Goal: Task Accomplishment & Management: Use online tool/utility

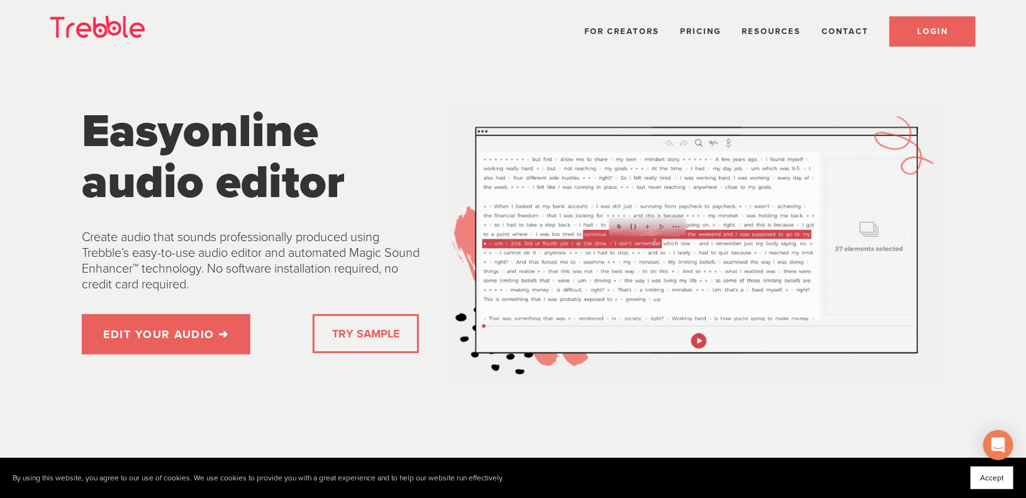
click at [902, 26] on link "LOGIN" at bounding box center [933, 31] width 86 height 30
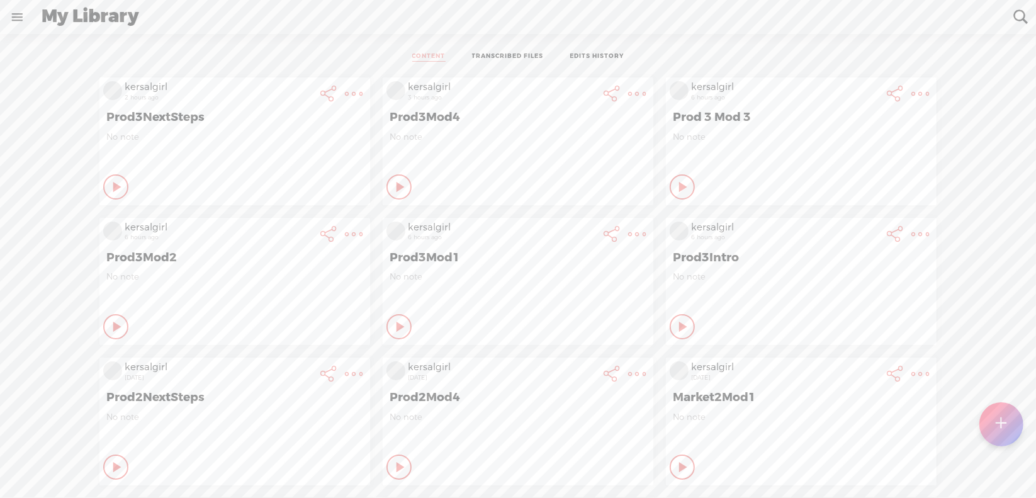
click at [997, 421] on t at bounding box center [1000, 424] width 11 height 28
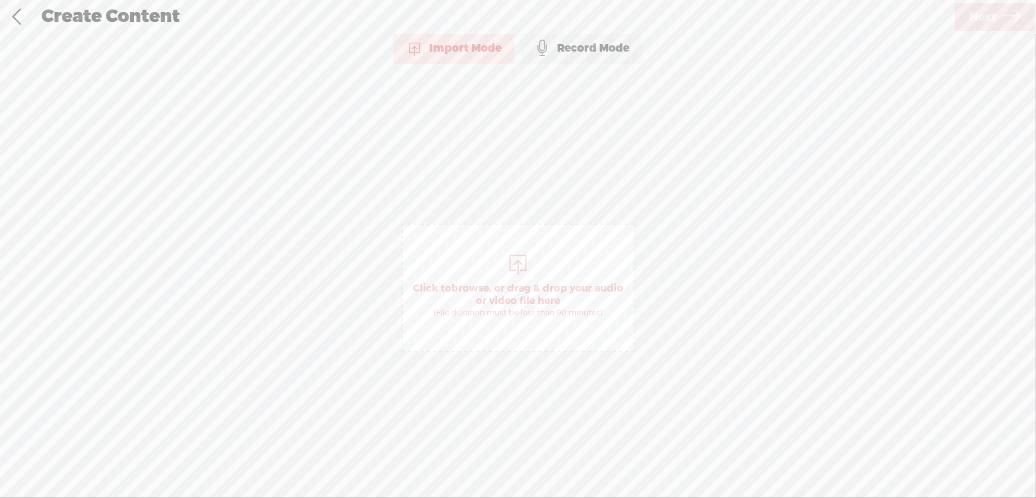
click at [477, 283] on span "browse" at bounding box center [470, 288] width 38 height 13
click at [992, 17] on span "Next" at bounding box center [982, 17] width 27 height 32
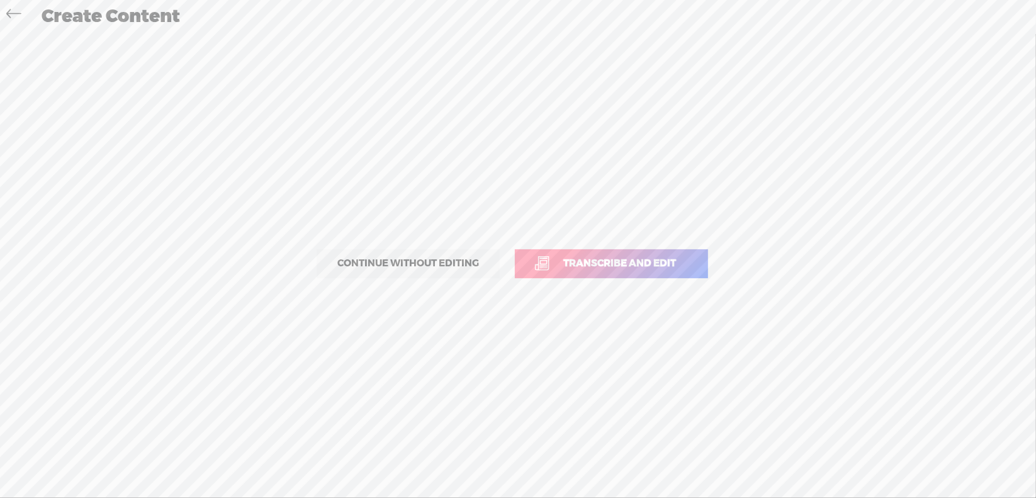
click at [617, 260] on span "Transcribe and edit" at bounding box center [619, 263] width 139 height 14
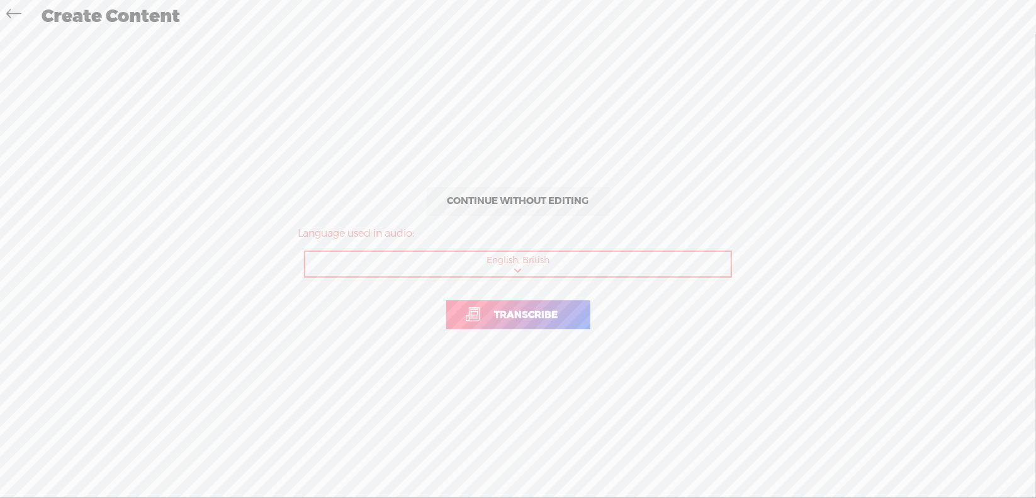
drag, startPoint x: 520, startPoint y: 319, endPoint x: 527, endPoint y: 310, distance: 11.6
click at [520, 319] on span "Transcribe" at bounding box center [526, 315] width 90 height 14
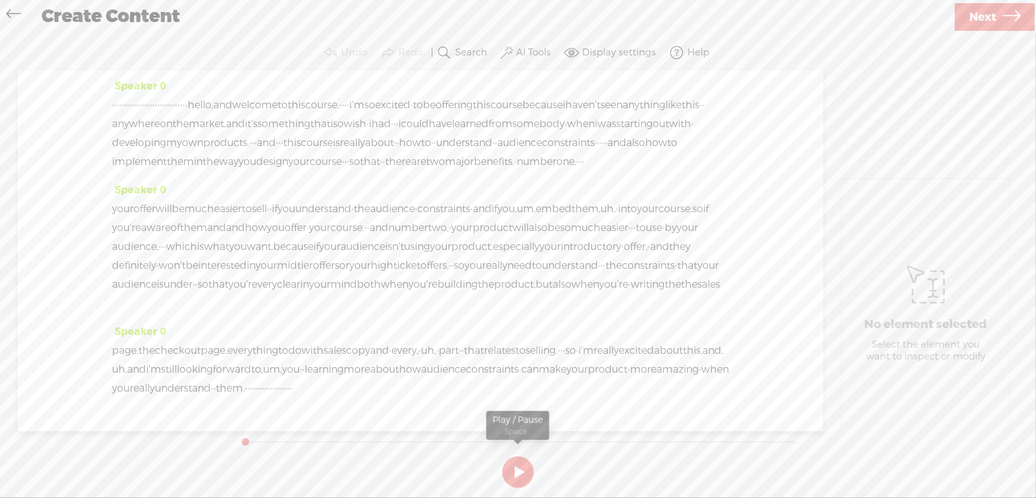
click at [522, 472] on button at bounding box center [517, 471] width 31 height 31
click at [520, 469] on button at bounding box center [517, 471] width 31 height 31
drag, startPoint x: 116, startPoint y: 102, endPoint x: 321, endPoint y: 109, distance: 205.2
click at [321, 109] on div "· · · · · · · · · · · · · · · · · · · · · · · · · · · · · · hello, and welcome …" at bounding box center [420, 133] width 617 height 75
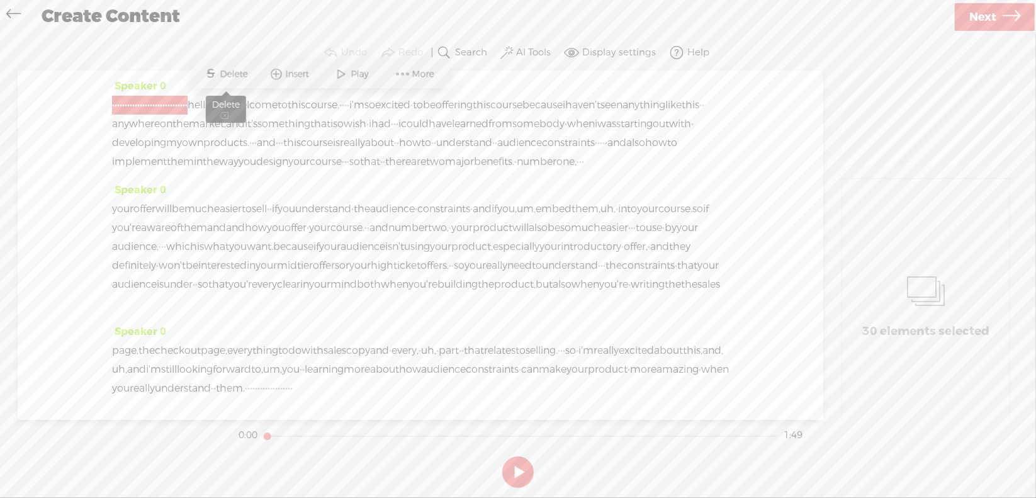
click at [226, 67] on span "S Delete" at bounding box center [226, 74] width 63 height 23
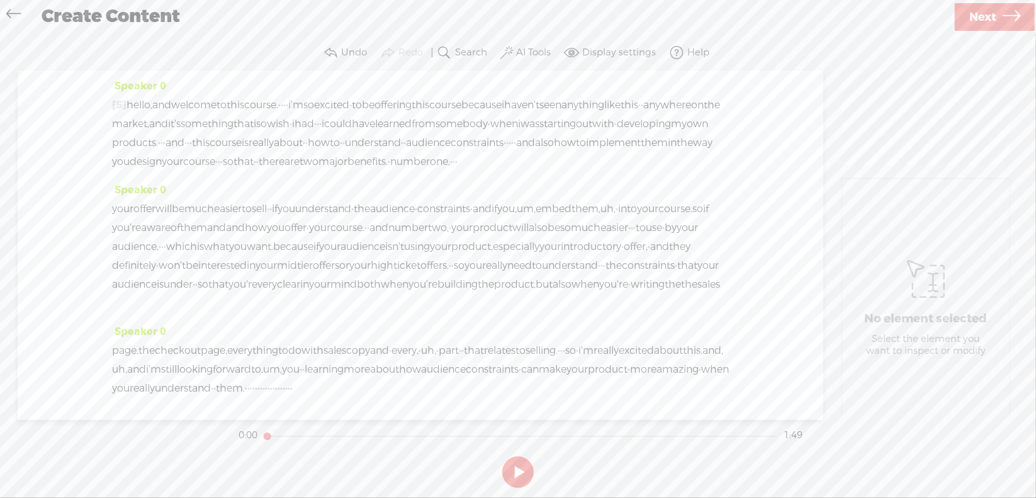
click at [143, 99] on span "hello," at bounding box center [139, 105] width 26 height 19
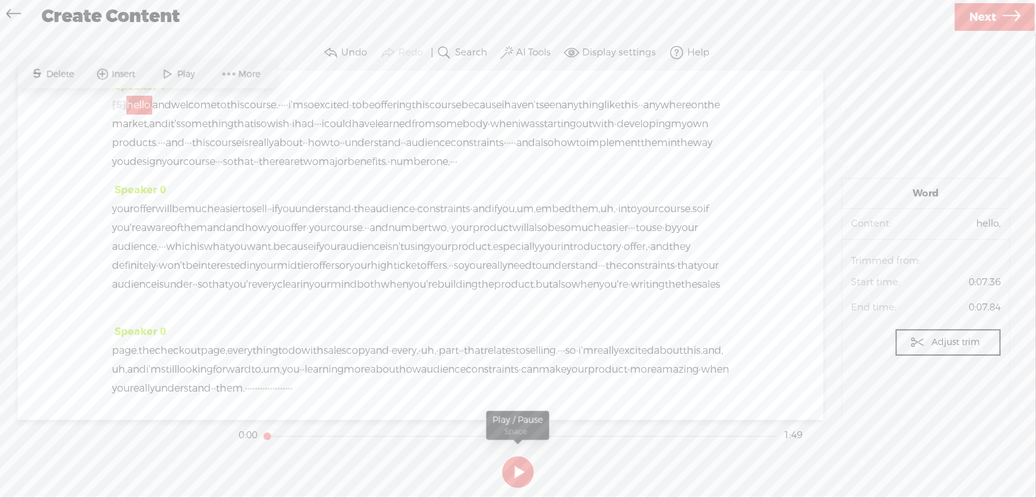
click at [515, 468] on button at bounding box center [517, 471] width 31 height 31
click at [518, 472] on section at bounding box center [518, 472] width 564 height 42
click at [517, 469] on section at bounding box center [518, 472] width 564 height 42
click at [0, 0] on button at bounding box center [0, 0] width 0 height 0
click at [126, 104] on span "[S]" at bounding box center [119, 104] width 14 height 13
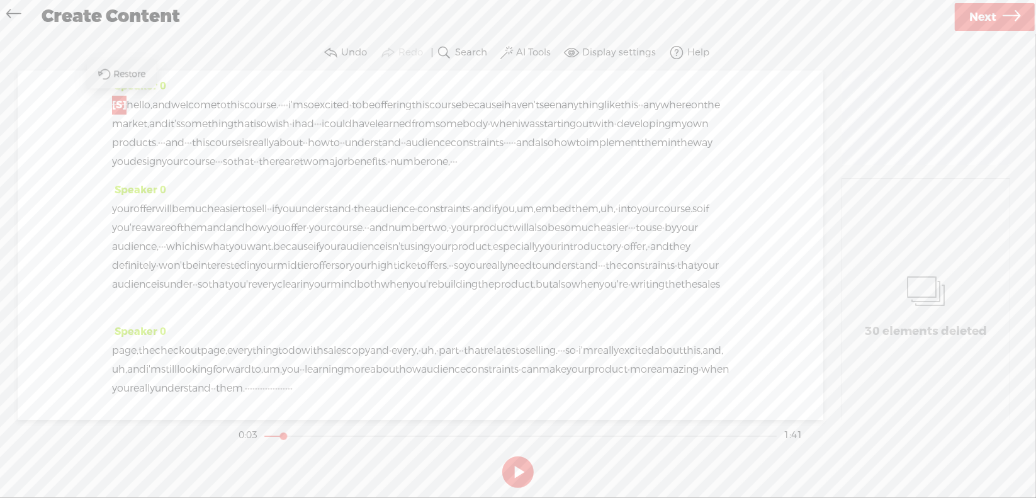
click at [125, 101] on span "[S]" at bounding box center [119, 104] width 14 height 13
click at [121, 100] on span "[S]" at bounding box center [119, 104] width 14 height 13
click at [125, 70] on span "Restore" at bounding box center [130, 74] width 35 height 13
drag, startPoint x: 113, startPoint y: 98, endPoint x: 317, endPoint y: 113, distance: 204.4
click at [317, 113] on div "· · · · · · · · · · · · · · · · · · · · · · · · · · · · · · hello, and welcome …" at bounding box center [420, 133] width 617 height 75
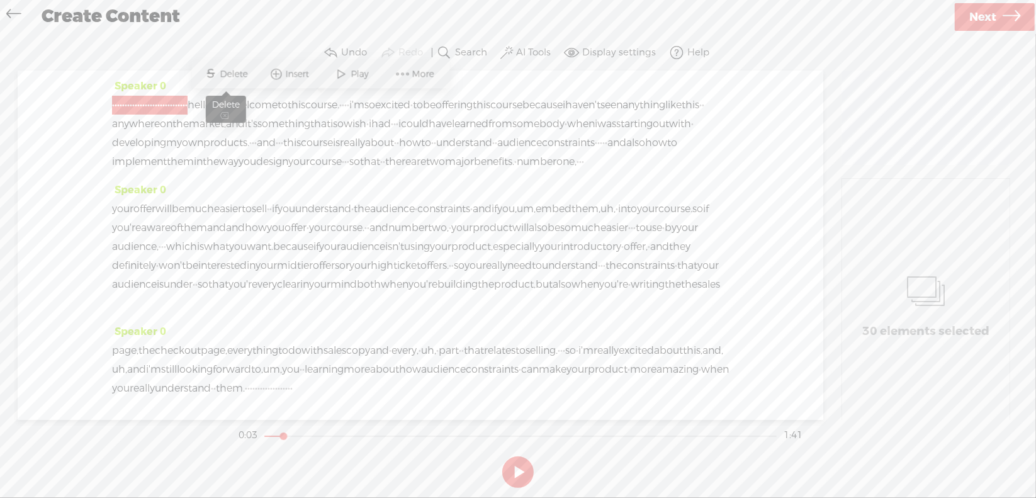
click at [224, 76] on span "Delete" at bounding box center [235, 74] width 31 height 13
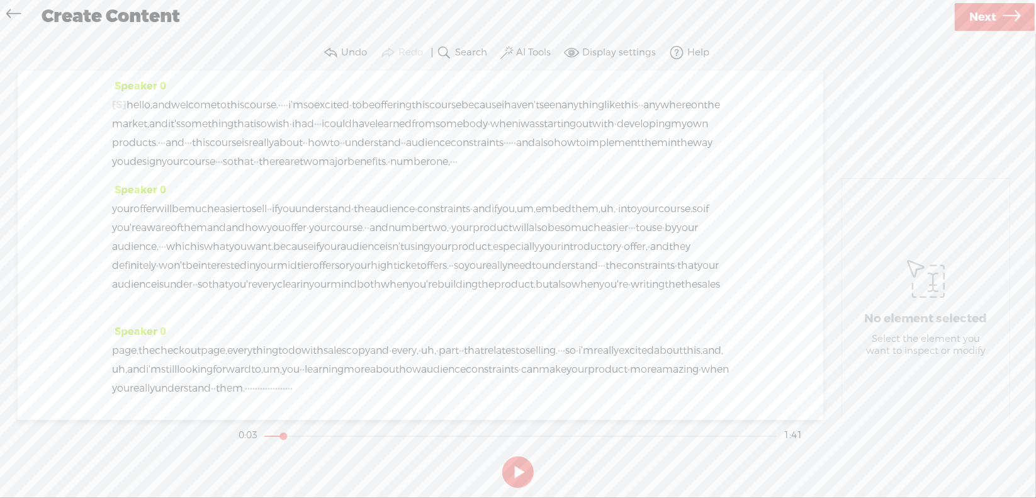
click at [134, 98] on span "hello," at bounding box center [139, 105] width 26 height 19
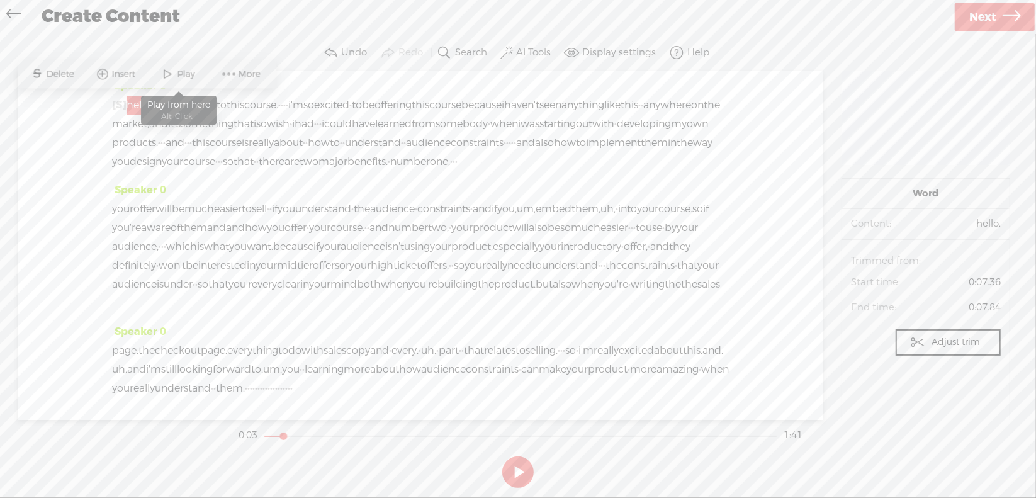
click at [171, 75] on span at bounding box center [168, 74] width 19 height 23
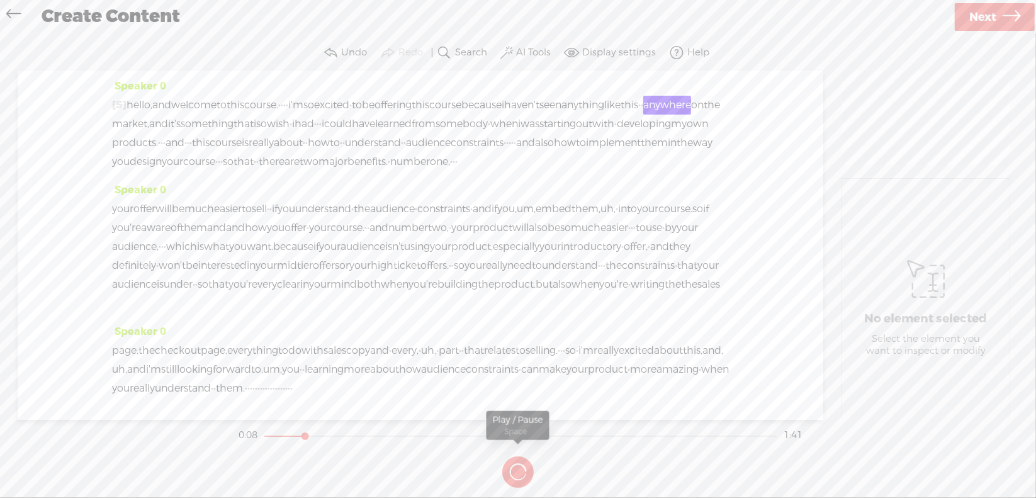
click at [0, 0] on button at bounding box center [0, 0] width 0 height 0
click at [335, 103] on div "[S] · · · · · · · · · · · · · · · · · · · · · · · · · · · · · · hello, and welc…" at bounding box center [420, 133] width 617 height 75
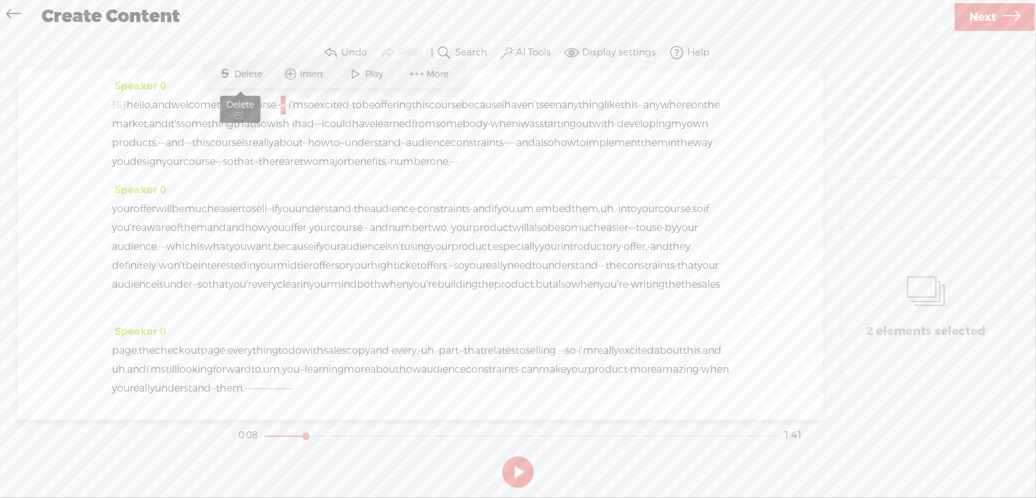
click at [255, 75] on span "Delete" at bounding box center [250, 74] width 31 height 13
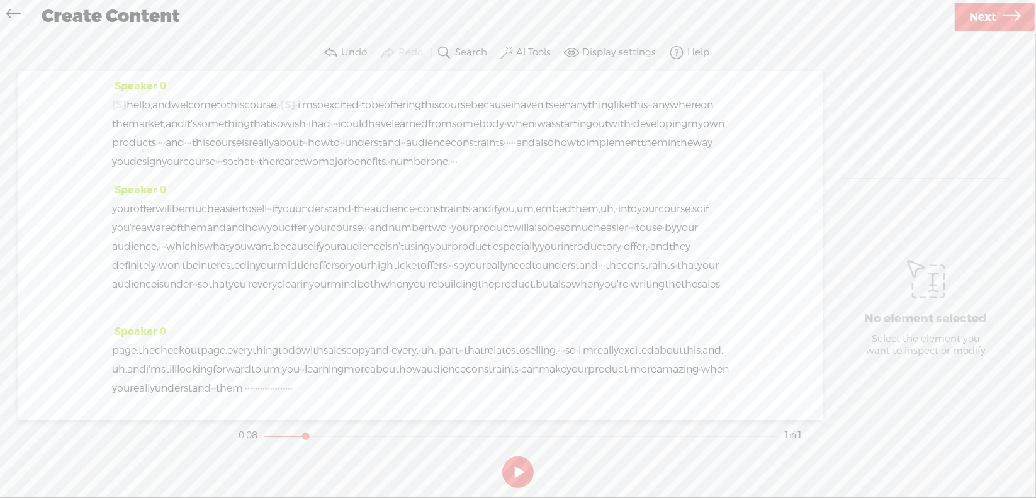
click at [226, 102] on span "to" at bounding box center [221, 105] width 10 height 19
click at [279, 77] on span "Play" at bounding box center [287, 74] width 21 height 13
click at [0, 0] on button at bounding box center [0, 0] width 0 height 0
drag, startPoint x: 589, startPoint y: 126, endPoint x: 196, endPoint y: 135, distance: 392.7
click at [197, 136] on div "[S] · · · · · · · · · · · · · · · · · · · · · · · · · · · · · · hello, and welc…" at bounding box center [420, 133] width 617 height 75
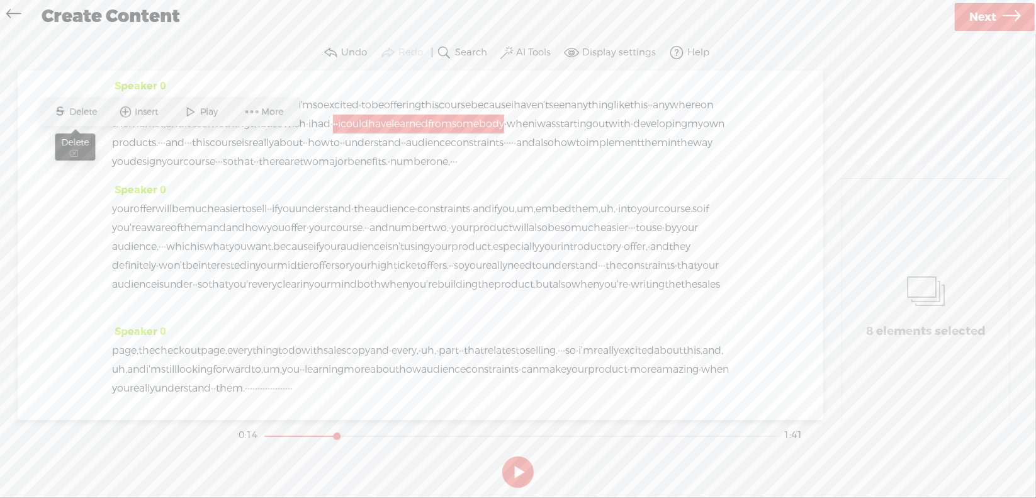
click at [96, 114] on span "Delete" at bounding box center [85, 112] width 31 height 13
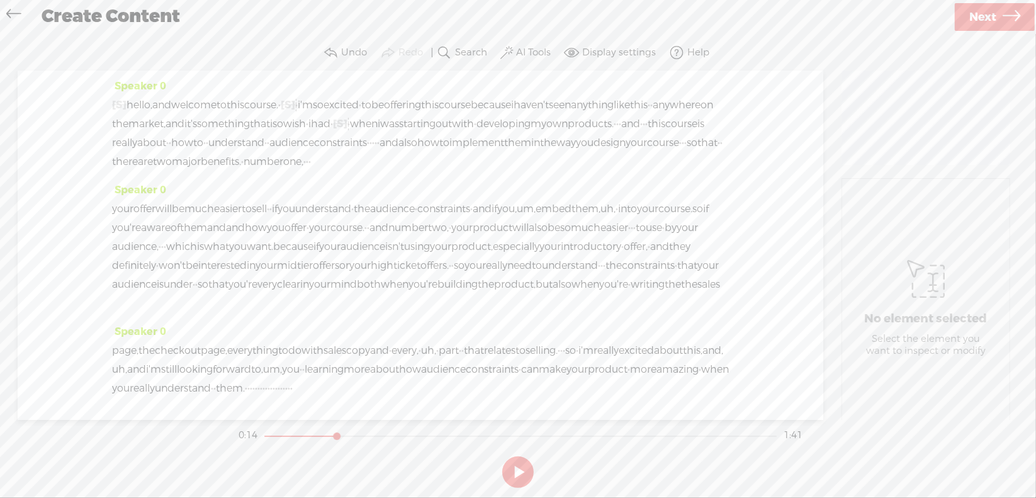
click at [283, 124] on span "so" at bounding box center [277, 124] width 11 height 19
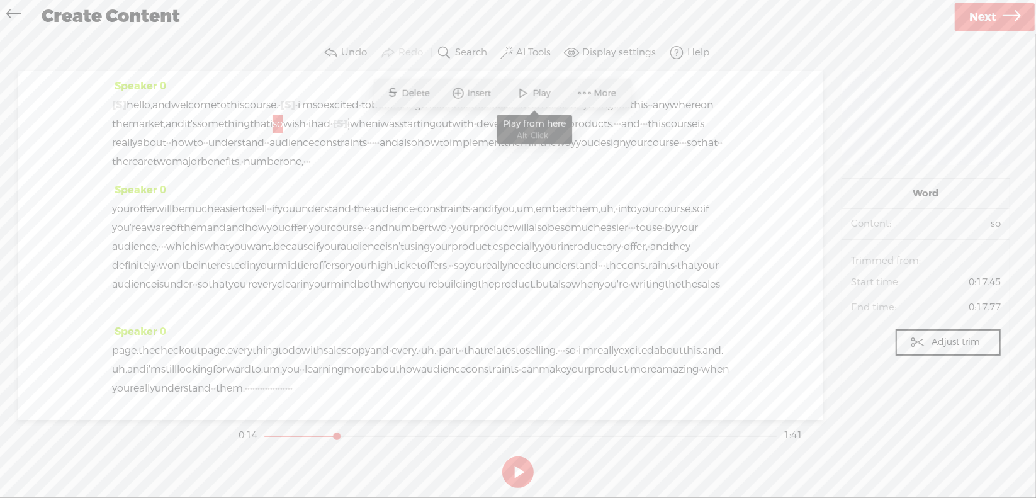
click at [534, 92] on span "Play" at bounding box center [543, 93] width 21 height 13
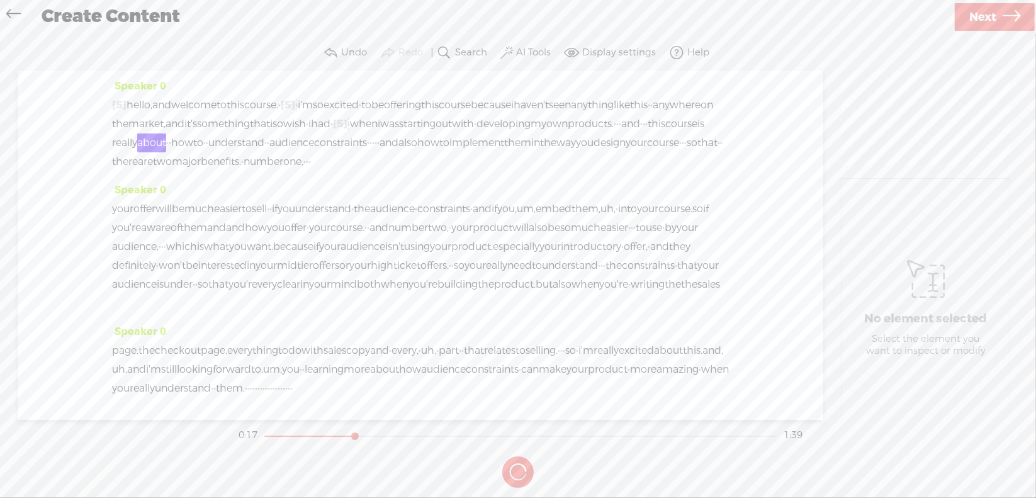
click at [0, 0] on button at bounding box center [0, 0] width 0 height 0
drag, startPoint x: 384, startPoint y: 139, endPoint x: 424, endPoint y: 139, distance: 40.3
click at [424, 139] on div "[S] · · · · · · · · · · · · · · · · · · · · · · · · · · · · · · hello, and welc…" at bounding box center [420, 133] width 617 height 75
click at [343, 108] on span "Delete" at bounding box center [336, 112] width 31 height 13
drag, startPoint x: 307, startPoint y: 140, endPoint x: 320, endPoint y: 126, distance: 18.7
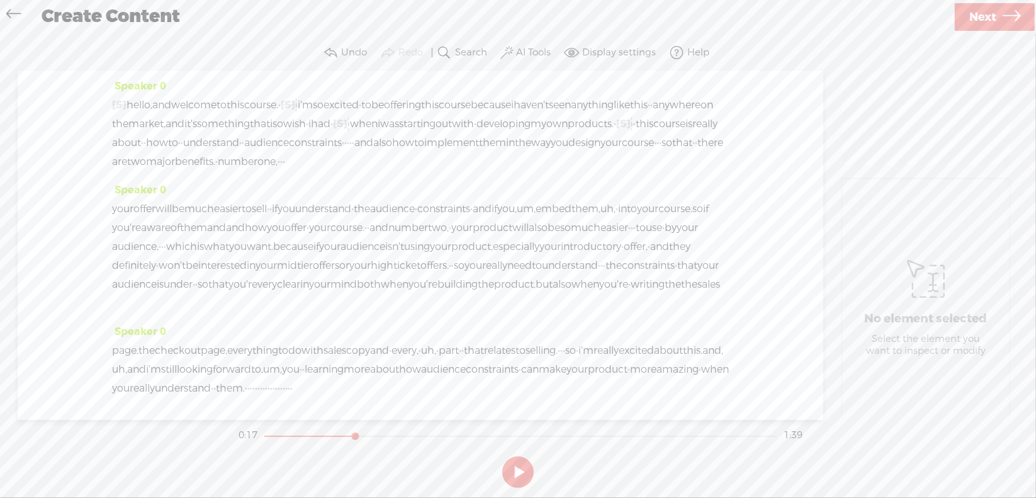
click at [546, 133] on span "own" at bounding box center [556, 124] width 21 height 19
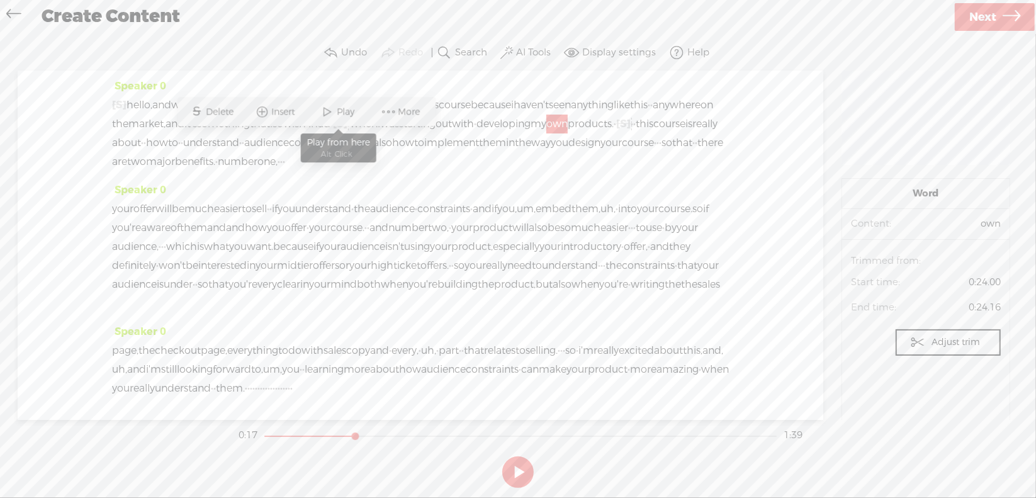
click at [340, 108] on span "Play" at bounding box center [347, 112] width 21 height 13
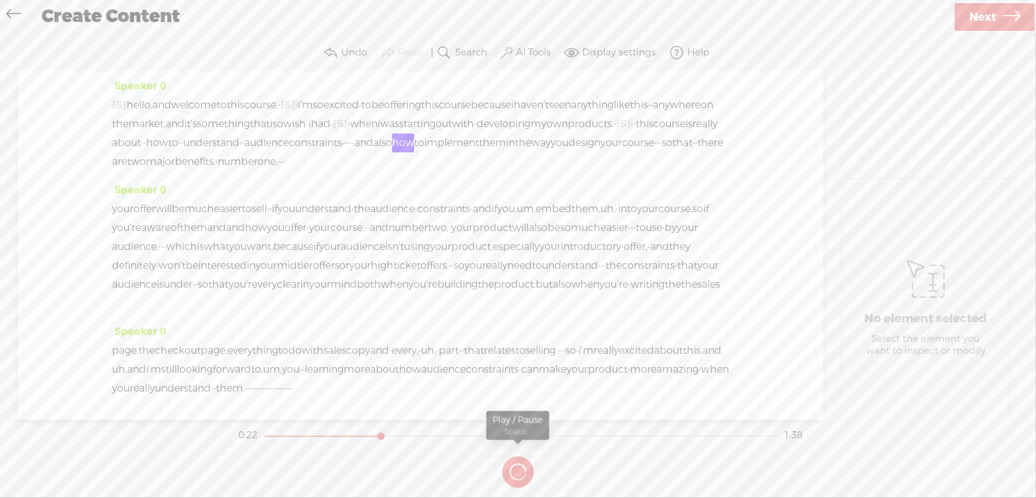
click at [0, 0] on button at bounding box center [0, 0] width 0 height 0
drag, startPoint x: 234, startPoint y: 158, endPoint x: 259, endPoint y: 150, distance: 26.3
click at [241, 160] on div "[S] · · · · · · · · · · · · · · · · · · · · · · · · · · · · · · hello, and welc…" at bounding box center [420, 133] width 617 height 75
click at [154, 132] on span "Delete" at bounding box center [155, 131] width 31 height 13
drag, startPoint x: 143, startPoint y: 155, endPoint x: 152, endPoint y: 152, distance: 9.4
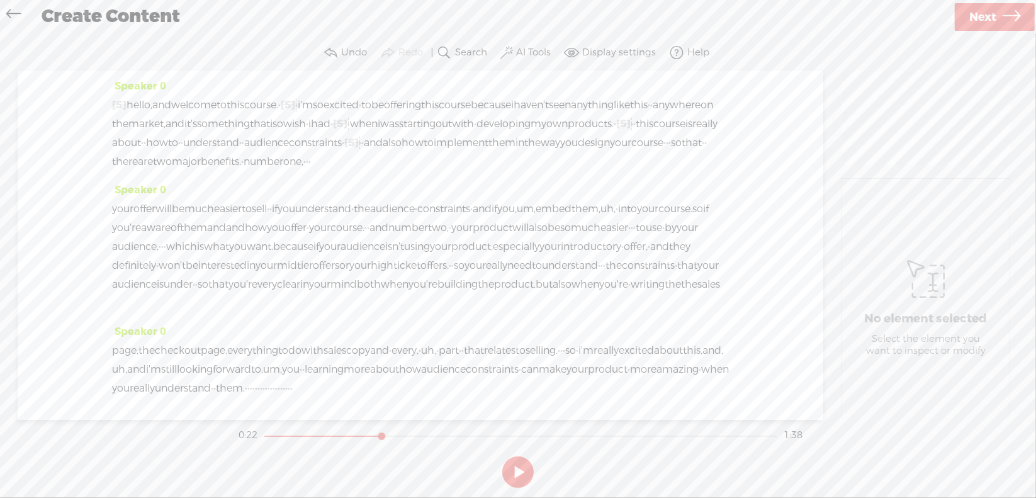
click at [244, 152] on span "audience" at bounding box center [266, 142] width 45 height 19
drag, startPoint x: 182, startPoint y: 130, endPoint x: 211, endPoint y: 145, distance: 32.4
click at [182, 131] on span "Play" at bounding box center [178, 131] width 21 height 13
click at [514, 471] on section at bounding box center [518, 472] width 564 height 42
click at [0, 0] on button at bounding box center [0, 0] width 0 height 0
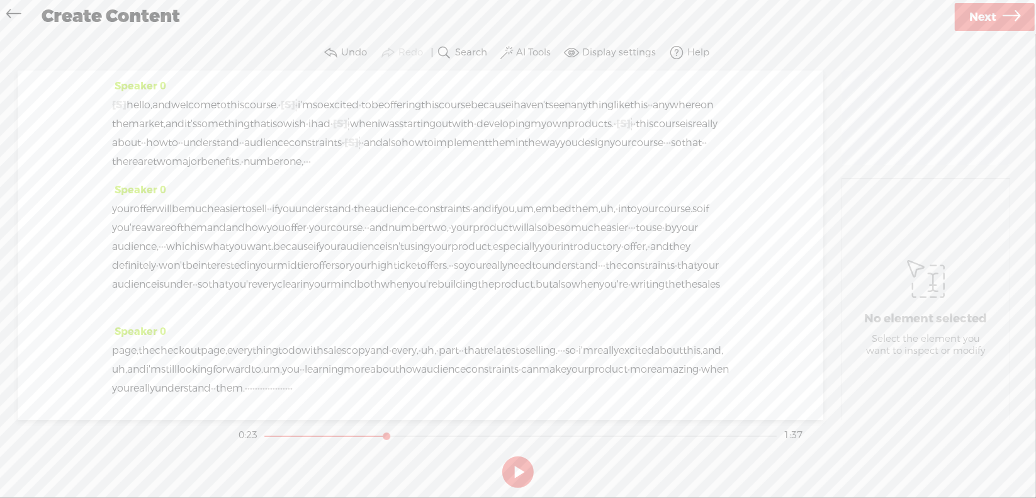
click at [344, 149] on span "[S]" at bounding box center [351, 142] width 14 height 13
click at [237, 133] on span "Restore" at bounding box center [248, 131] width 35 height 13
click at [347, 152] on span "·" at bounding box center [348, 142] width 3 height 19
click at [157, 133] on span "Delete" at bounding box center [155, 131] width 31 height 13
click at [289, 152] on span "constraints" at bounding box center [315, 142] width 53 height 19
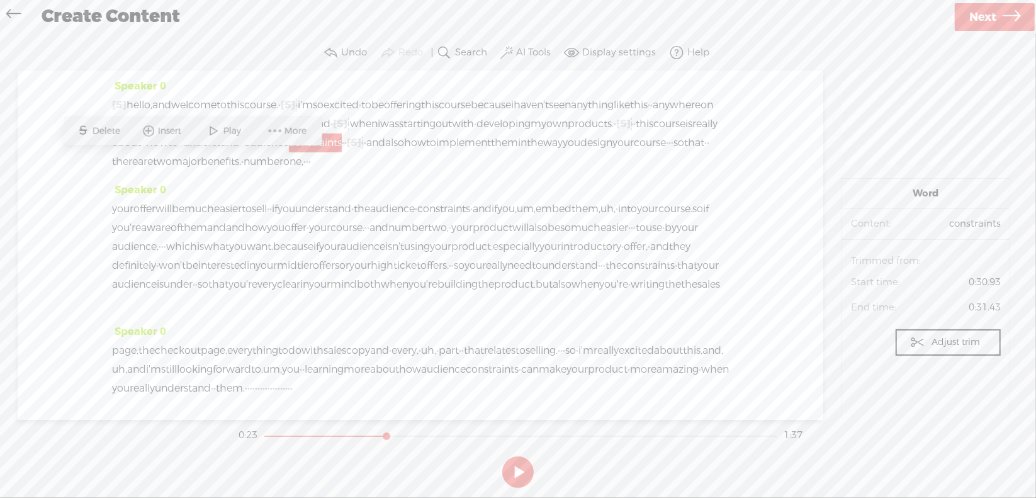
click at [216, 130] on span at bounding box center [213, 131] width 19 height 23
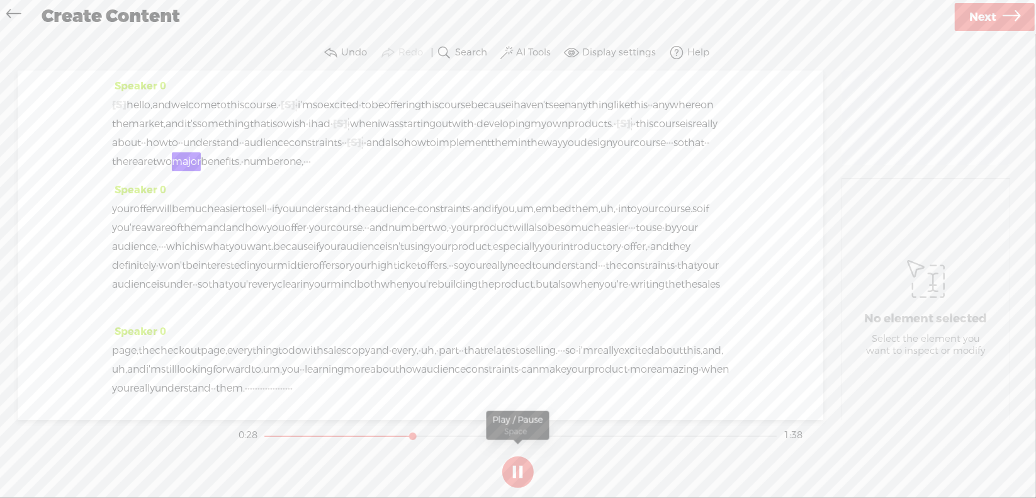
click at [521, 468] on button at bounding box center [517, 471] width 31 height 31
click at [668, 152] on span "·" at bounding box center [669, 142] width 3 height 19
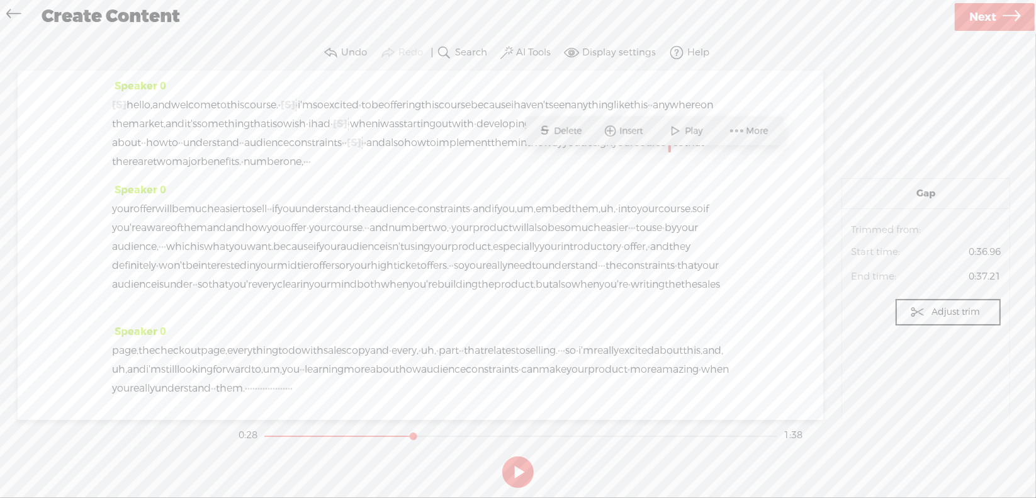
click at [566, 130] on span "Delete" at bounding box center [569, 131] width 31 height 13
click at [612, 152] on span "your" at bounding box center [622, 142] width 21 height 19
click at [623, 130] on span "Play" at bounding box center [633, 131] width 21 height 13
click at [519, 469] on button at bounding box center [517, 471] width 31 height 31
click at [308, 171] on span "·" at bounding box center [307, 161] width 3 height 19
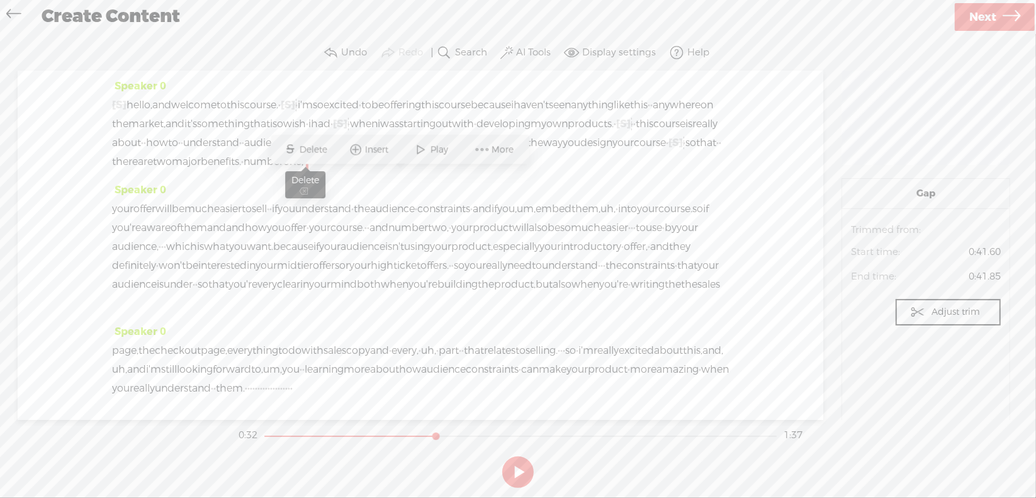
click at [323, 147] on span "Delete" at bounding box center [314, 149] width 31 height 13
click at [127, 218] on span "your" at bounding box center [122, 208] width 21 height 19
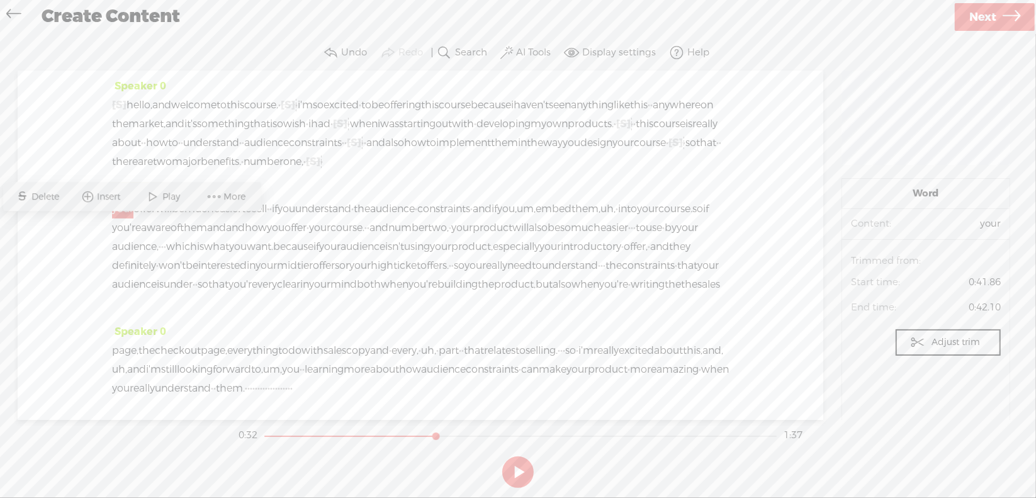
click at [283, 171] on span "number" at bounding box center [263, 161] width 40 height 19
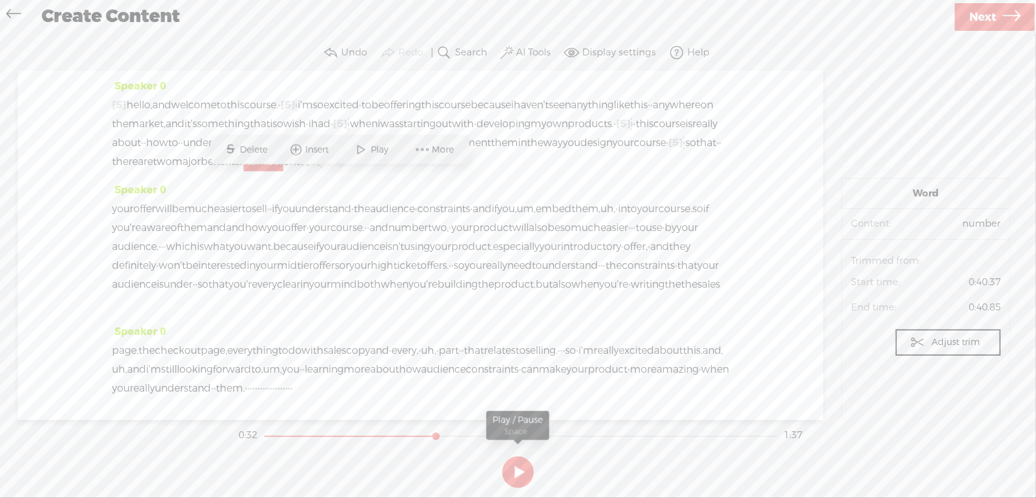
click at [512, 471] on button at bounding box center [517, 471] width 31 height 31
click at [519, 466] on section at bounding box center [518, 472] width 564 height 42
click at [518, 469] on button at bounding box center [517, 471] width 31 height 31
click at [283, 171] on span "number" at bounding box center [263, 161] width 40 height 19
click at [367, 148] on span at bounding box center [361, 149] width 19 height 23
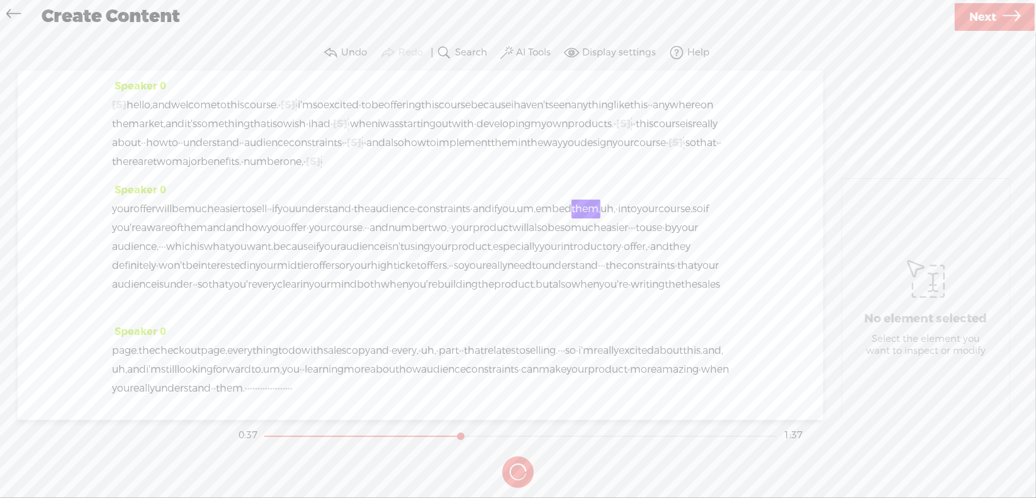
click at [517, 474] on section at bounding box center [518, 472] width 564 height 42
click at [0, 0] on button at bounding box center [0, 0] width 0 height 0
click at [535, 218] on span "um," at bounding box center [526, 208] width 19 height 19
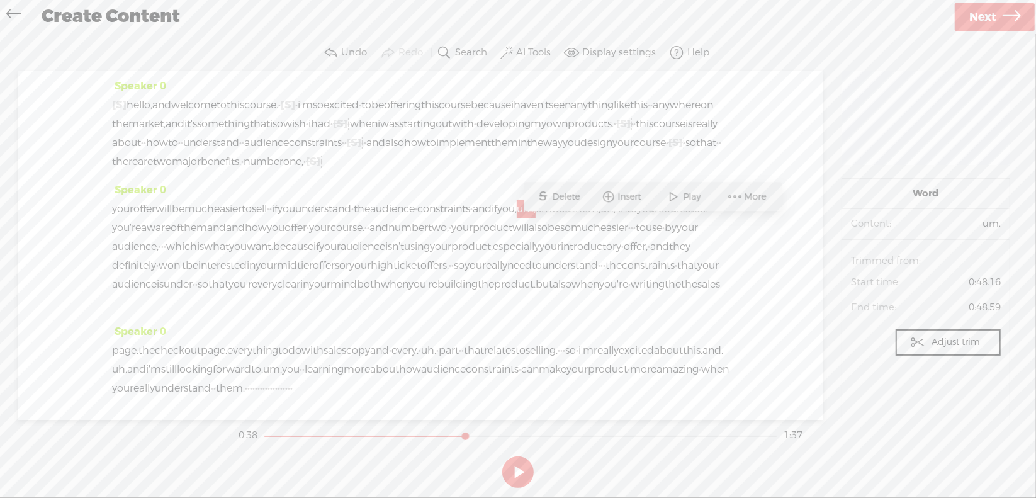
click at [571, 199] on span "Delete" at bounding box center [567, 197] width 31 height 13
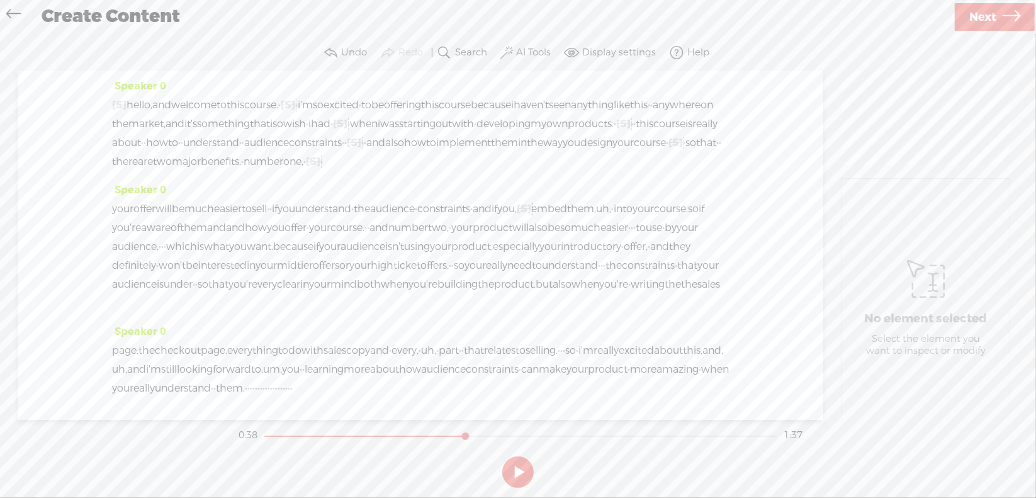
click at [491, 218] on span "and" at bounding box center [481, 208] width 19 height 19
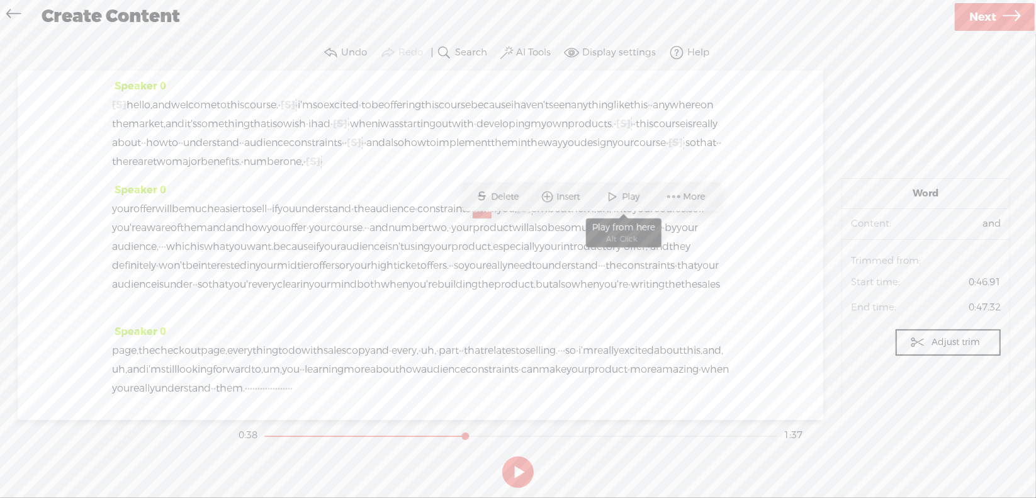
click at [615, 200] on span at bounding box center [612, 197] width 19 height 23
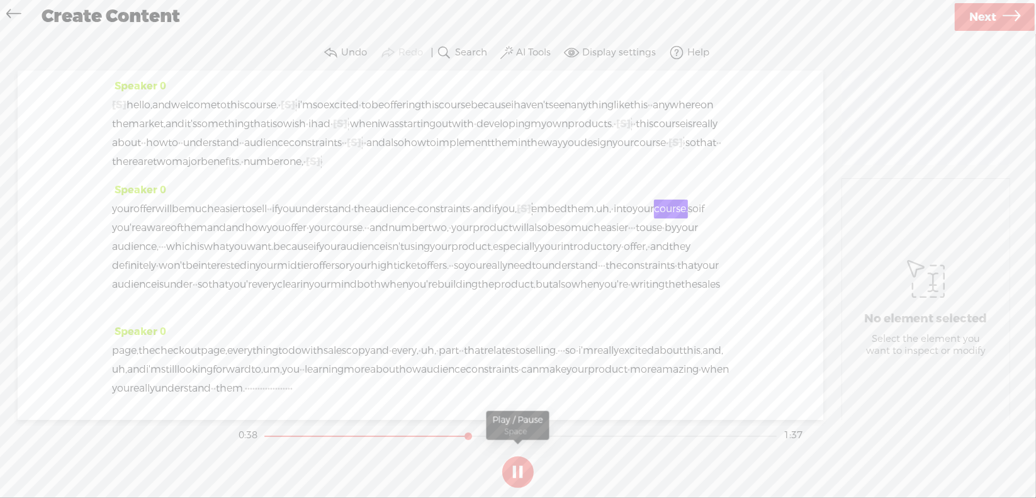
click at [519, 471] on section at bounding box center [518, 472] width 564 height 42
click at [518, 470] on button at bounding box center [517, 471] width 31 height 31
click at [491, 218] on span "and" at bounding box center [481, 208] width 19 height 19
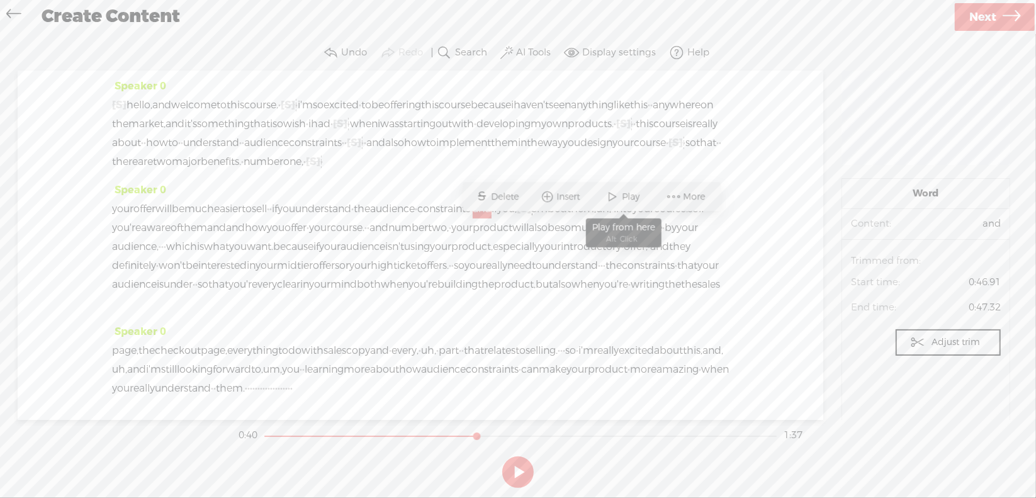
click at [617, 193] on span at bounding box center [612, 197] width 19 height 23
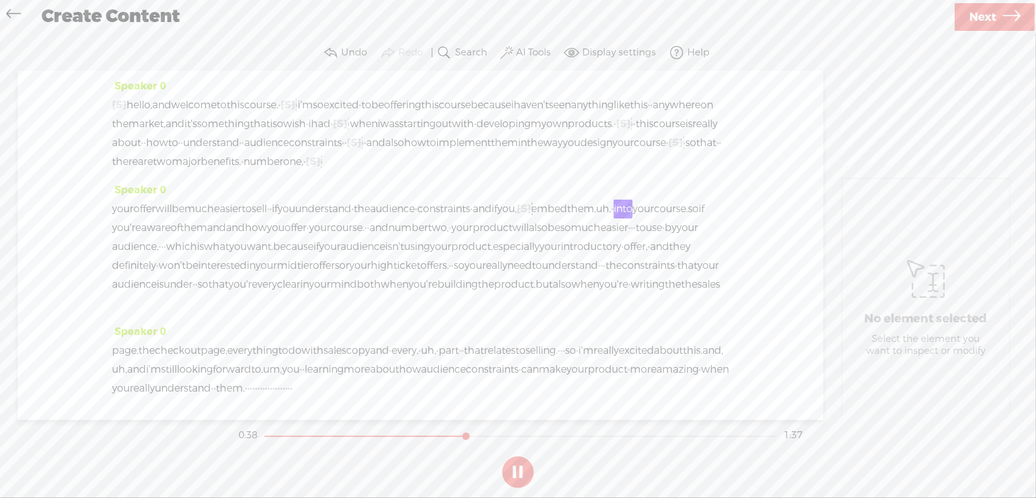
click at [516, 468] on section at bounding box center [518, 472] width 564 height 42
click at [516, 467] on button at bounding box center [517, 471] width 31 height 31
click at [517, 218] on span "you," at bounding box center [507, 208] width 20 height 19
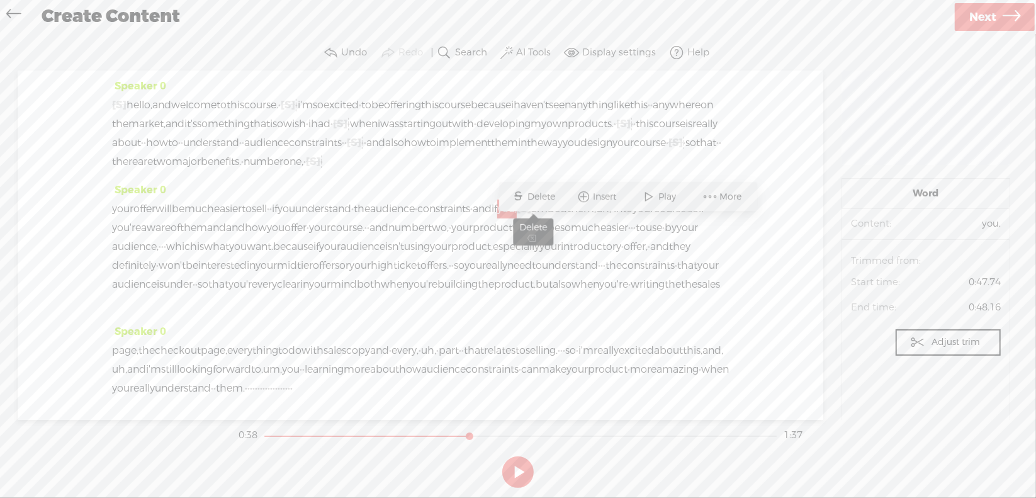
click at [538, 197] on span "Delete" at bounding box center [543, 197] width 31 height 13
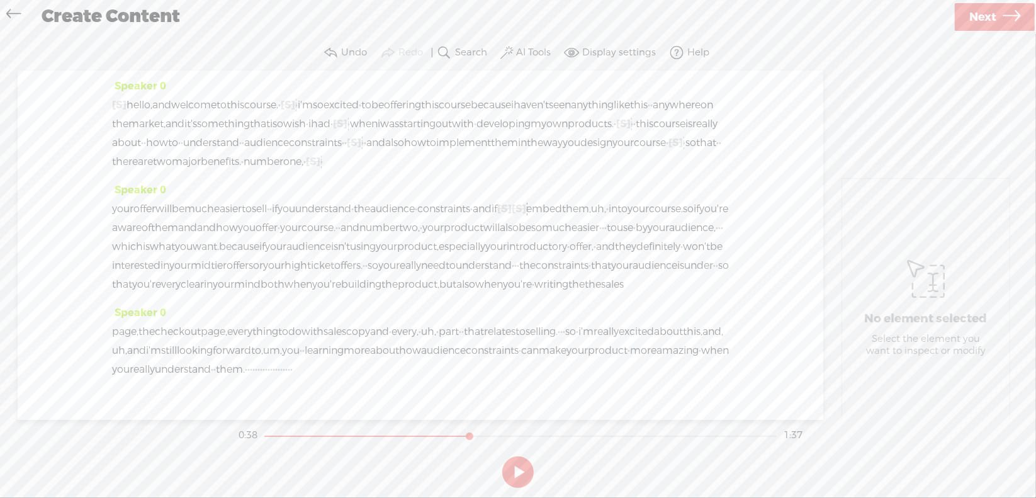
click at [491, 218] on span "and" at bounding box center [481, 208] width 19 height 19
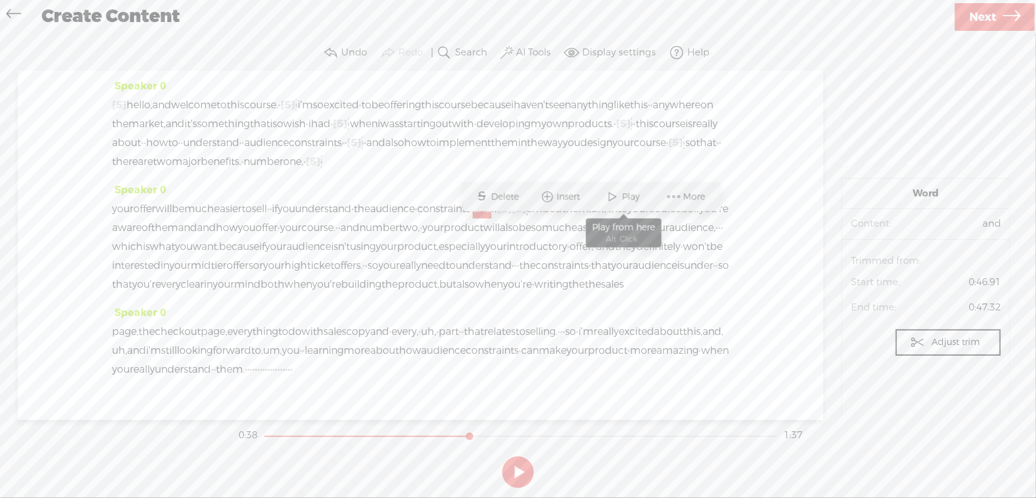
click at [616, 198] on span at bounding box center [612, 197] width 19 height 23
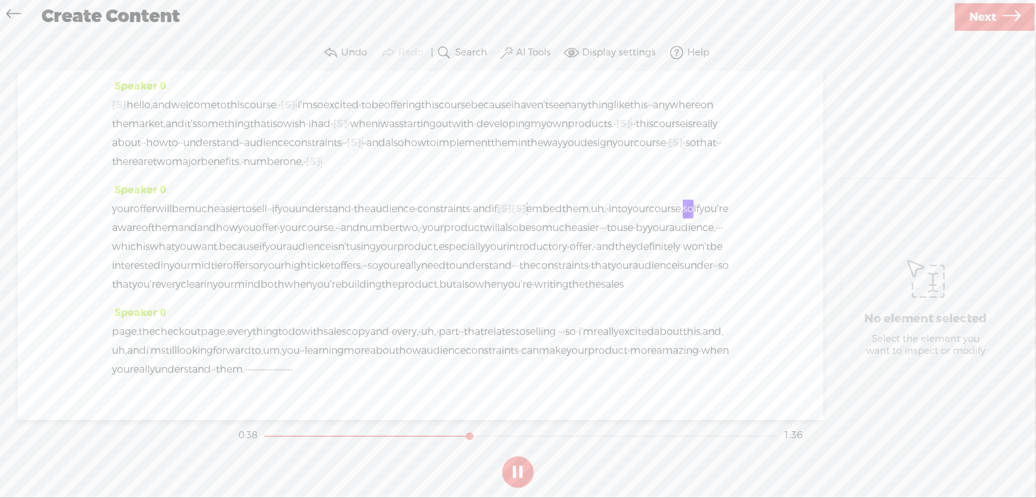
click at [518, 472] on button at bounding box center [517, 471] width 31 height 31
click at [591, 218] on span "uh," at bounding box center [598, 208] width 15 height 19
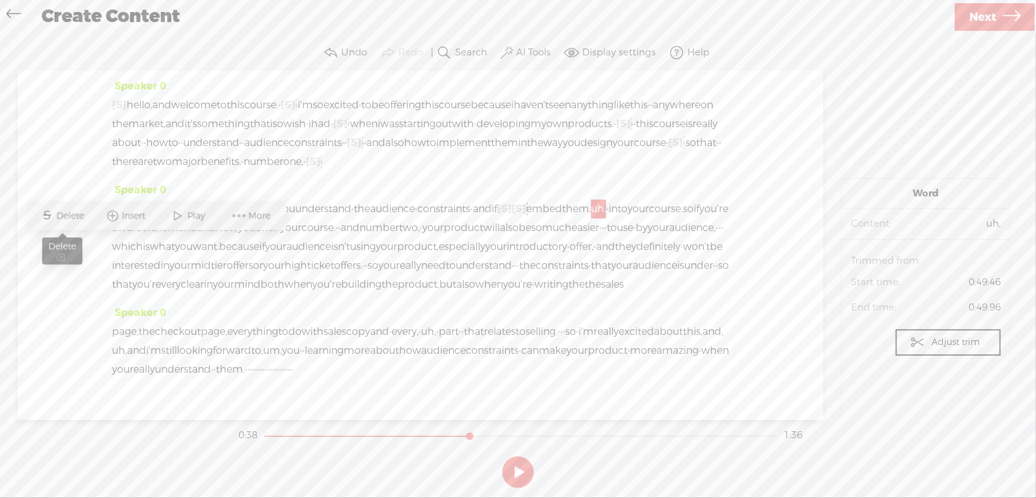
click at [74, 213] on span "Delete" at bounding box center [72, 216] width 31 height 13
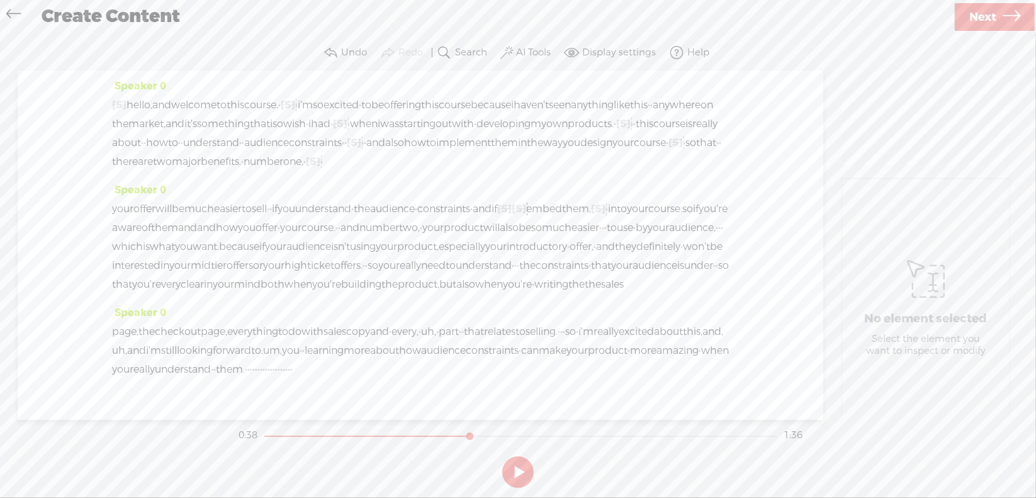
click at [415, 218] on span "audience" at bounding box center [392, 208] width 45 height 19
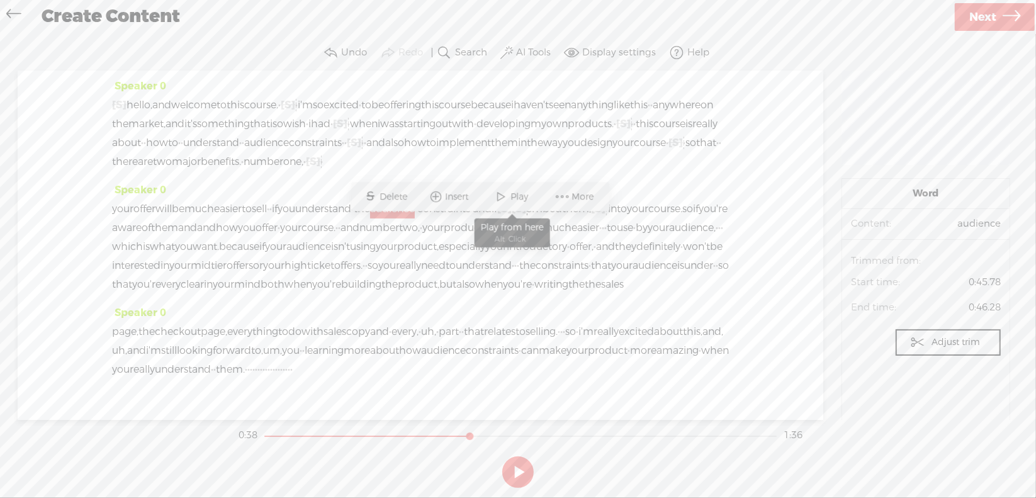
click at [517, 196] on span "Play" at bounding box center [521, 197] width 21 height 13
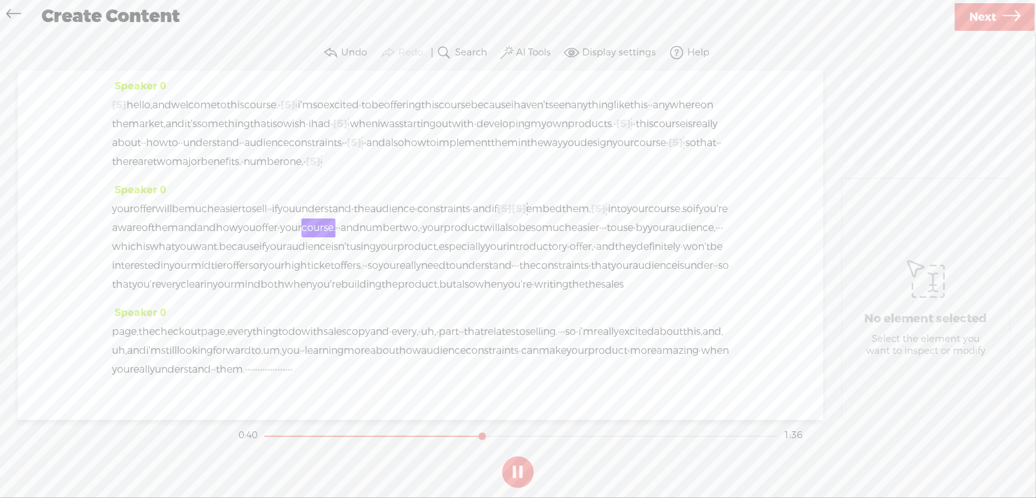
click at [517, 473] on button at bounding box center [517, 471] width 31 height 31
click at [526, 215] on span "[S]" at bounding box center [518, 208] width 14 height 13
click at [647, 194] on span "Restore" at bounding box center [653, 197] width 35 height 13
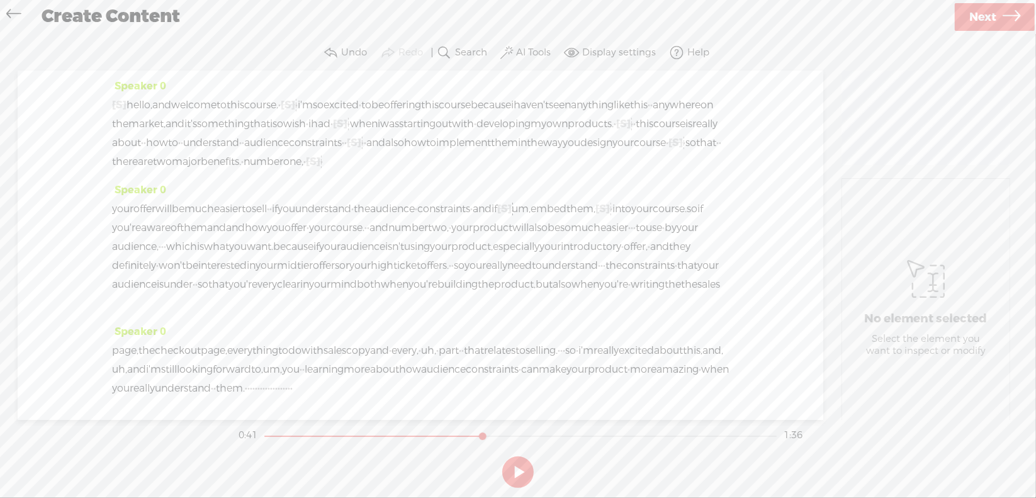
click at [470, 218] on span "constraints" at bounding box center [443, 208] width 53 height 19
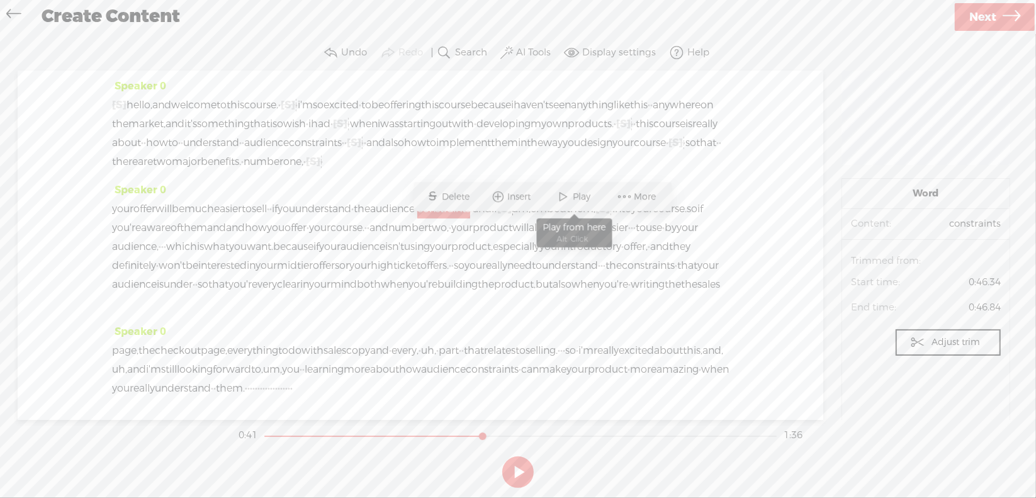
drag, startPoint x: 571, startPoint y: 193, endPoint x: 582, endPoint y: 217, distance: 27.0
click at [571, 193] on span at bounding box center [563, 197] width 19 height 23
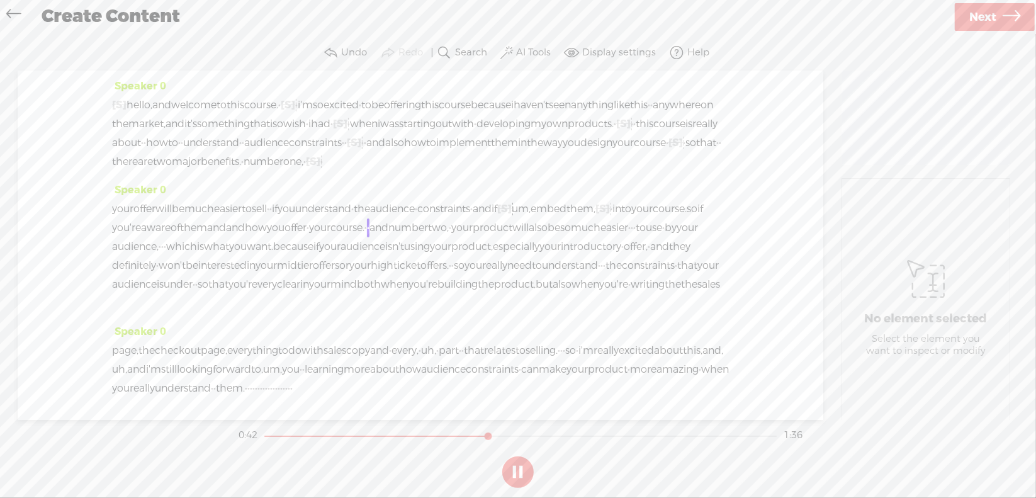
click at [518, 467] on button at bounding box center [517, 471] width 31 height 31
click at [245, 237] on span "and" at bounding box center [235, 227] width 19 height 19
click at [360, 214] on span "Delete" at bounding box center [362, 216] width 31 height 13
click at [207, 237] on span "them" at bounding box center [193, 227] width 27 height 19
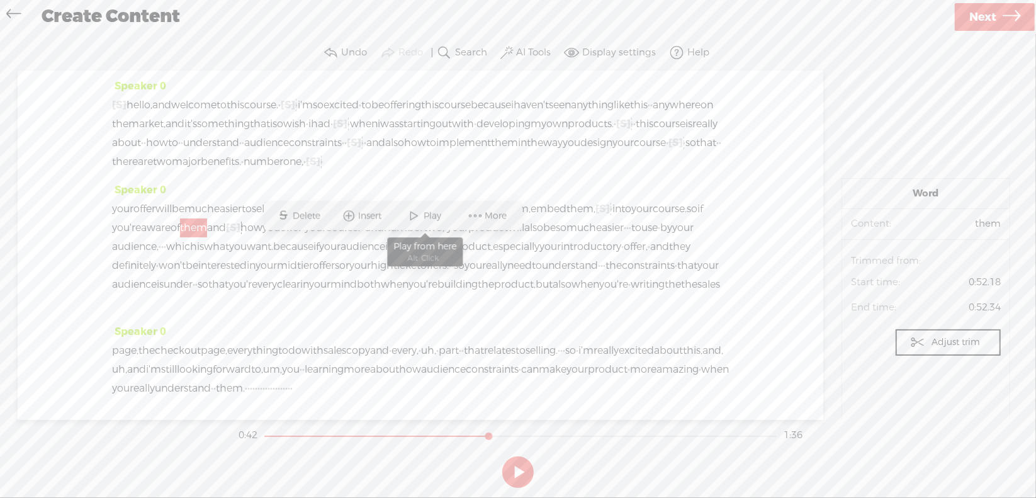
click at [428, 212] on span "Play" at bounding box center [434, 216] width 21 height 13
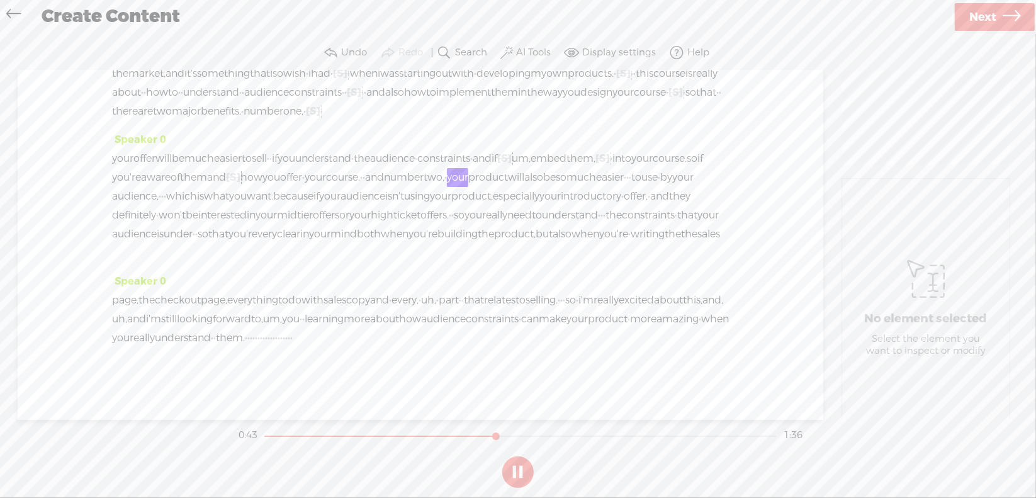
scroll to position [63, 0]
click at [518, 470] on button at bounding box center [517, 471] width 31 height 31
click at [650, 206] on span "and" at bounding box center [659, 196] width 19 height 19
click at [456, 194] on span "Delete" at bounding box center [452, 190] width 31 height 13
click at [561, 206] on span "introductory" at bounding box center [591, 196] width 60 height 19
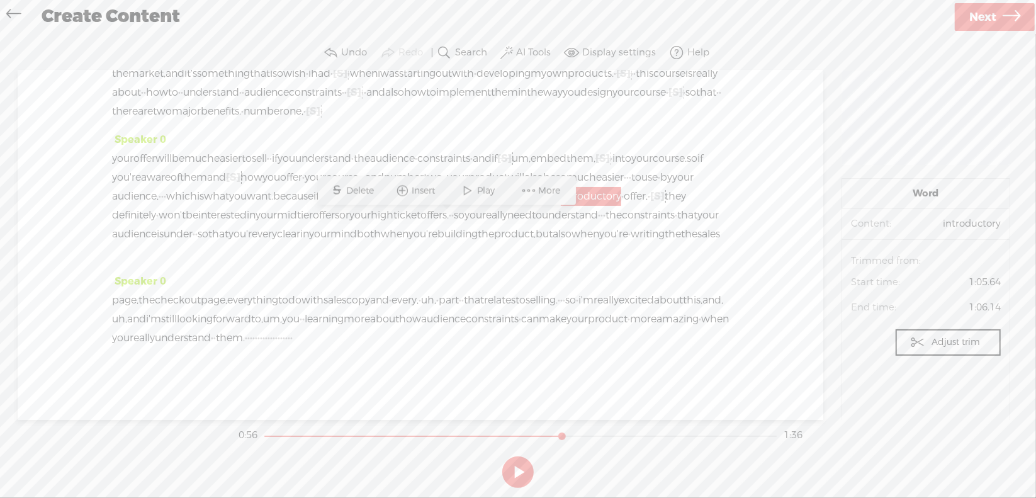
click at [493, 189] on span "Play" at bounding box center [488, 190] width 21 height 13
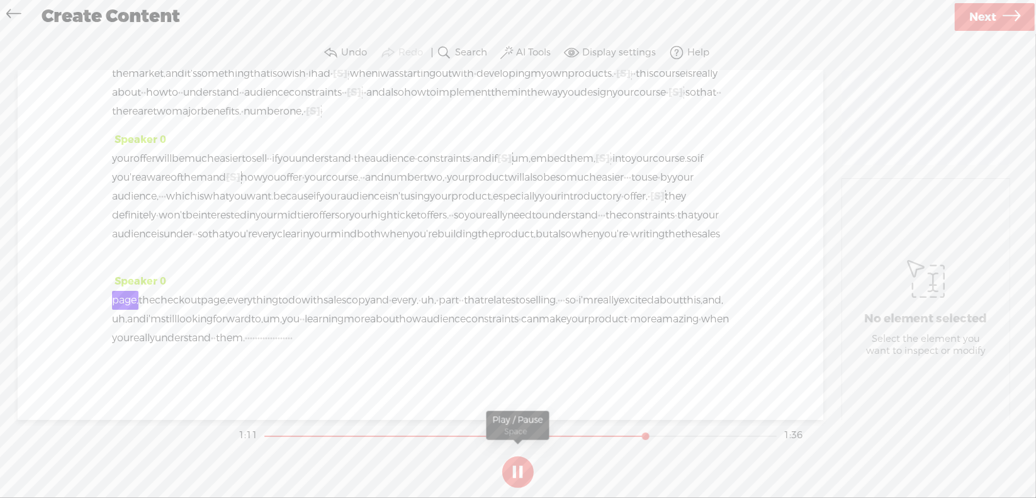
click at [519, 467] on button at bounding box center [517, 471] width 31 height 31
click at [664, 243] on span "the" at bounding box center [672, 234] width 16 height 19
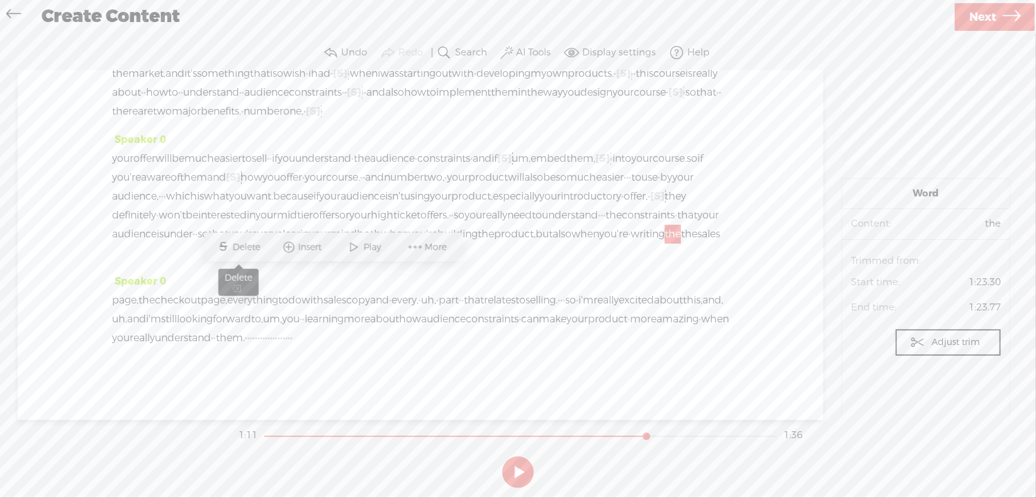
click at [245, 245] on span "Delete" at bounding box center [248, 247] width 31 height 13
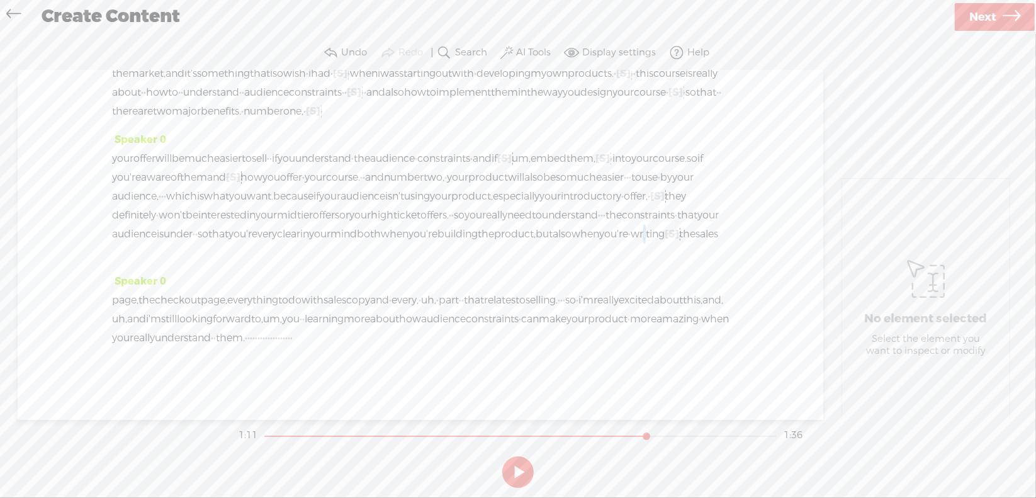
click at [630, 243] on span "writing" at bounding box center [647, 234] width 34 height 19
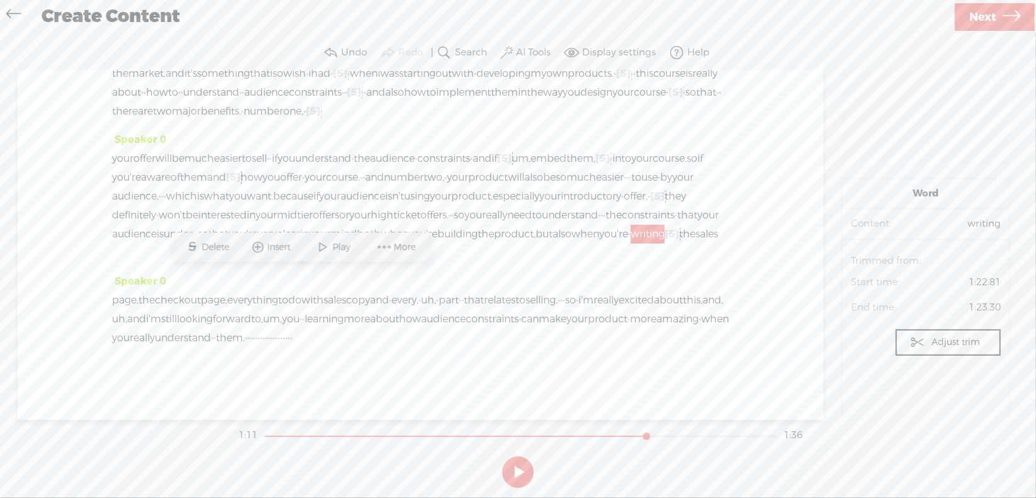
click at [333, 244] on span "Play" at bounding box center [343, 247] width 21 height 13
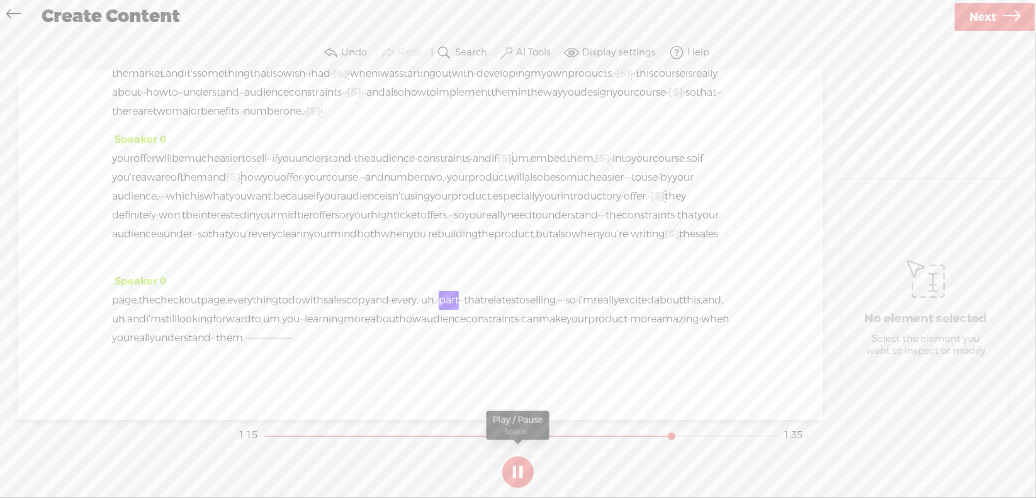
click at [516, 468] on button at bounding box center [517, 471] width 31 height 31
click at [436, 310] on span "uh," at bounding box center [428, 300] width 15 height 19
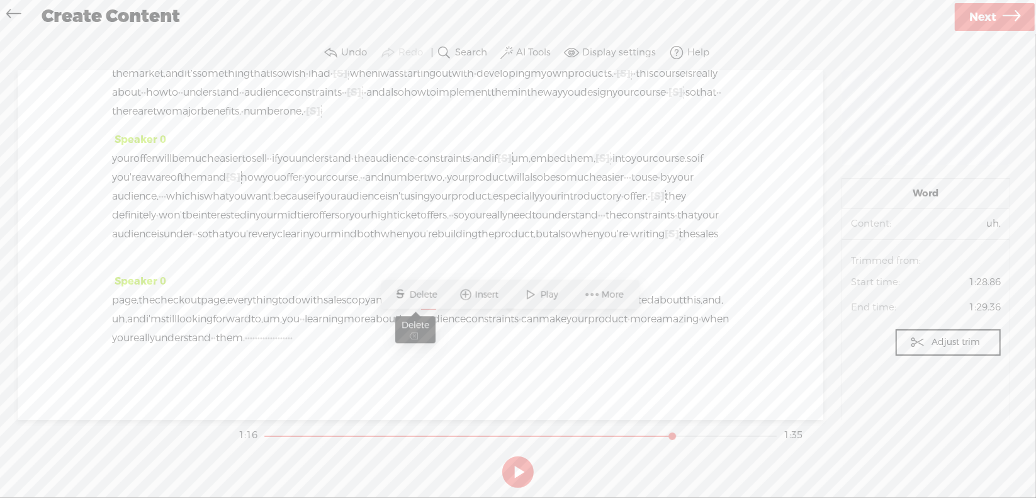
click at [431, 293] on span "Delete" at bounding box center [425, 294] width 31 height 13
click at [418, 310] on span "every," at bounding box center [404, 300] width 27 height 19
click at [499, 296] on span at bounding box center [497, 294] width 19 height 23
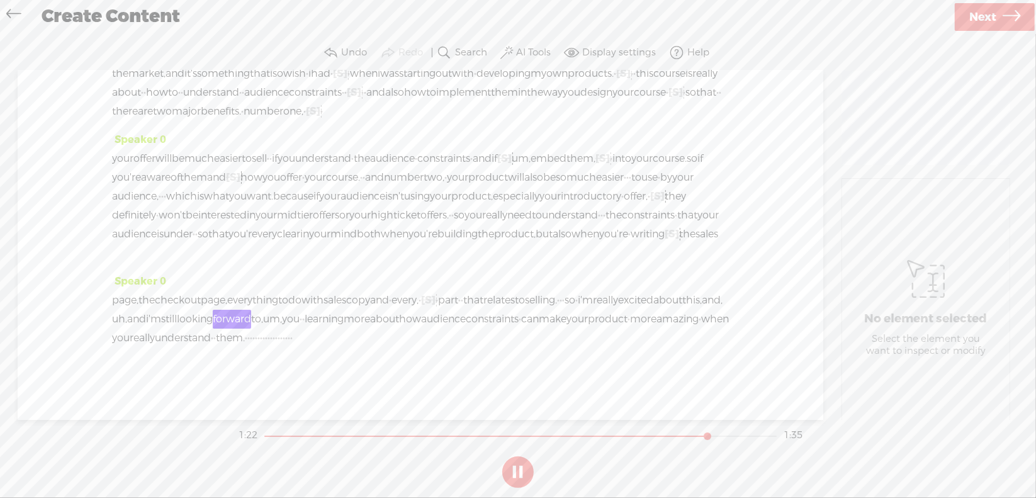
click at [514, 469] on button at bounding box center [517, 471] width 31 height 31
click at [127, 328] on span "uh," at bounding box center [119, 319] width 15 height 19
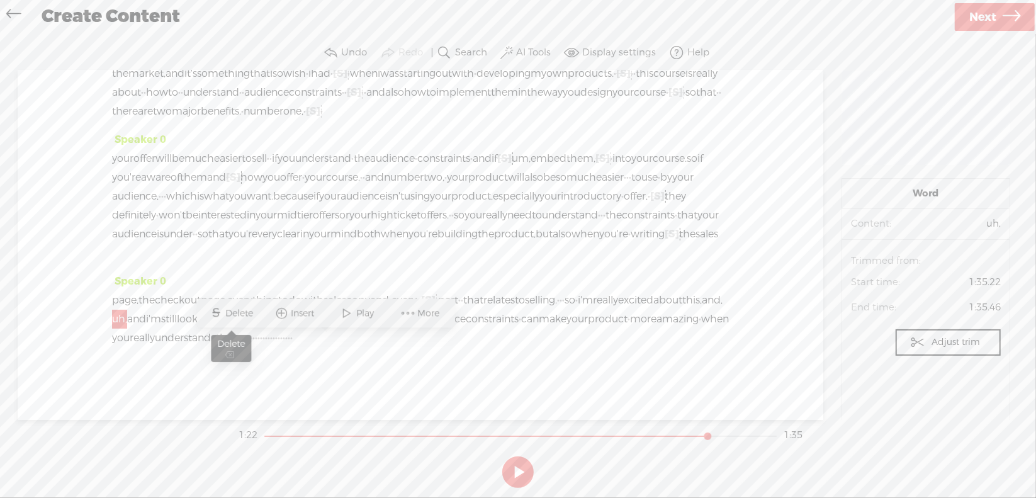
click at [238, 308] on span "Delete" at bounding box center [241, 313] width 31 height 13
click at [701, 310] on span "and," at bounding box center [711, 300] width 21 height 19
click at [220, 315] on span "Delete" at bounding box center [217, 313] width 31 height 13
click at [653, 310] on span "about" at bounding box center [667, 300] width 29 height 19
click at [279, 309] on span "Play" at bounding box center [287, 313] width 21 height 13
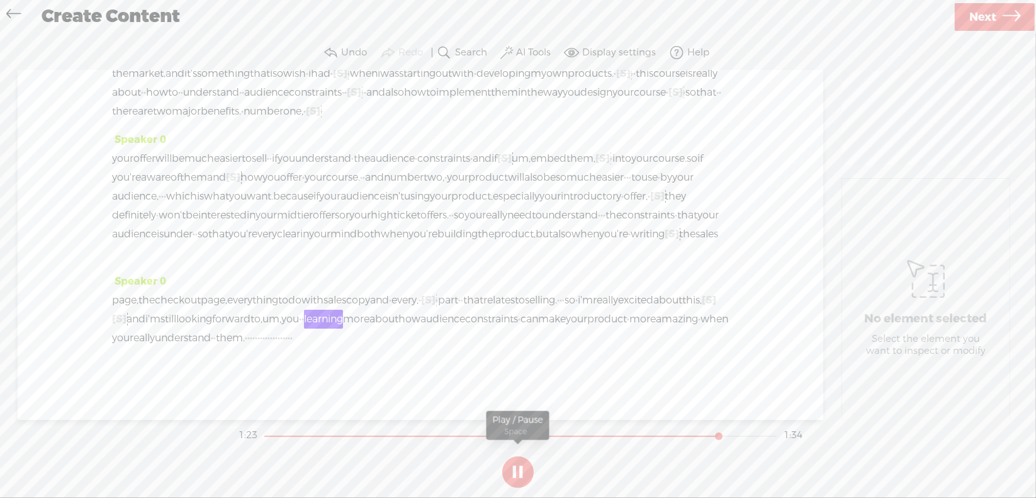
click at [517, 469] on button at bounding box center [517, 471] width 31 height 31
click at [281, 328] on span "um," at bounding box center [271, 319] width 19 height 19
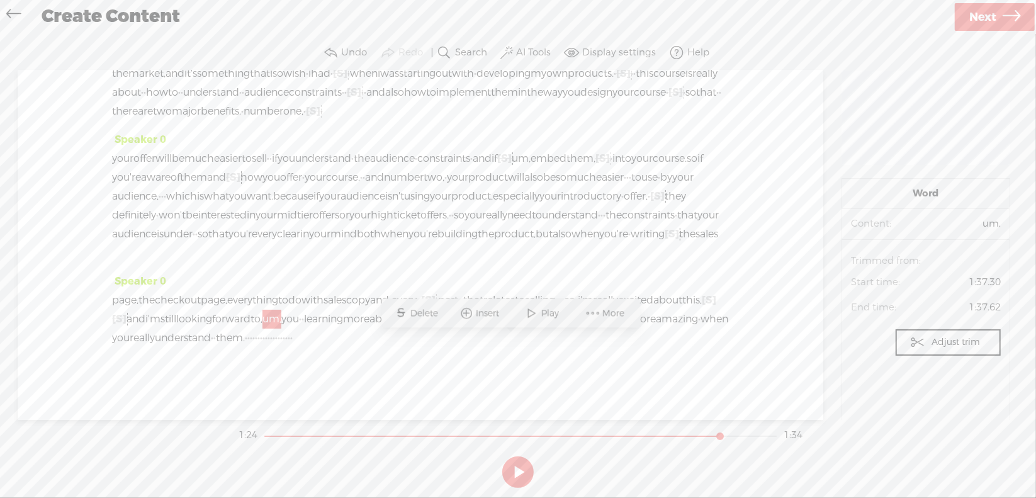
click at [432, 312] on span "Delete" at bounding box center [425, 313] width 31 height 13
click at [250, 328] on span "forward" at bounding box center [231, 319] width 38 height 19
click at [483, 316] on span at bounding box center [480, 313] width 19 height 23
click at [520, 467] on section at bounding box center [518, 472] width 564 height 42
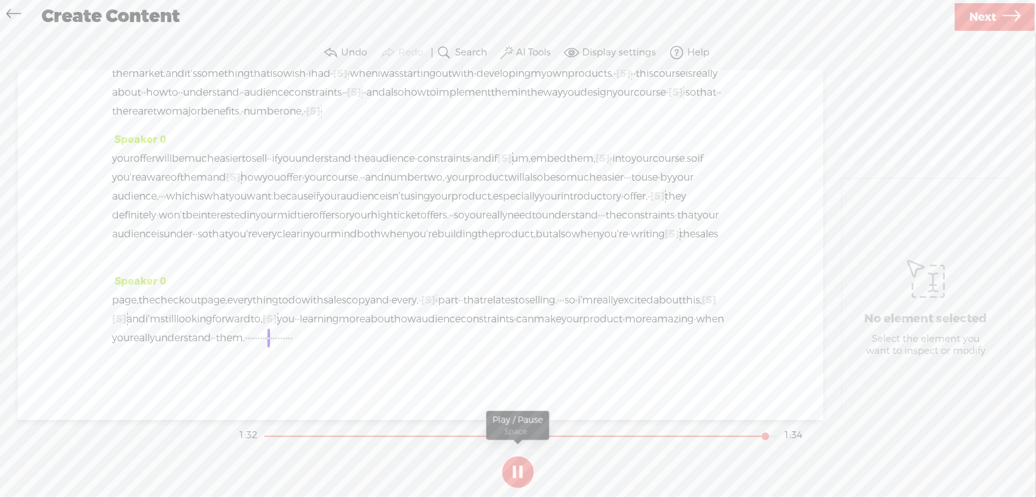
click at [517, 465] on button at bounding box center [517, 471] width 31 height 31
drag, startPoint x: 671, startPoint y: 362, endPoint x: 699, endPoint y: 391, distance: 40.5
click at [699, 357] on div "Speaker 0 page, the checkout page, everything to do with sales copy and · every…" at bounding box center [420, 314] width 617 height 85
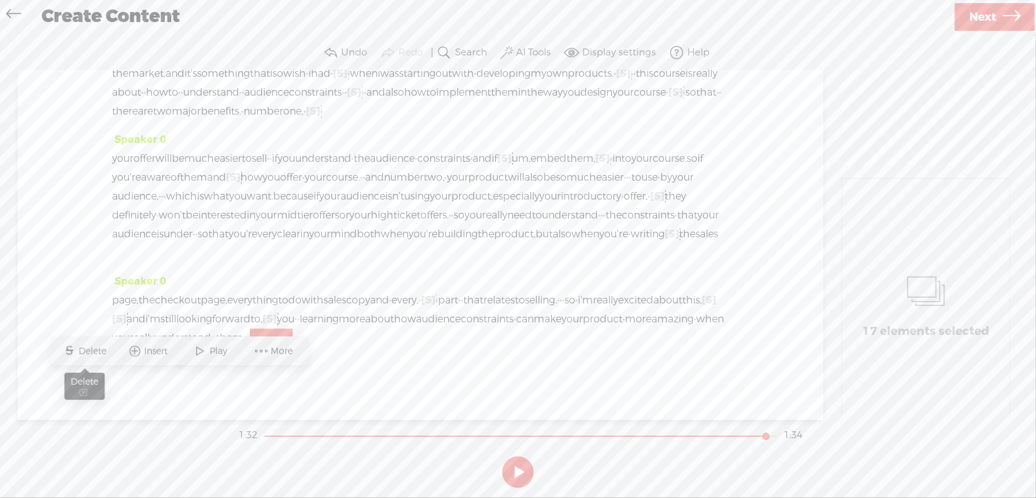
click at [96, 349] on span "Delete" at bounding box center [94, 351] width 31 height 13
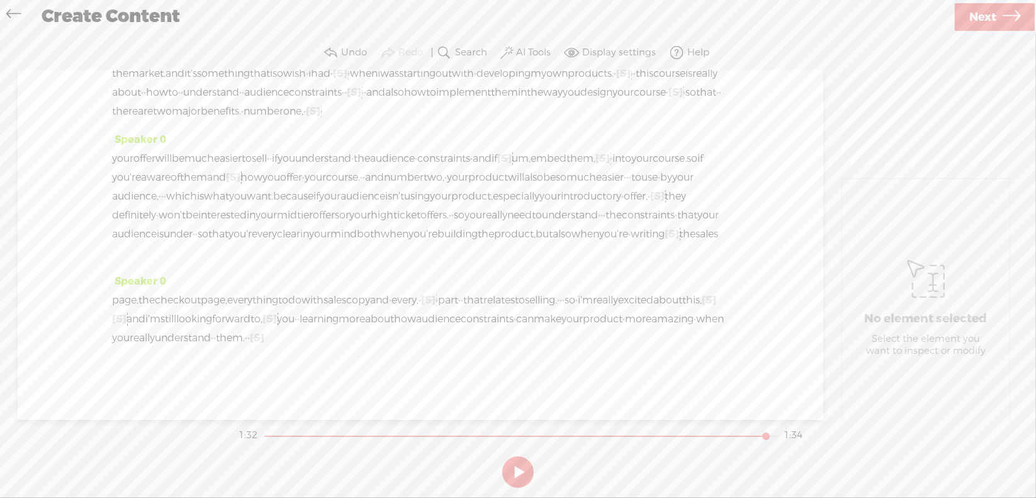
click at [130, 347] on span "you" at bounding box center [121, 337] width 18 height 19
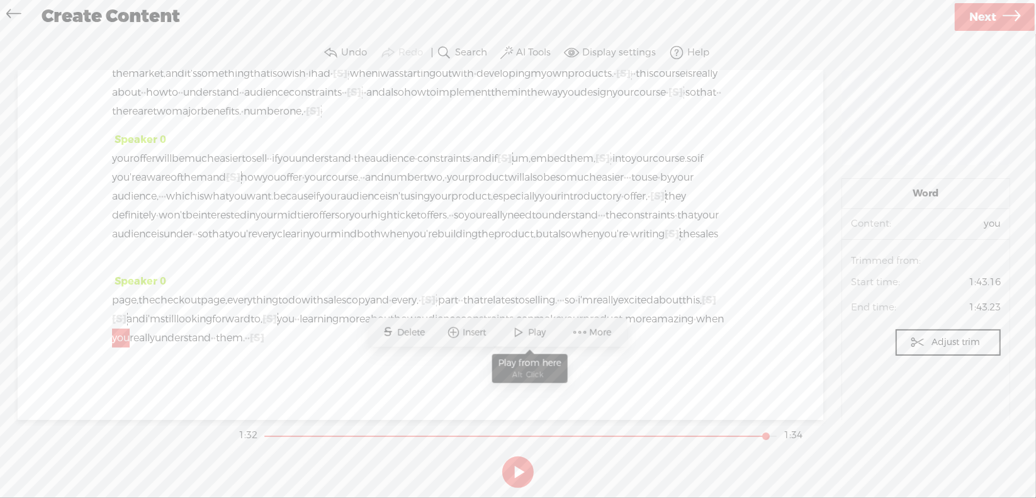
click at [538, 333] on span "Play" at bounding box center [538, 332] width 21 height 13
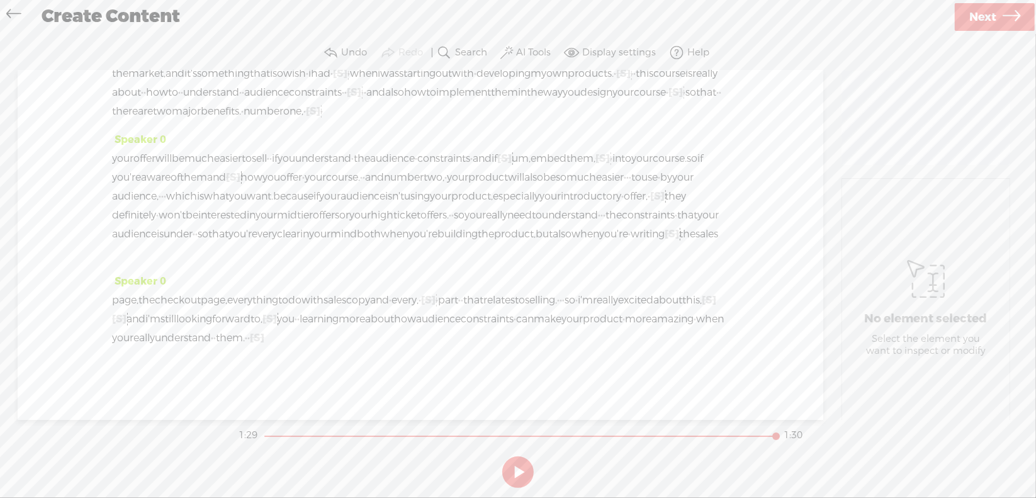
click at [993, 19] on span "Next" at bounding box center [982, 17] width 27 height 32
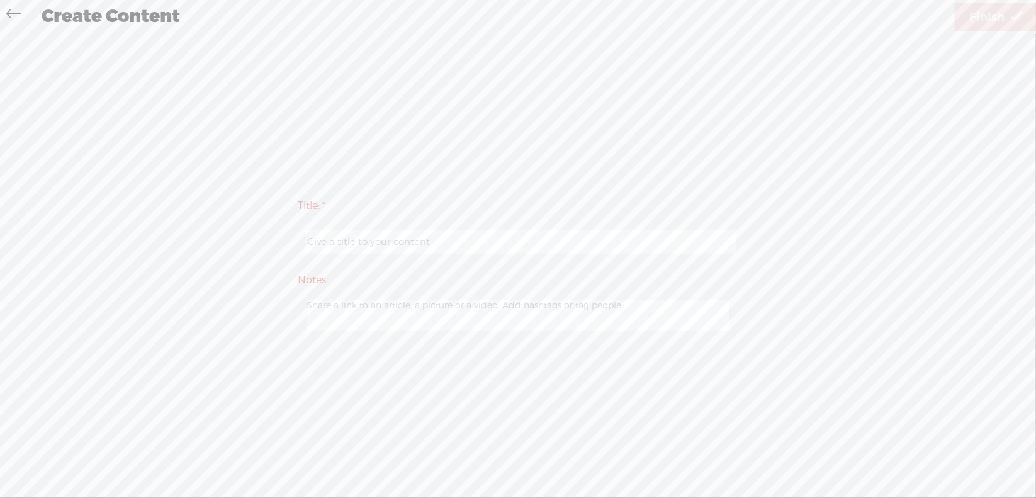
click at [406, 249] on input "text" at bounding box center [520, 242] width 431 height 25
type input "Prod4Intro"
drag, startPoint x: 974, startPoint y: 21, endPoint x: 959, endPoint y: 28, distance: 16.6
click at [974, 21] on span "Finish" at bounding box center [986, 17] width 35 height 32
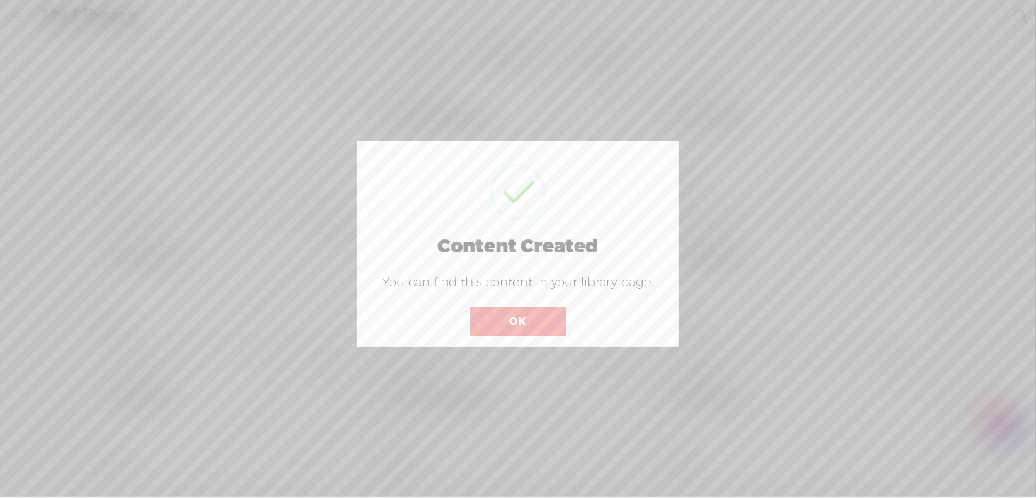
click at [514, 320] on button "OK" at bounding box center [518, 321] width 96 height 29
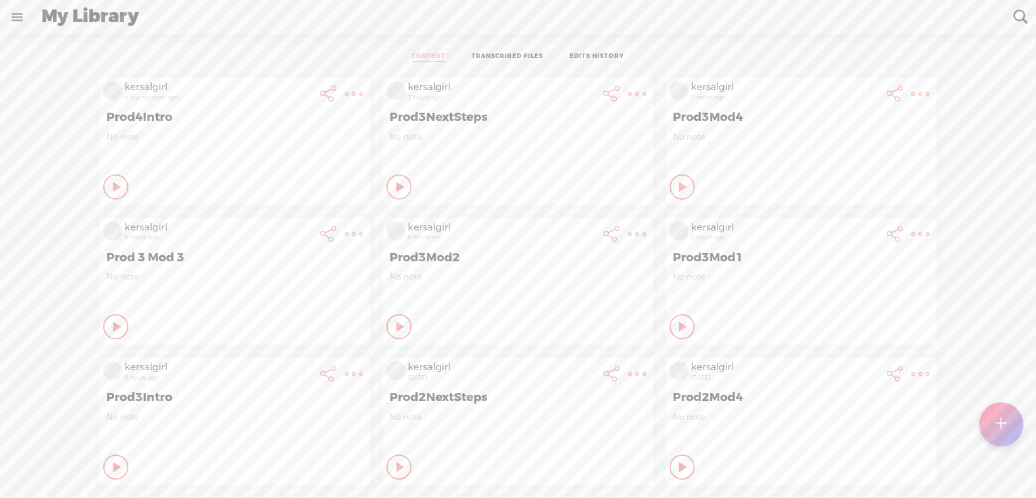
click at [366, 92] on icon at bounding box center [353, 93] width 25 height 25
click at [345, 94] on t at bounding box center [354, 94] width 18 height 18
click at [372, 56] on ul "CONTENT TRANSCRIBED FILES EDITS HISTORY" at bounding box center [517, 57] width 333 height 28
click at [1000, 425] on t at bounding box center [1001, 424] width 11 height 28
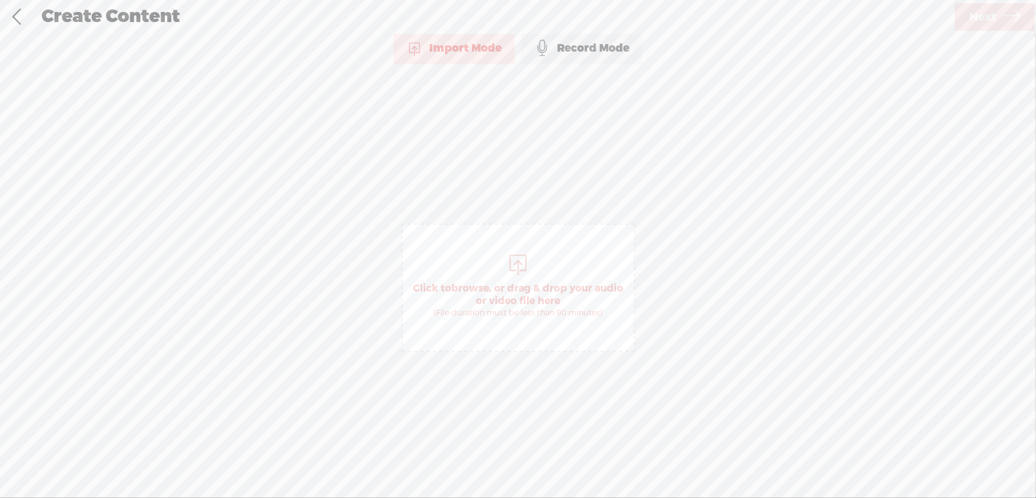
click at [466, 282] on span "browse" at bounding box center [470, 288] width 38 height 13
click at [973, 10] on span "Next" at bounding box center [982, 17] width 27 height 32
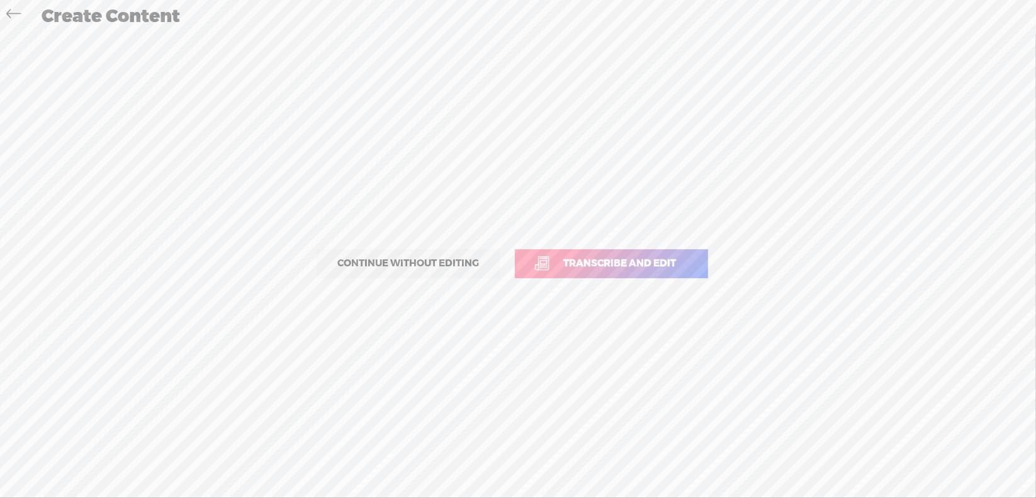
click at [606, 264] on span "Transcribe and edit" at bounding box center [619, 263] width 139 height 14
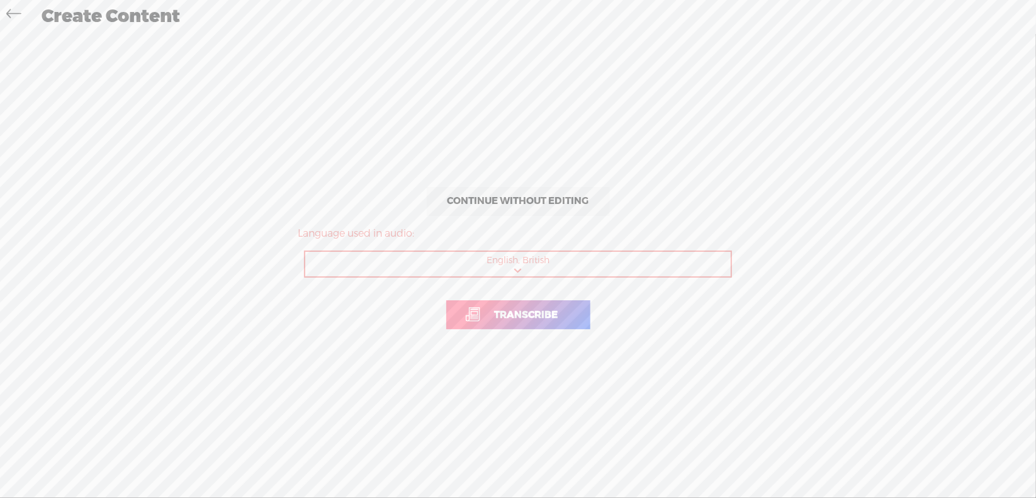
click at [511, 311] on span "Transcribe" at bounding box center [526, 315] width 90 height 14
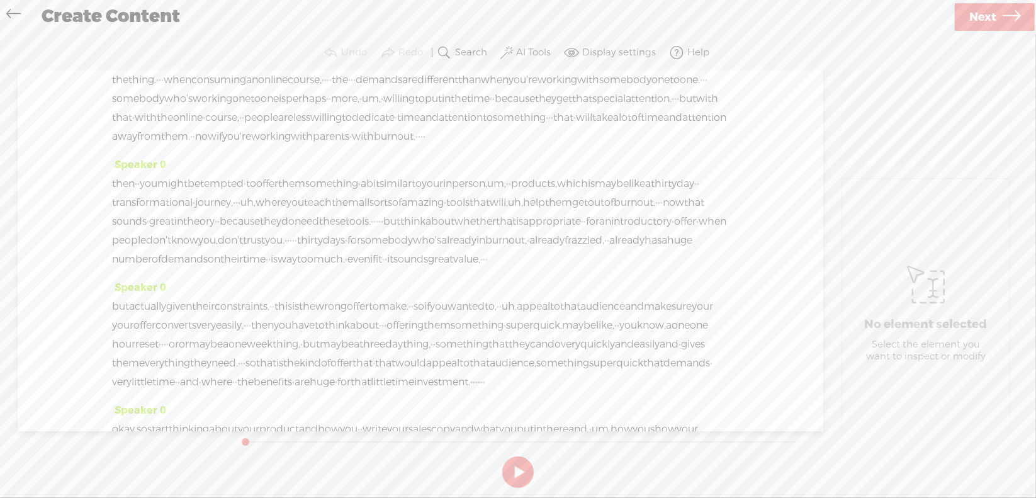
scroll to position [503, 0]
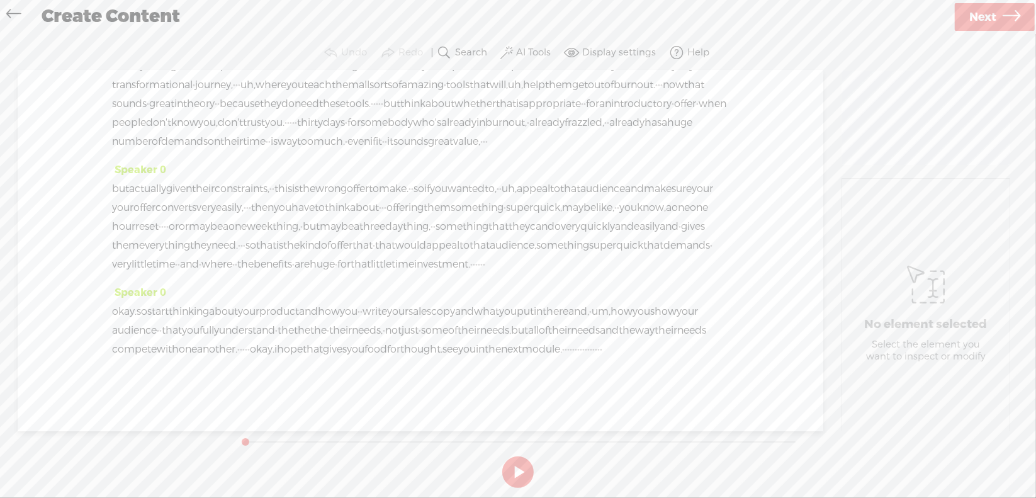
click at [523, 468] on button at bounding box center [517, 471] width 31 height 31
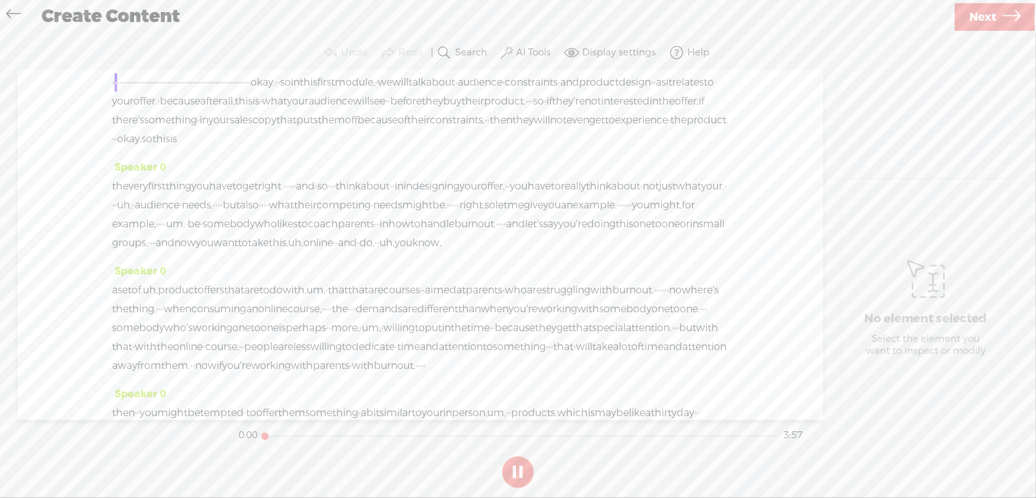
scroll to position [0, 0]
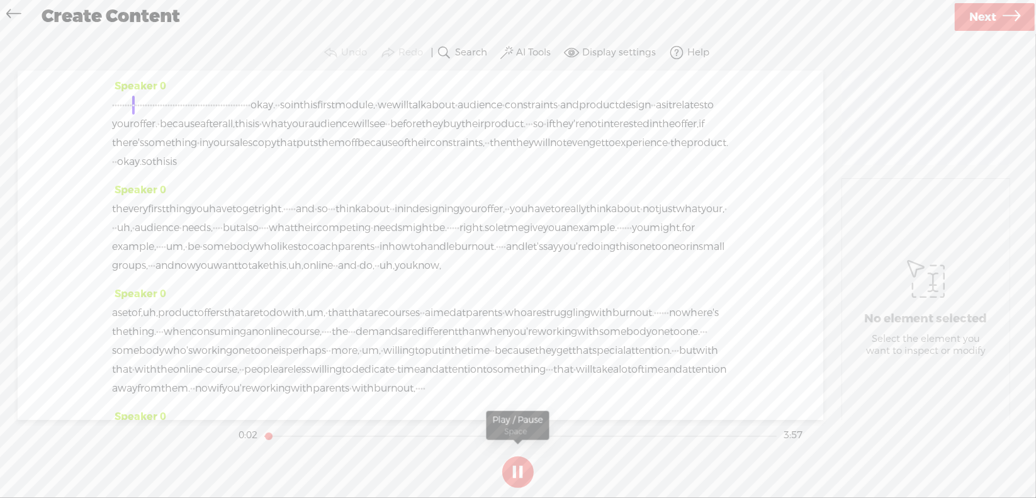
click at [513, 471] on button at bounding box center [517, 471] width 31 height 31
drag, startPoint x: 112, startPoint y: 105, endPoint x: 493, endPoint y: 109, distance: 381.3
click at [493, 109] on div "· · · · · · · · · · · · · · · · · · · · · · · · · · · · · · · · · · · · · · · ·…" at bounding box center [420, 133] width 617 height 75
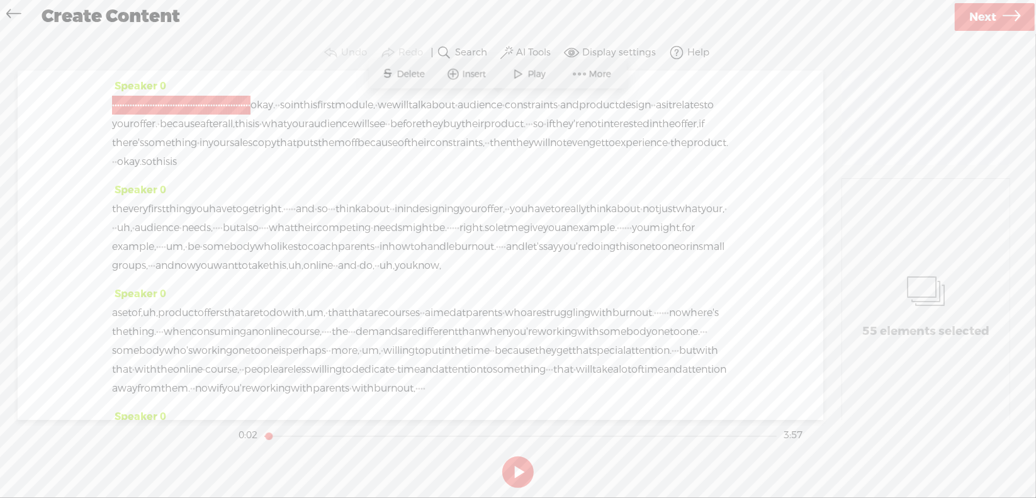
click at [391, 70] on span "S" at bounding box center [387, 74] width 19 height 23
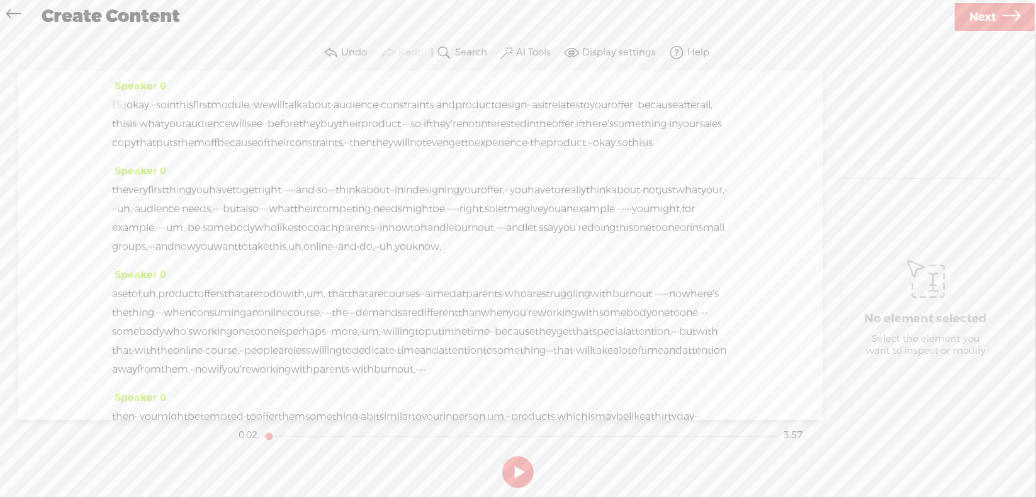
click at [144, 101] on span "okay." at bounding box center [138, 105] width 25 height 19
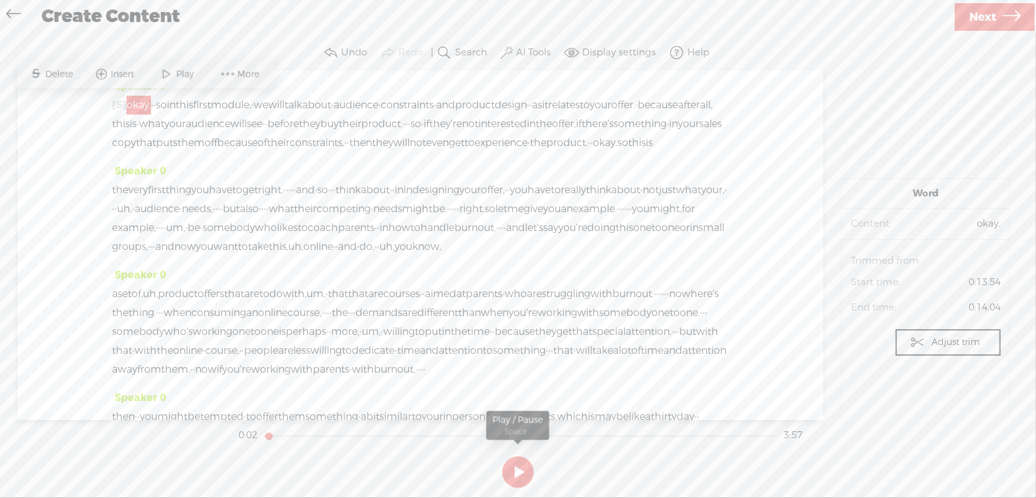
click at [511, 471] on button at bounding box center [517, 471] width 31 height 31
click at [518, 476] on button at bounding box center [517, 471] width 31 height 31
click at [116, 99] on span "[S]" at bounding box center [119, 104] width 14 height 13
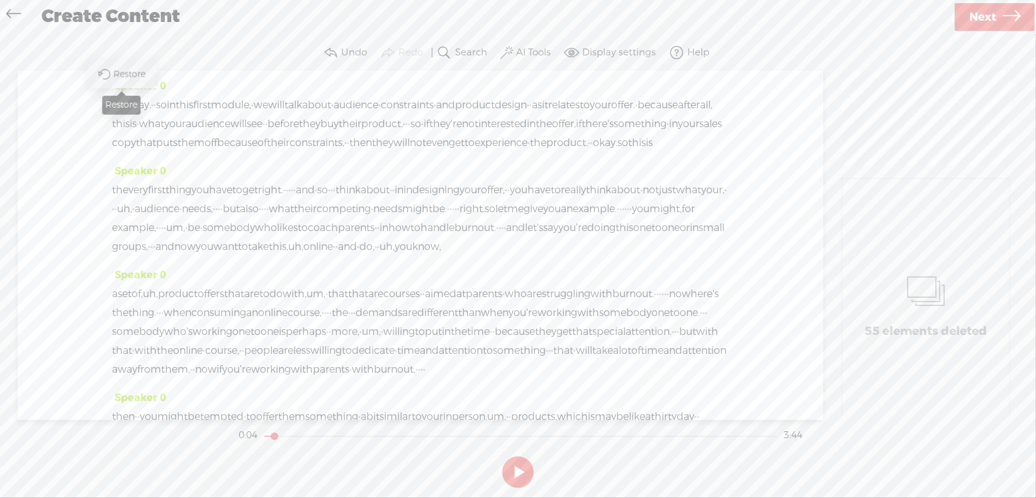
click at [122, 71] on span "Restore" at bounding box center [130, 74] width 35 height 13
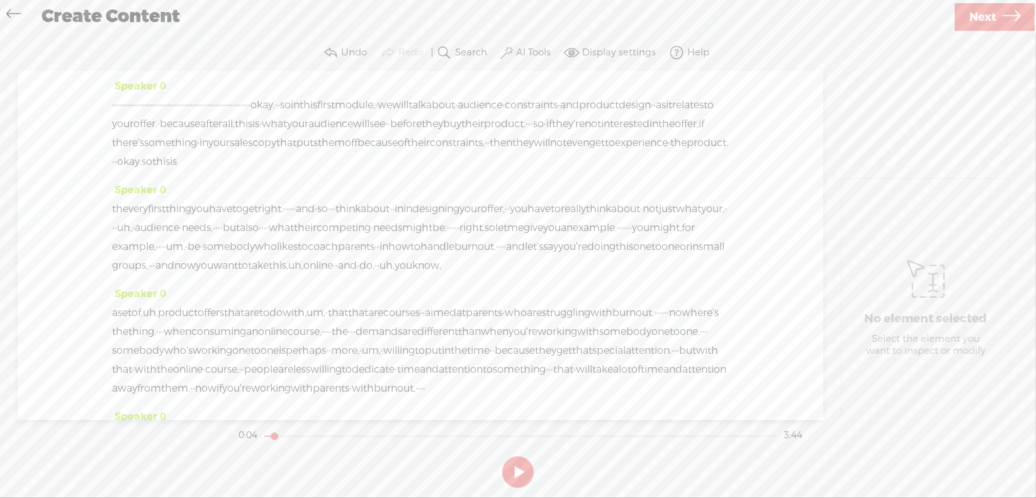
drag, startPoint x: 115, startPoint y: 103, endPoint x: 486, endPoint y: 99, distance: 371.2
click at [486, 99] on div "· · · · · · · · · · · · · · · · · · · · · · · · · · · · · · · · · · · · · · · ·…" at bounding box center [420, 133] width 617 height 75
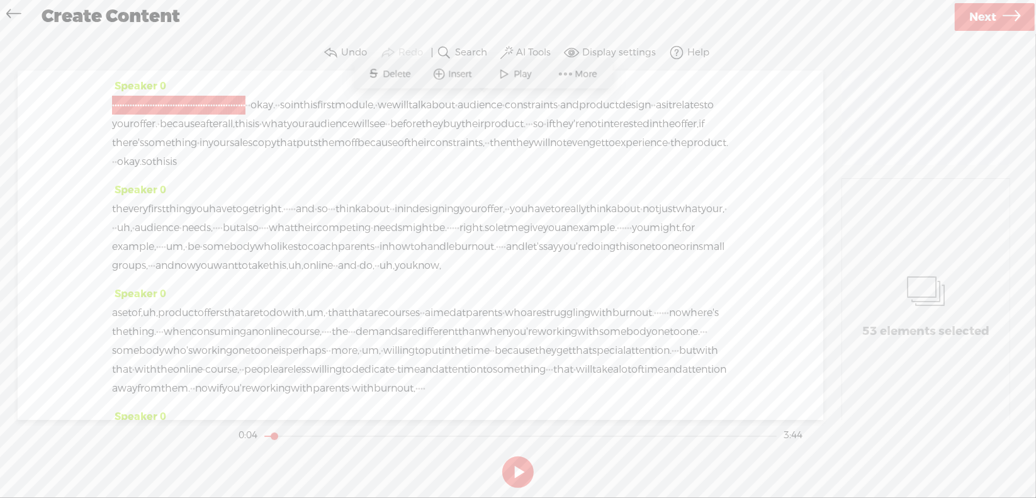
click at [396, 71] on span "Delete" at bounding box center [398, 74] width 31 height 13
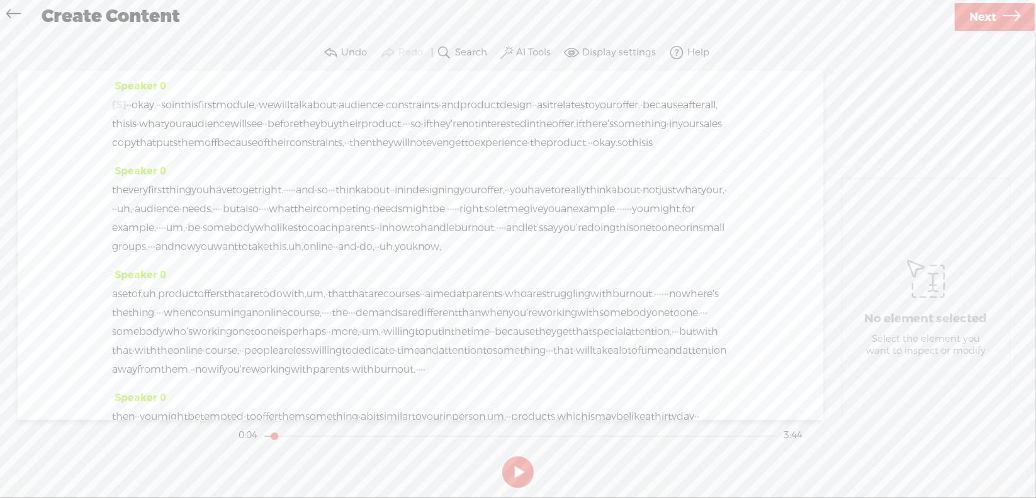
click at [129, 104] on span "·" at bounding box center [127, 105] width 3 height 19
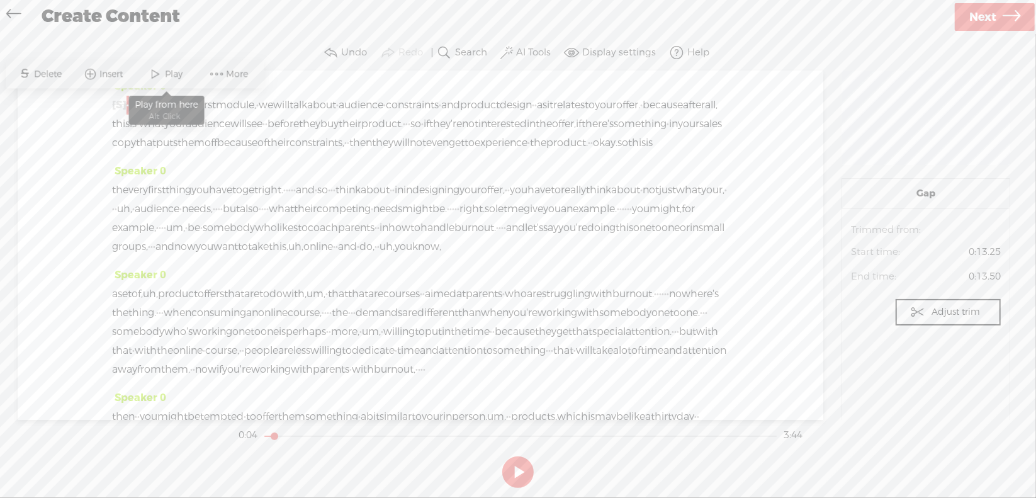
click at [162, 74] on span at bounding box center [156, 74] width 19 height 23
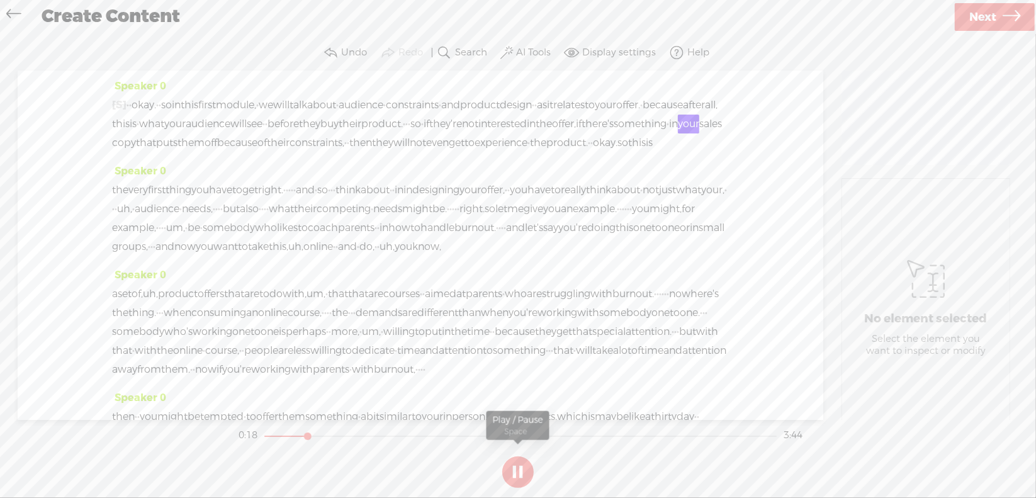
click at [516, 464] on button at bounding box center [517, 471] width 31 height 31
click at [408, 124] on span "·" at bounding box center [406, 124] width 3 height 19
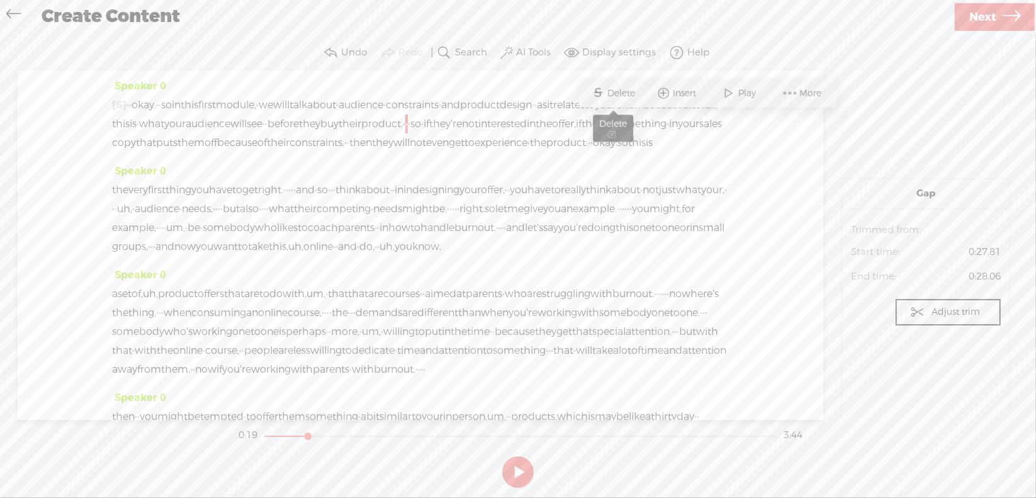
click at [629, 97] on span "Delete" at bounding box center [623, 93] width 31 height 13
click at [338, 121] on span "buy" at bounding box center [329, 124] width 18 height 19
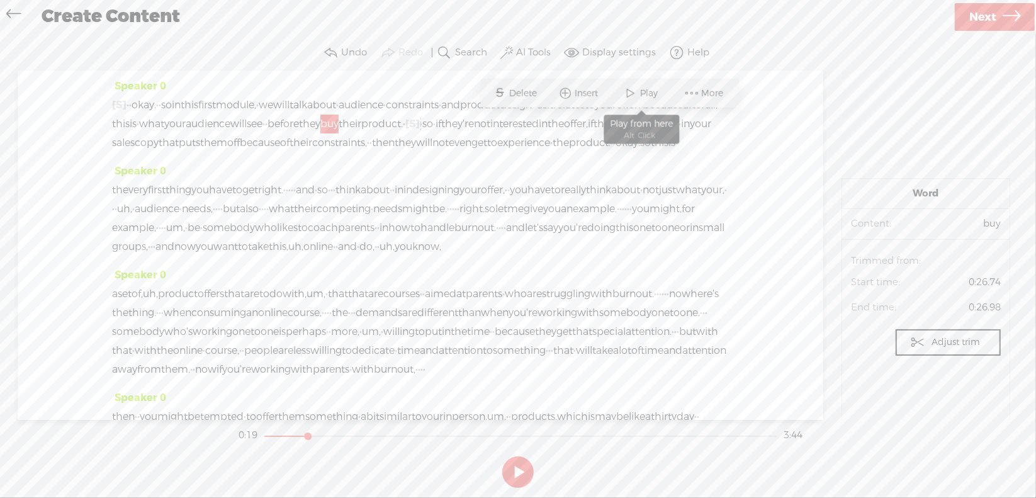
click at [634, 92] on span at bounding box center [631, 93] width 19 height 23
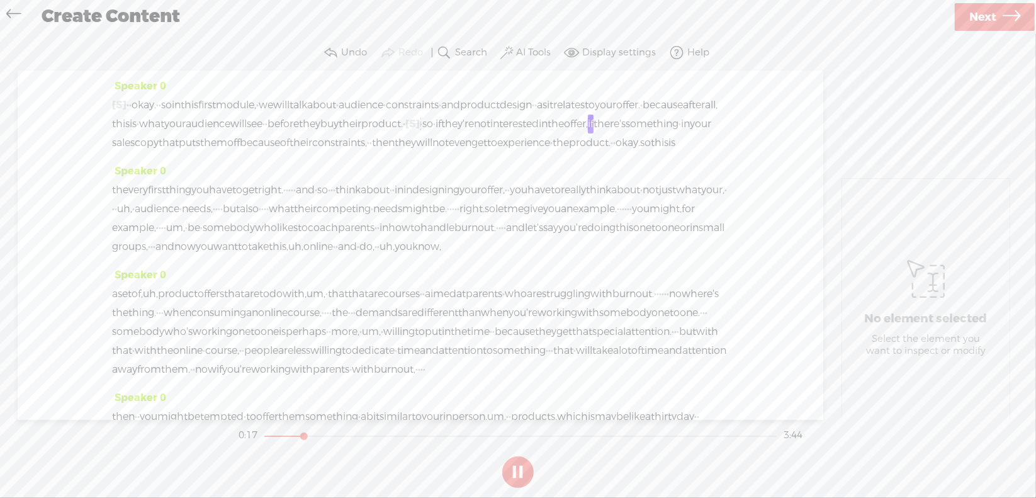
click at [320, 123] on span "they" at bounding box center [309, 124] width 21 height 19
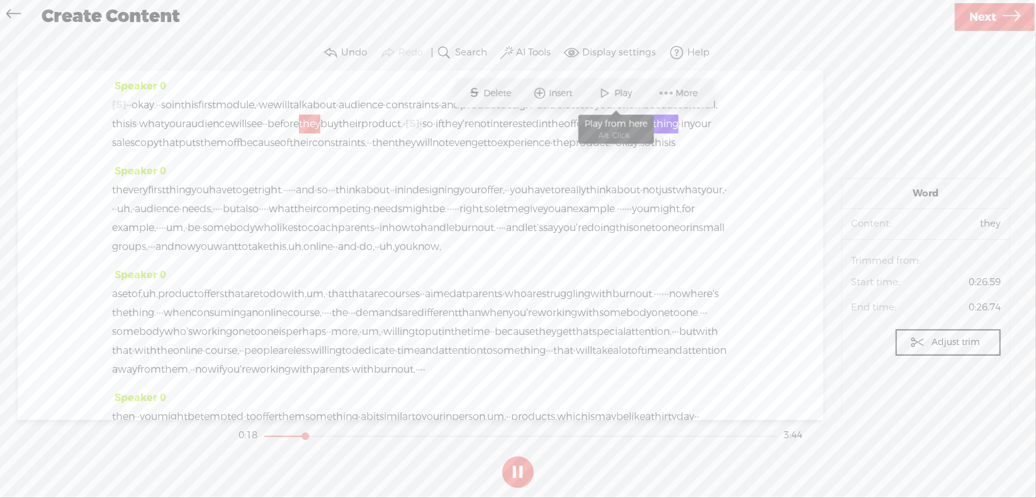
click at [620, 90] on span "Play" at bounding box center [625, 93] width 21 height 13
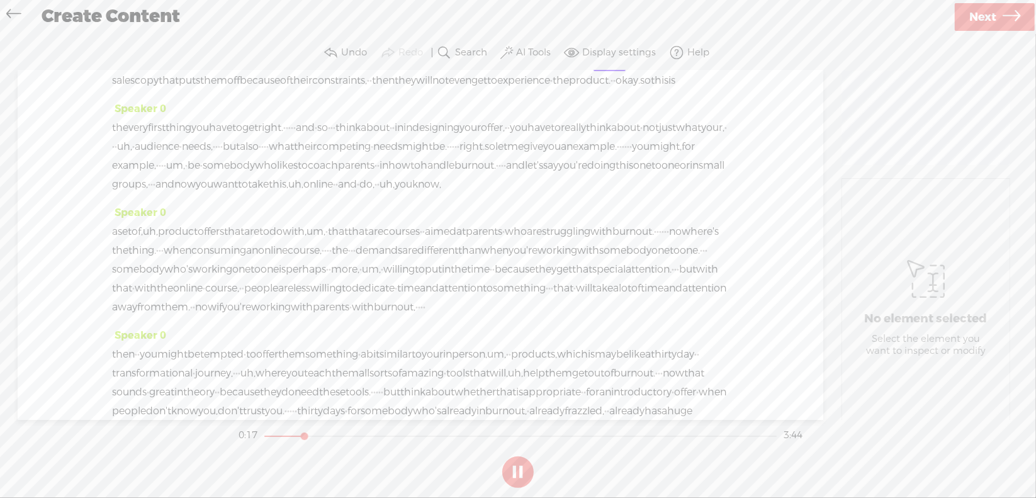
scroll to position [63, 0]
click at [518, 472] on button at bounding box center [517, 471] width 31 height 31
click at [615, 89] on span "okay." at bounding box center [627, 79] width 25 height 19
click at [528, 67] on span "Delete" at bounding box center [523, 68] width 31 height 13
click at [552, 89] on span "the" at bounding box center [560, 79] width 16 height 19
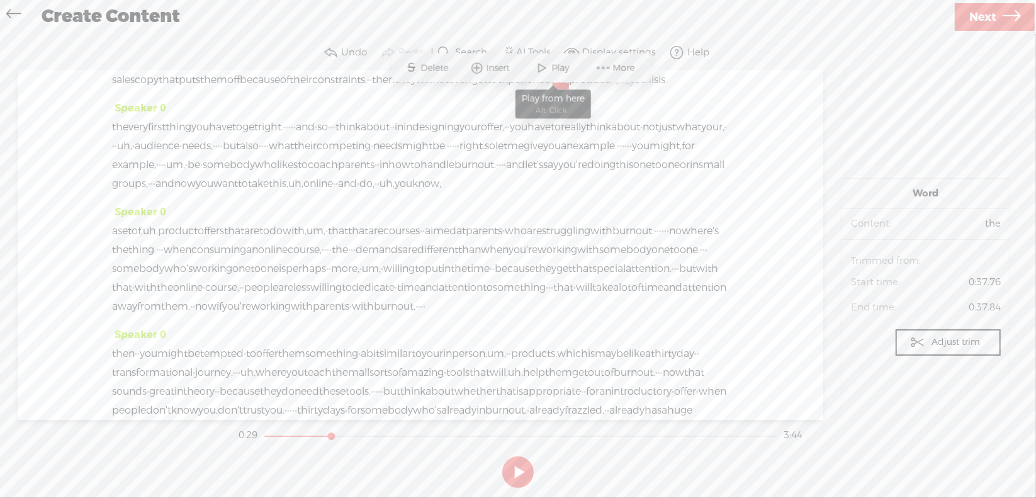
click at [547, 70] on span at bounding box center [542, 68] width 19 height 23
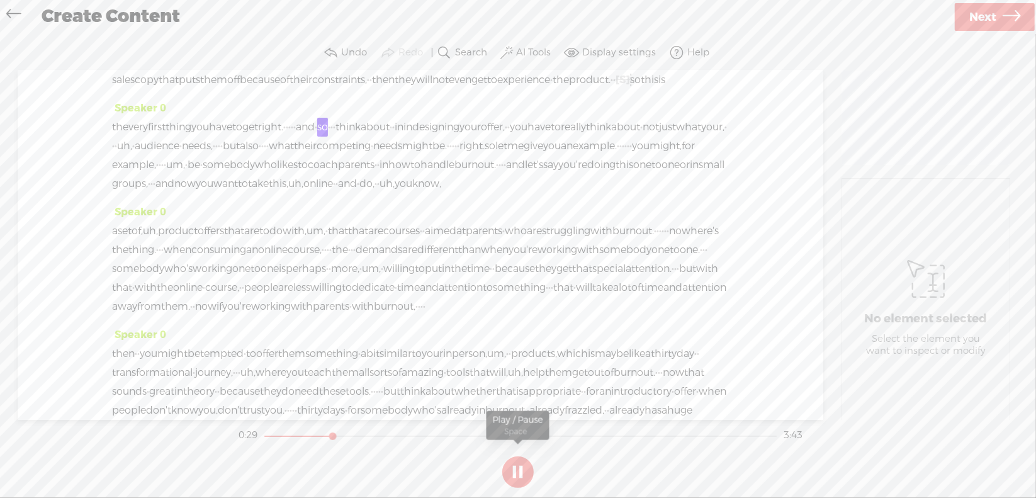
click at [518, 471] on section at bounding box center [518, 472] width 564 height 42
click at [517, 470] on button at bounding box center [517, 471] width 31 height 31
drag, startPoint x: 345, startPoint y: 142, endPoint x: 509, endPoint y: 148, distance: 164.4
click at [509, 148] on div "the very first thing you have to get right. · · · · · and · so · · · think abou…" at bounding box center [420, 155] width 617 height 75
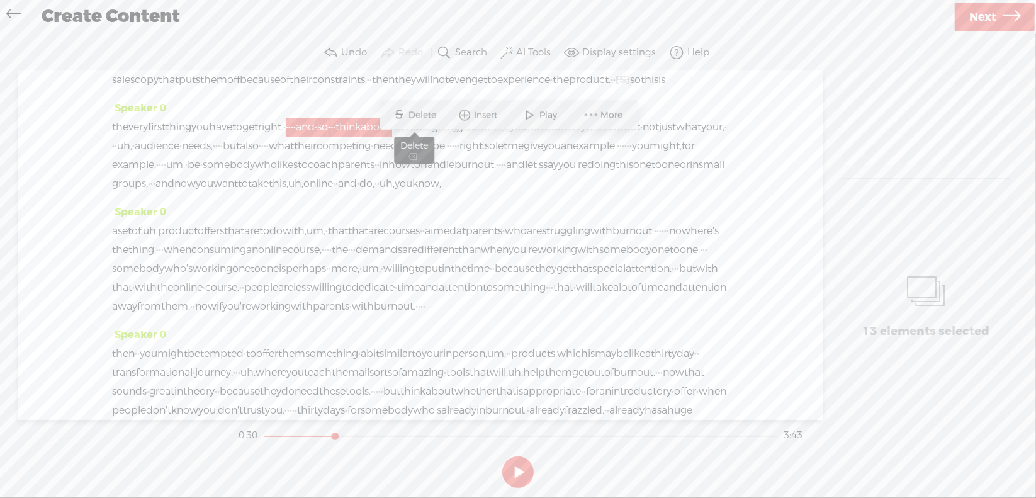
click at [433, 113] on span "Delete" at bounding box center [424, 115] width 31 height 13
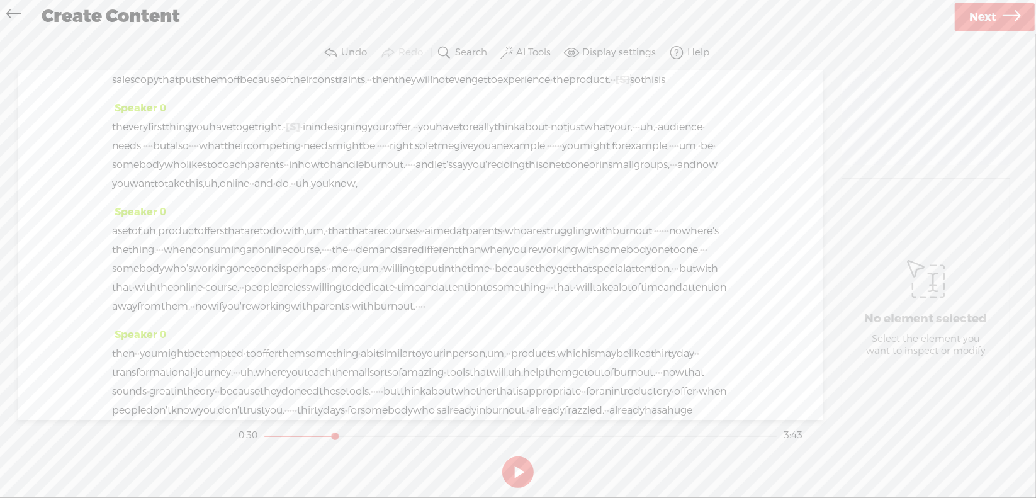
click at [283, 137] on span "right." at bounding box center [270, 127] width 25 height 19
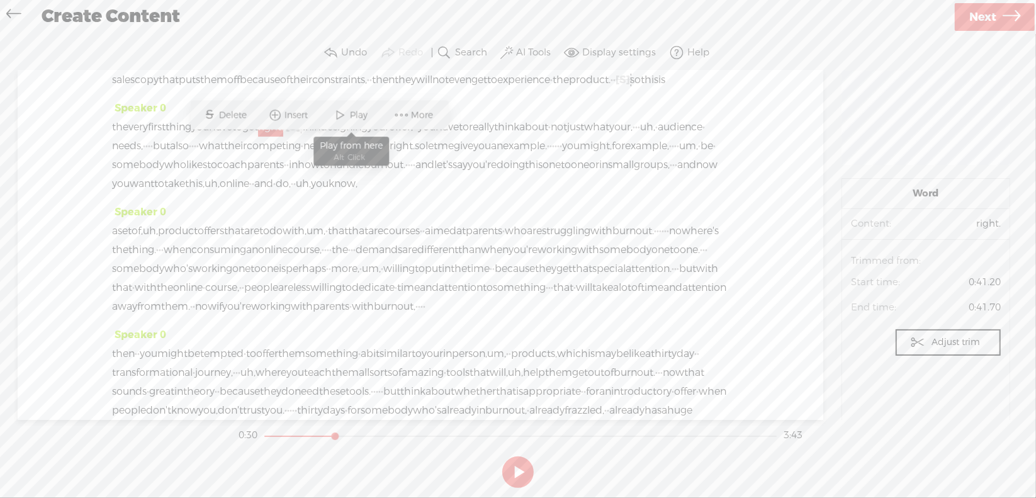
click at [350, 111] on span "Play" at bounding box center [360, 115] width 21 height 13
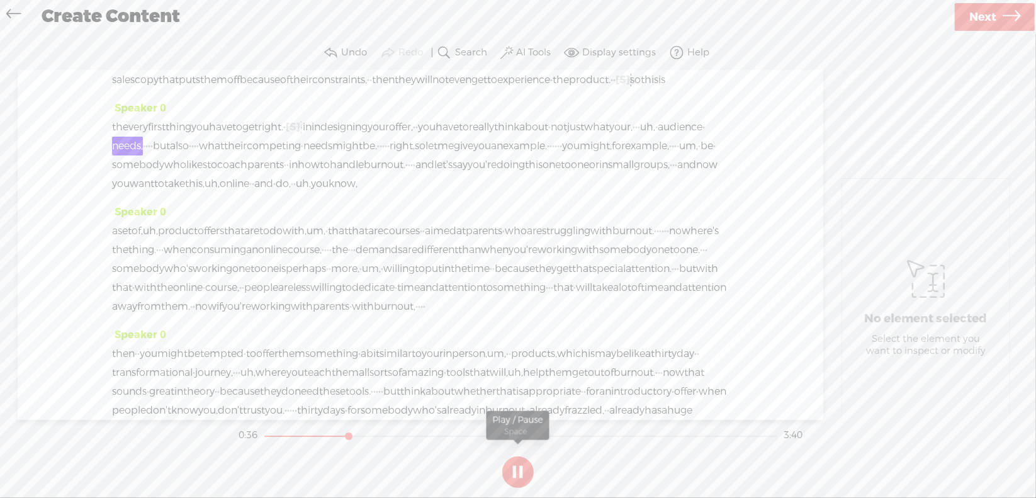
click at [517, 468] on section at bounding box center [518, 472] width 564 height 42
click at [517, 467] on button at bounding box center [517, 471] width 31 height 31
drag, startPoint x: 204, startPoint y: 162, endPoint x: 237, endPoint y: 164, distance: 32.7
click at [237, 164] on div "the very first thing you have to get right. · [S] · · · · and · so · · · think …" at bounding box center [420, 155] width 617 height 75
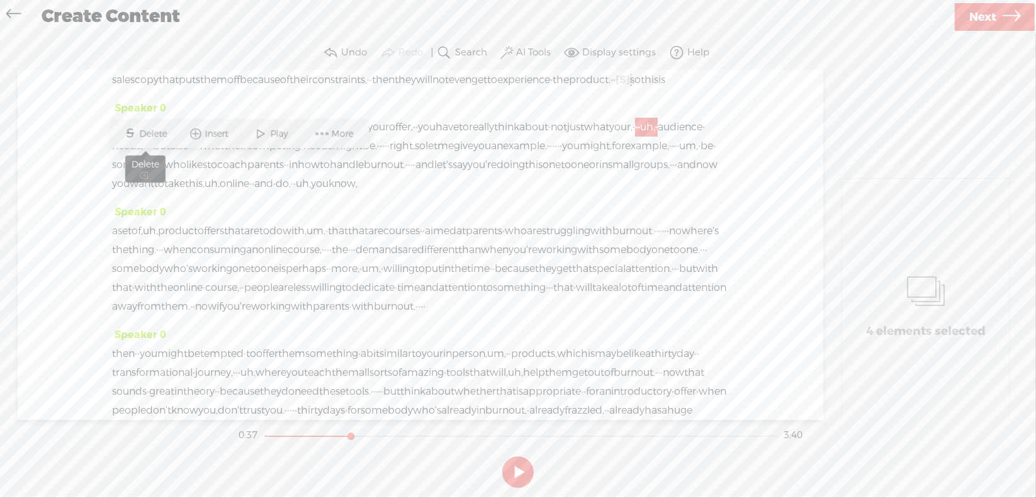
click at [150, 128] on span "Delete" at bounding box center [155, 134] width 31 height 13
click at [584, 137] on span "what" at bounding box center [596, 127] width 25 height 19
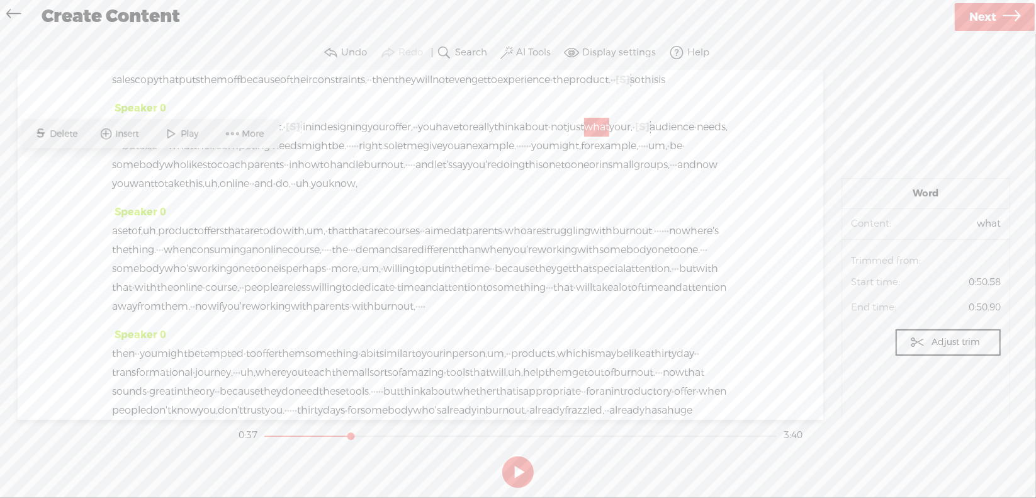
click at [187, 134] on span "Play" at bounding box center [191, 134] width 21 height 13
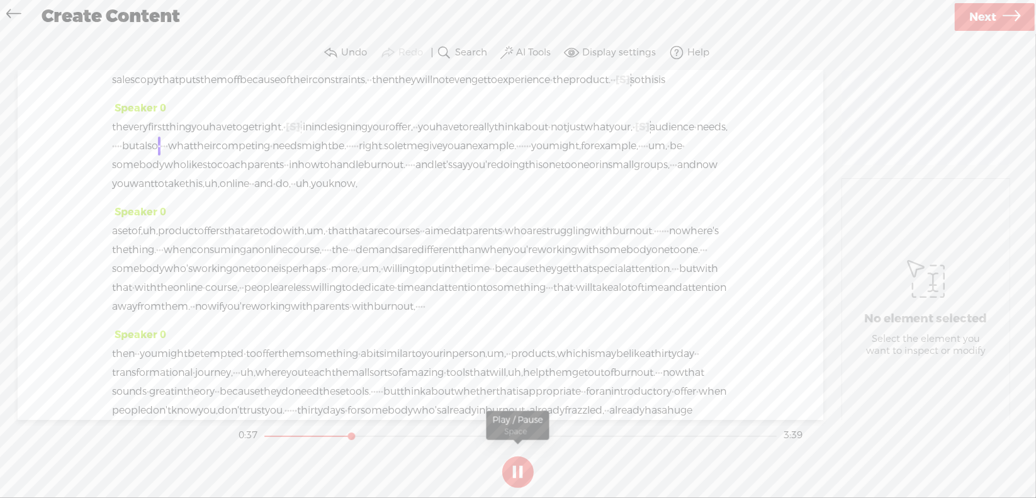
click at [512, 464] on button at bounding box center [517, 471] width 31 height 31
click at [332, 161] on div "the very first thing you have to get right. · [S] · · · · and · so · · · think …" at bounding box center [420, 155] width 617 height 75
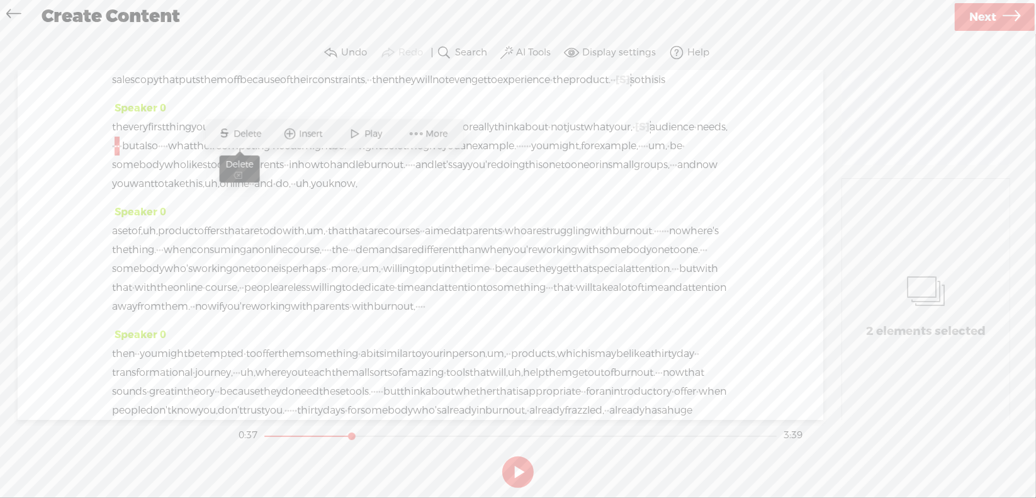
click at [237, 129] on span "Delete" at bounding box center [249, 134] width 31 height 13
click at [649, 137] on span "audience" at bounding box center [671, 127] width 45 height 19
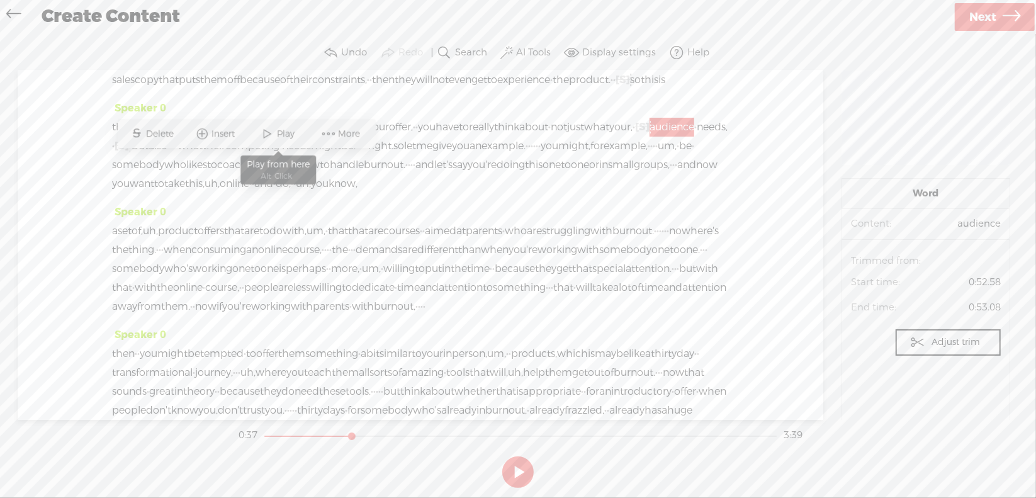
click at [276, 131] on span at bounding box center [267, 134] width 19 height 23
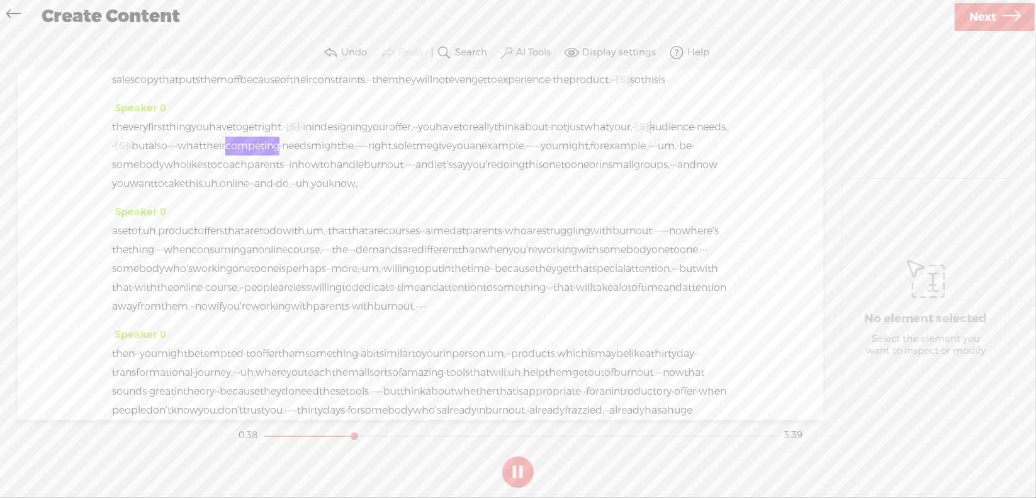
click at [514, 468] on button at bounding box center [517, 471] width 31 height 31
drag, startPoint x: 408, startPoint y: 160, endPoint x: 422, endPoint y: 150, distance: 16.6
click at [414, 161] on div "the very first thing you have to get right. · [S] · · · · and · so · · · think …" at bounding box center [420, 155] width 617 height 75
click at [337, 130] on span "Delete" at bounding box center [330, 134] width 31 height 13
click at [148, 155] on span "but" at bounding box center [139, 146] width 17 height 19
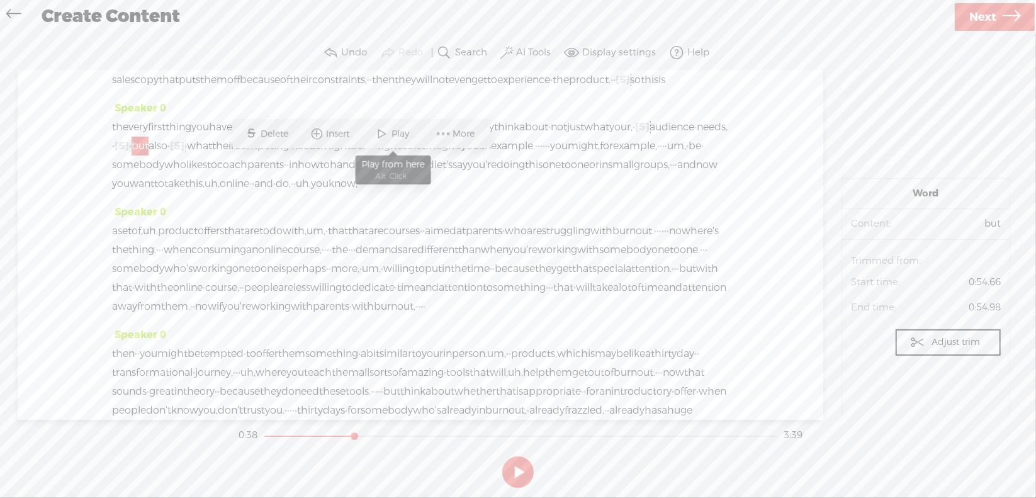
click at [392, 131] on span "Play" at bounding box center [402, 134] width 21 height 13
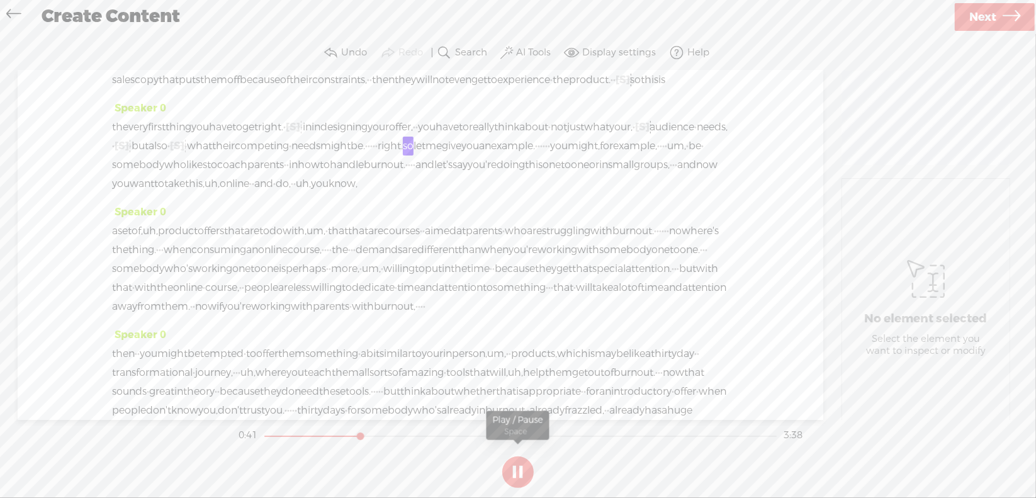
click at [518, 464] on button at bounding box center [517, 471] width 31 height 31
drag, startPoint x: 662, startPoint y: 159, endPoint x: 740, endPoint y: 162, distance: 78.1
click at [740, 162] on div "Speaker 0 [S] · · · · · · · · · · · · · · · · · · · · · · · · · · · · · · · · ·…" at bounding box center [420, 244] width 805 height 349
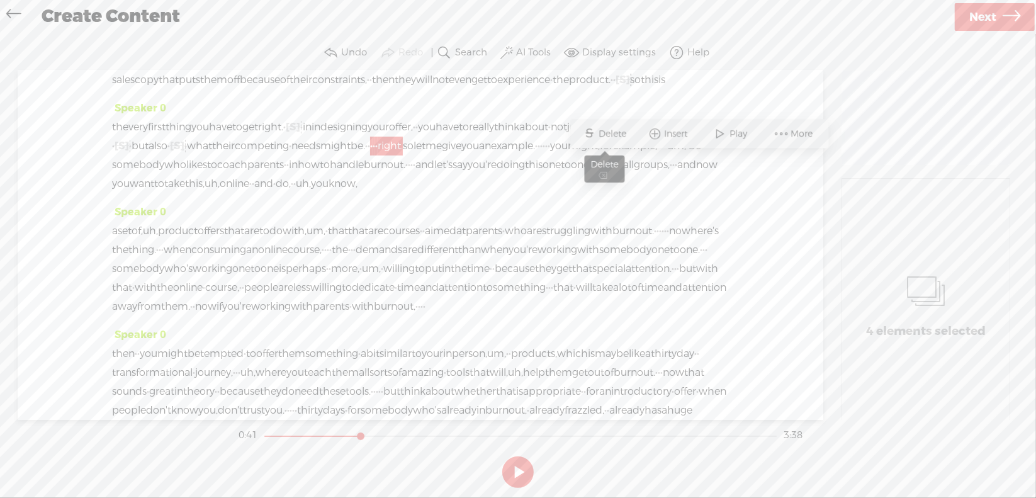
click at [603, 128] on span "Delete" at bounding box center [614, 134] width 31 height 13
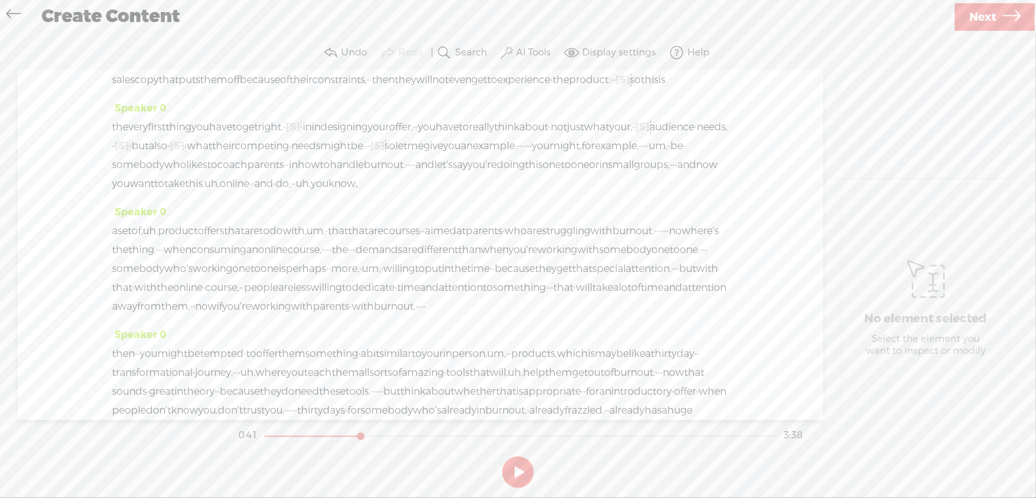
click at [320, 155] on span "needs" at bounding box center [305, 146] width 29 height 19
click at [610, 131] on span "Play" at bounding box center [615, 134] width 21 height 13
click at [517, 469] on section at bounding box center [518, 472] width 564 height 42
click at [517, 469] on button at bounding box center [517, 471] width 31 height 31
drag, startPoint x: 264, startPoint y: 181, endPoint x: 284, endPoint y: 180, distance: 20.1
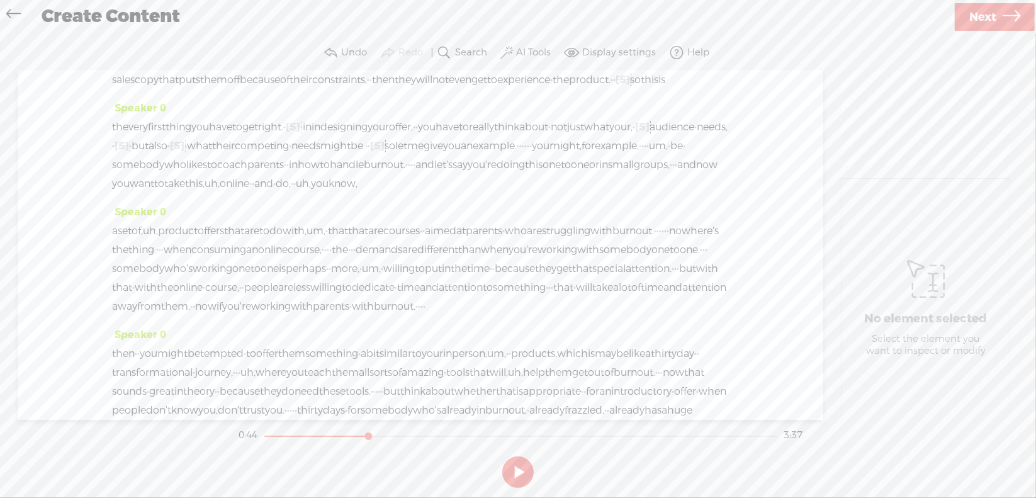
click at [277, 181] on div "the very first thing you have to get right. · [S] · · · · and · so · · · think …" at bounding box center [420, 155] width 617 height 75
click at [196, 149] on span "Delete" at bounding box center [190, 153] width 31 height 13
click at [461, 155] on span "an" at bounding box center [467, 146] width 12 height 19
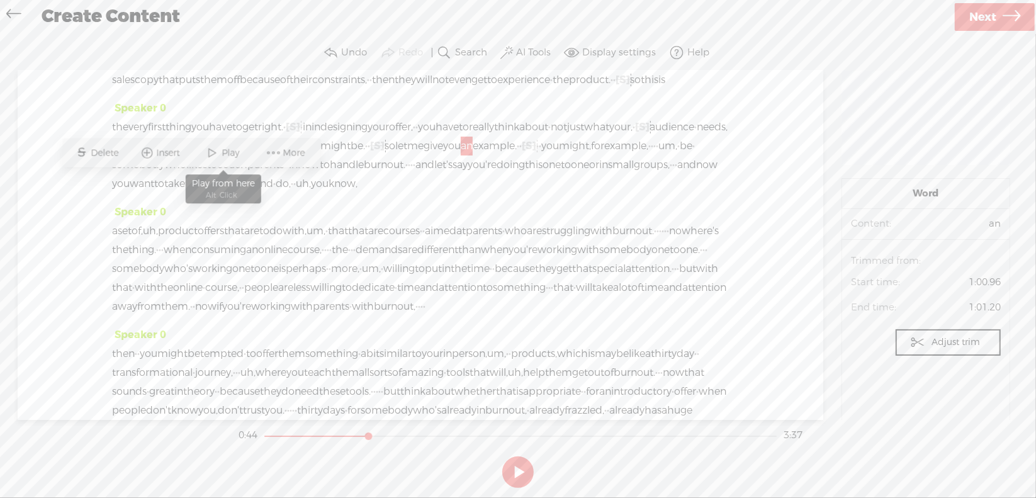
click at [232, 151] on span "Play" at bounding box center [232, 153] width 21 height 13
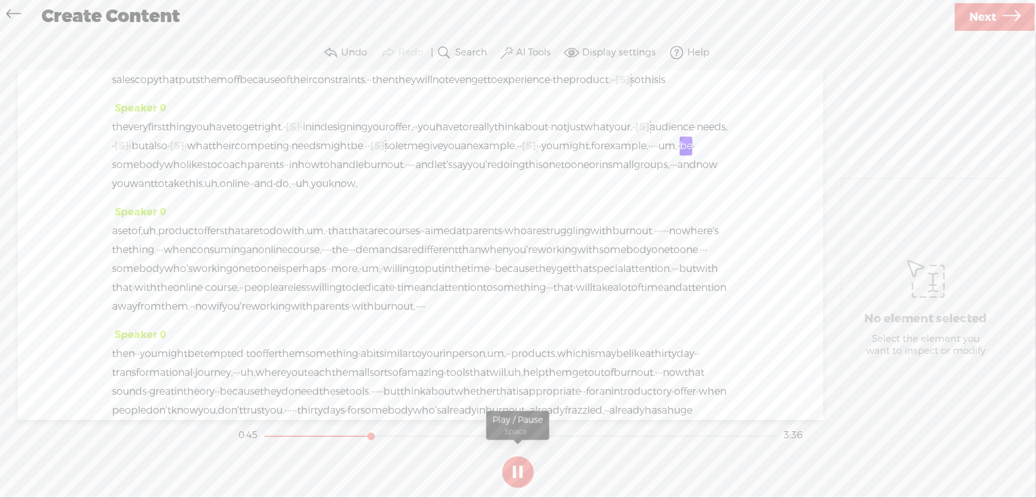
click at [522, 468] on button at bounding box center [517, 471] width 31 height 31
drag, startPoint x: 439, startPoint y: 180, endPoint x: 474, endPoint y: 173, distance: 35.9
click at [473, 180] on div "the very first thing you have to get right. · [S] · · · · and · so · · · think …" at bounding box center [420, 155] width 617 height 75
click at [385, 145] on span "S Delete" at bounding box center [373, 153] width 63 height 23
click at [591, 155] on span "for" at bounding box center [597, 146] width 13 height 19
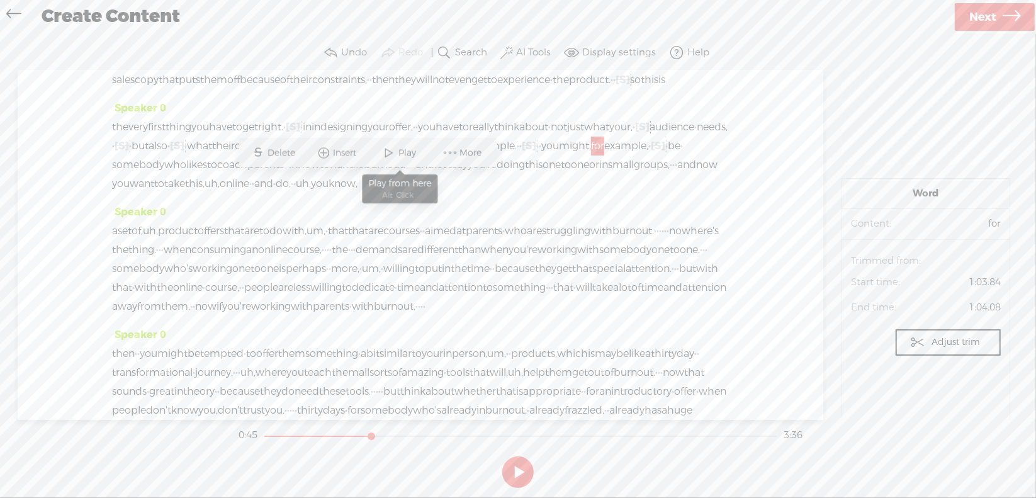
click at [397, 155] on span at bounding box center [389, 153] width 19 height 23
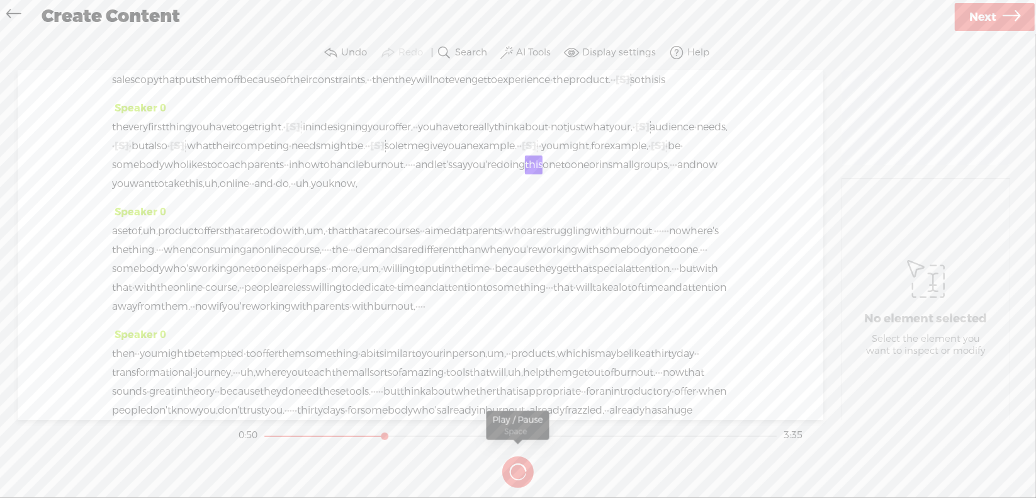
click at [0, 0] on button at bounding box center [0, 0] width 0 height 0
click at [408, 174] on span "·" at bounding box center [409, 164] width 3 height 19
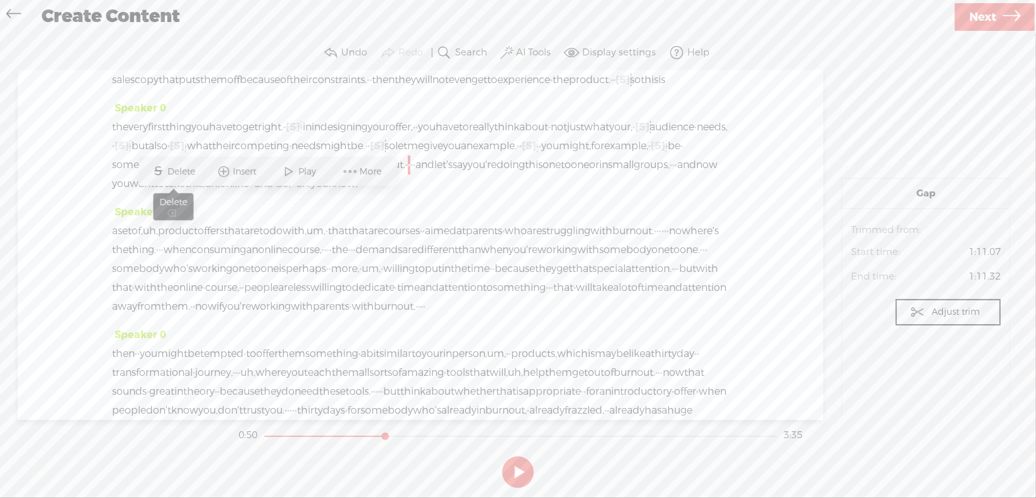
click at [192, 170] on span "Delete" at bounding box center [183, 171] width 31 height 13
click at [330, 174] on span "handle" at bounding box center [347, 164] width 34 height 19
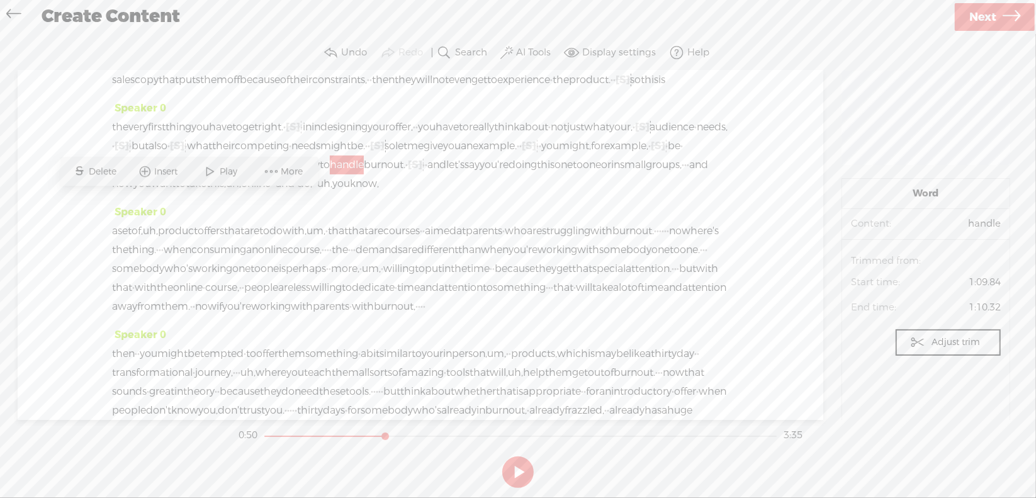
click at [227, 176] on span "Play" at bounding box center [230, 171] width 21 height 13
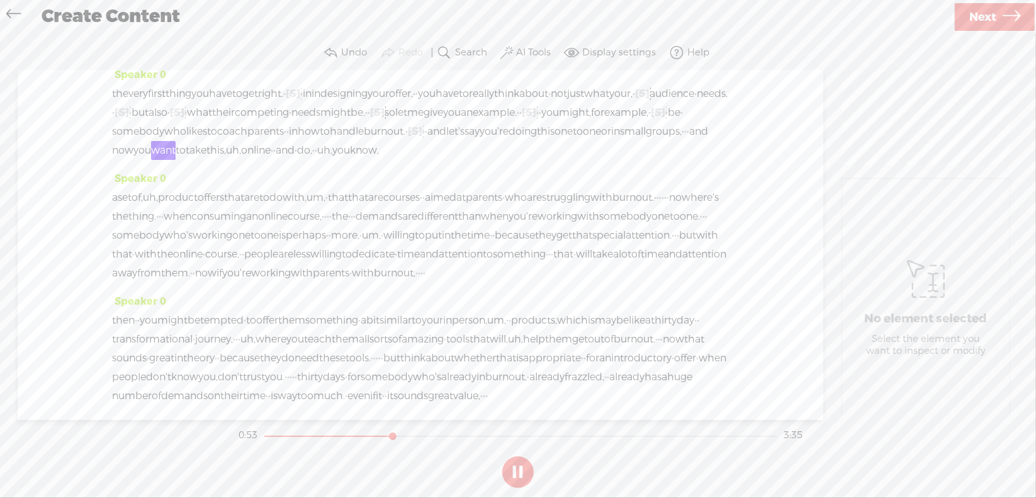
scroll to position [126, 0]
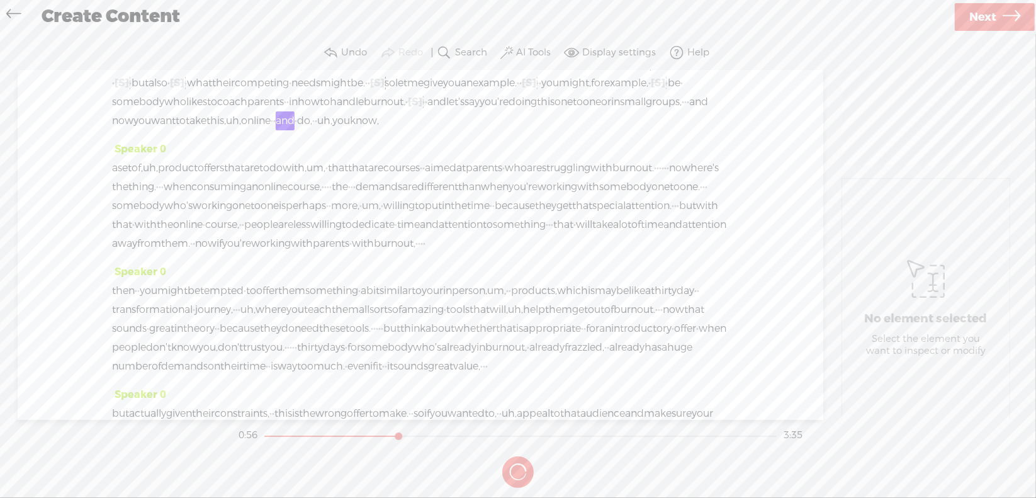
click at [0, 0] on button at bounding box center [0, 0] width 0 height 0
click at [237, 130] on span "uh," at bounding box center [233, 120] width 15 height 19
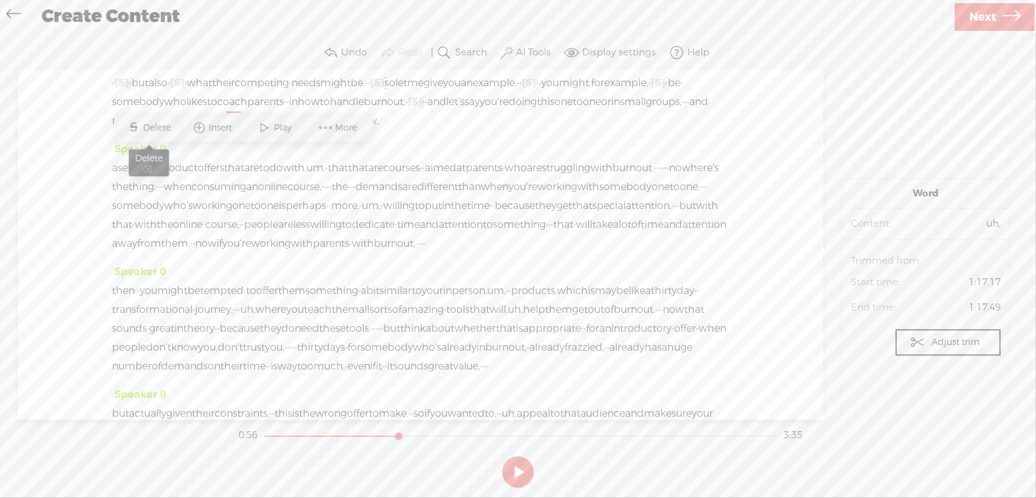
click at [163, 128] on span "Delete" at bounding box center [158, 127] width 31 height 13
click at [179, 130] on span "to" at bounding box center [181, 120] width 10 height 19
click at [245, 181] on div "Speaker 0 a set of, uh, product offers that are to do with, um, · that that are…" at bounding box center [420, 201] width 617 height 123
click at [316, 130] on span "·" at bounding box center [315, 120] width 3 height 19
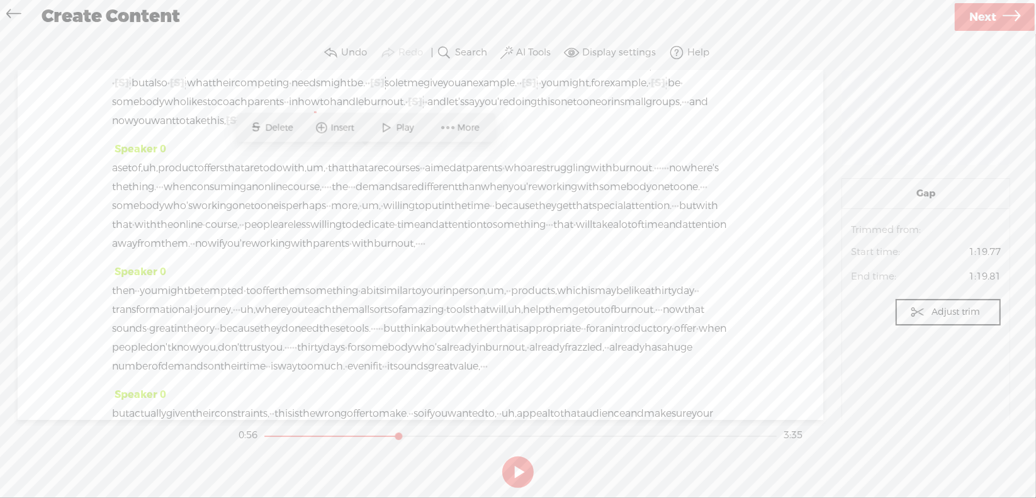
drag, startPoint x: 366, startPoint y: 159, endPoint x: 458, endPoint y: 170, distance: 93.1
click at [458, 140] on div "Speaker 0 the very first thing you have to get right. · [S] · · · · and · so · …" at bounding box center [420, 88] width 617 height 104
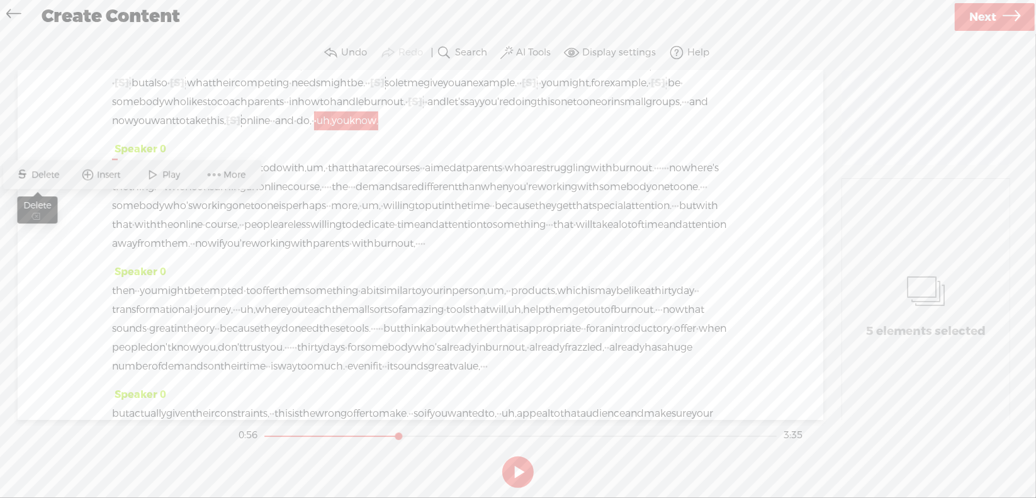
click at [47, 178] on span "Delete" at bounding box center [47, 175] width 31 height 13
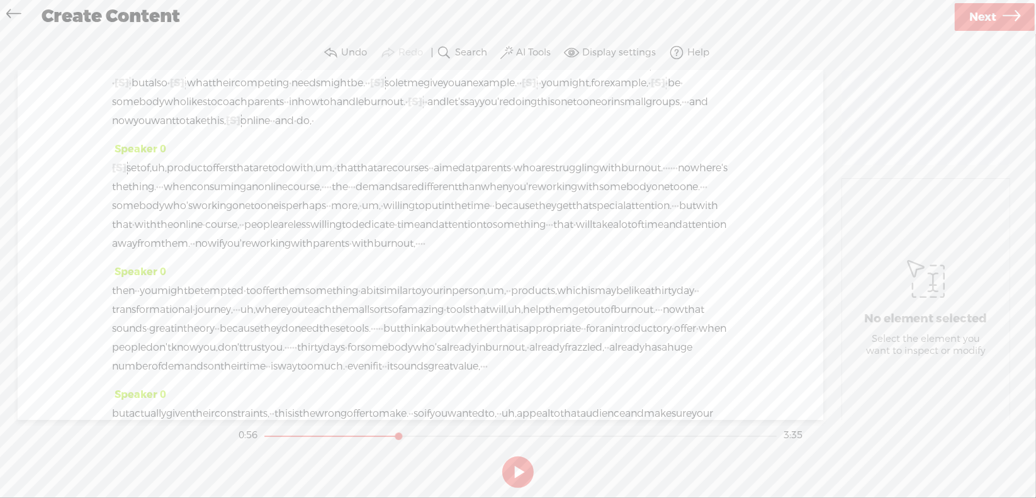
click at [123, 174] on span "[S]" at bounding box center [119, 167] width 14 height 13
click at [121, 177] on span "Restore" at bounding box center [130, 175] width 35 height 13
drag, startPoint x: 376, startPoint y: 155, endPoint x: 444, endPoint y: 162, distance: 68.3
click at [444, 130] on div "the very first thing you have to get right. · [S] · · · · and · so · · · think …" at bounding box center [420, 92] width 617 height 75
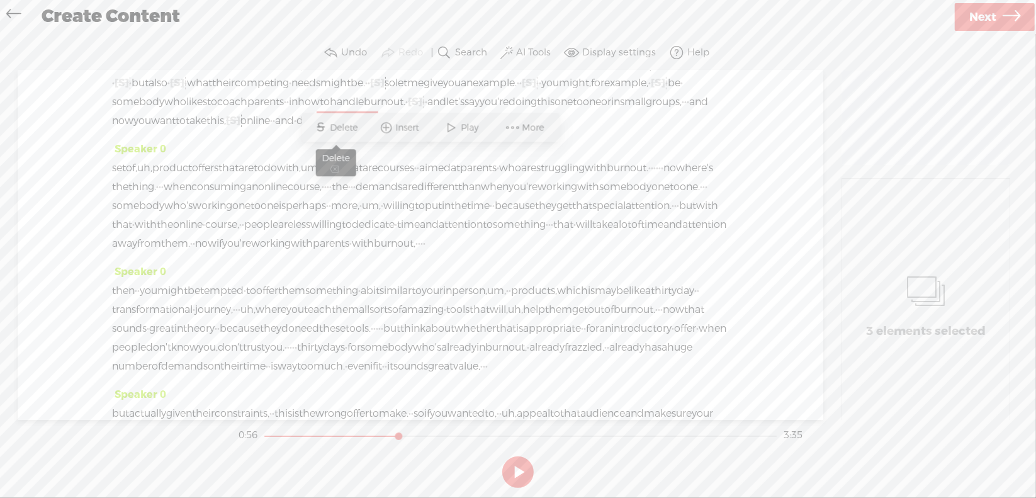
click at [327, 128] on span "S" at bounding box center [320, 127] width 19 height 23
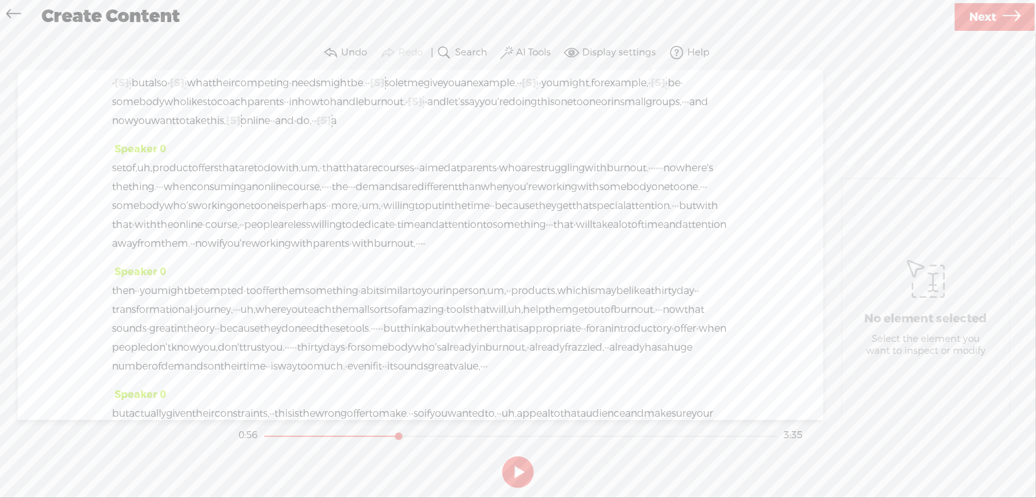
click at [152, 177] on span "uh," at bounding box center [144, 168] width 15 height 19
click at [75, 179] on span "Delete" at bounding box center [74, 175] width 31 height 13
click at [189, 130] on span "take" at bounding box center [196, 120] width 21 height 19
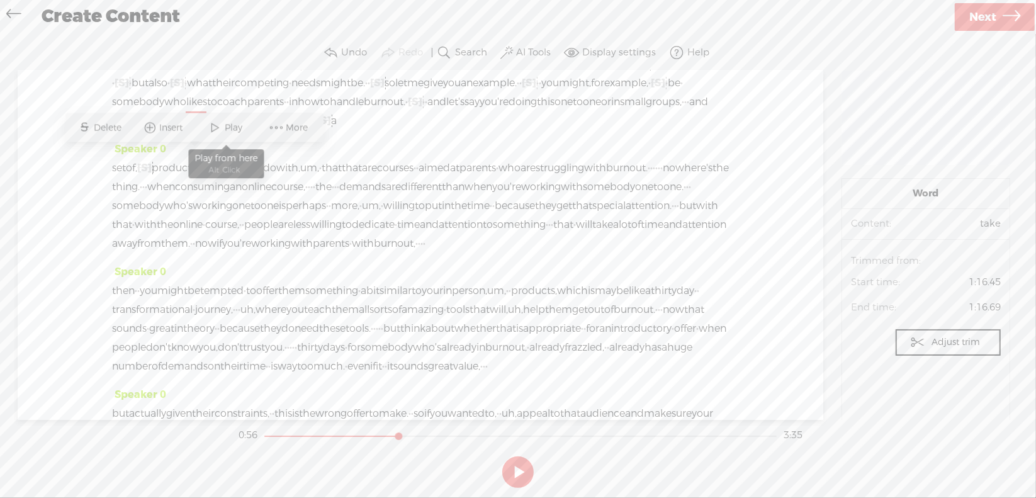
click at [237, 127] on span "Play" at bounding box center [235, 127] width 21 height 13
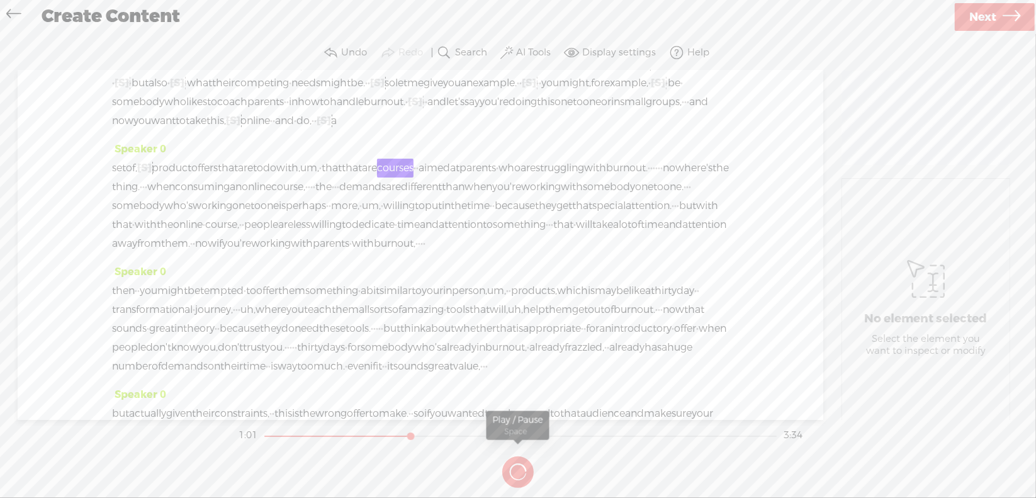
click at [0, 0] on button at bounding box center [0, 0] width 0 height 0
click at [319, 177] on span "um," at bounding box center [309, 168] width 19 height 19
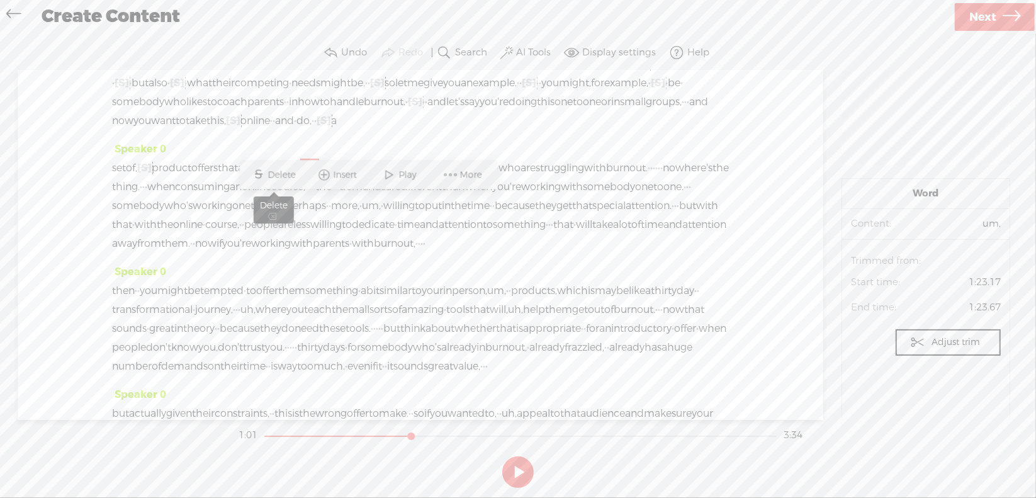
click at [287, 170] on span "Delete" at bounding box center [283, 175] width 31 height 13
drag, startPoint x: 256, startPoint y: 203, endPoint x: 405, endPoint y: 208, distance: 149.2
click at [405, 207] on div "set of, [S] uh, product offers that are to do with, [S] um, · that that are cou…" at bounding box center [420, 206] width 617 height 94
click at [301, 172] on span "Delete" at bounding box center [310, 175] width 31 height 13
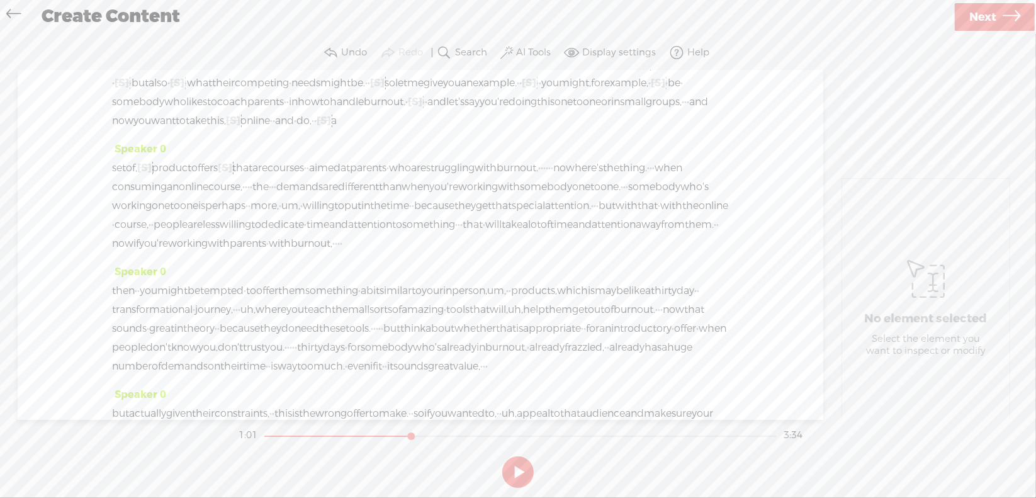
click at [191, 177] on span "product" at bounding box center [172, 168] width 40 height 19
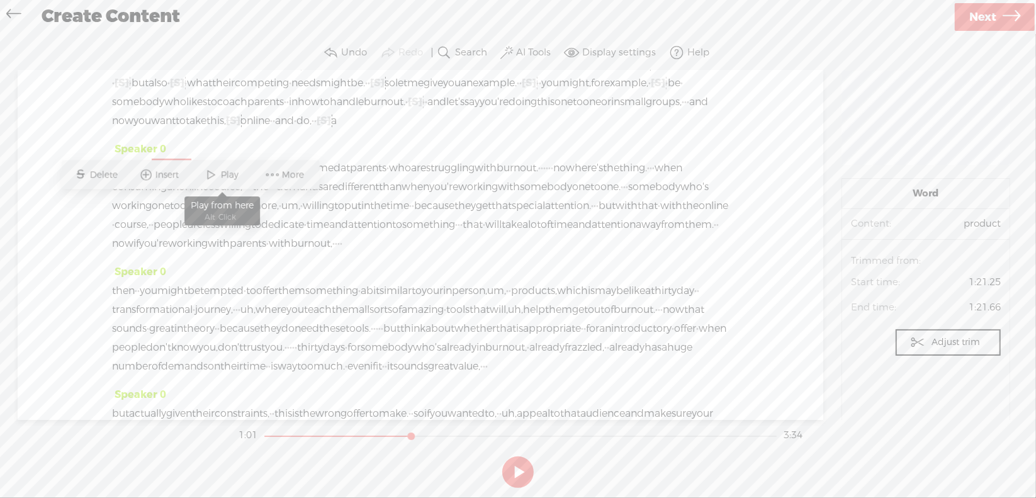
click at [232, 177] on span "Play" at bounding box center [231, 175] width 21 height 13
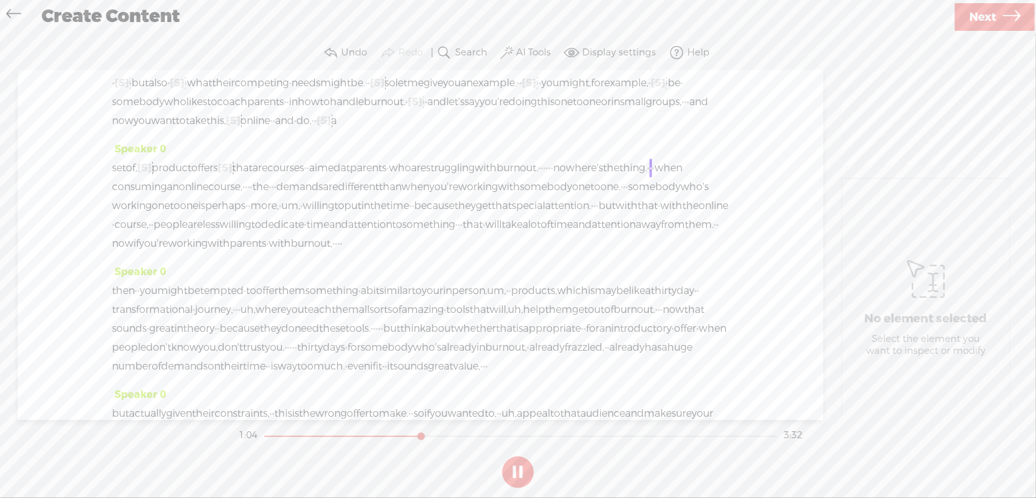
click at [520, 469] on section at bounding box center [518, 472] width 564 height 42
click at [517, 465] on section at bounding box center [518, 472] width 564 height 42
click at [518, 469] on button at bounding box center [517, 471] width 31 height 31
drag, startPoint x: 668, startPoint y: 207, endPoint x: 682, endPoint y: 204, distance: 14.1
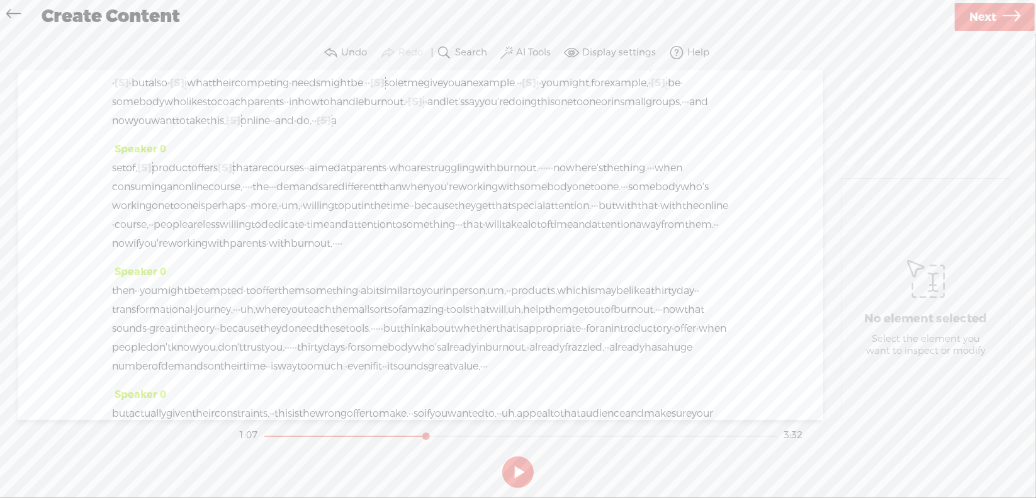
click at [682, 204] on div "set of, [S] uh, product offers [S] that are to do with, um, · that that are cou…" at bounding box center [420, 206] width 617 height 94
click at [588, 170] on span "Delete" at bounding box center [596, 175] width 31 height 13
click at [496, 177] on span "with" at bounding box center [485, 168] width 22 height 19
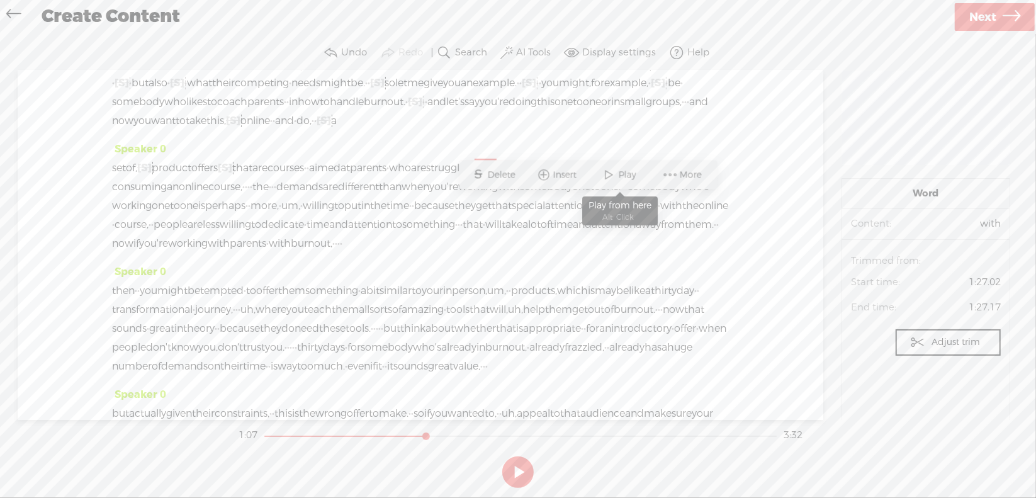
click at [618, 177] on span at bounding box center [609, 175] width 19 height 23
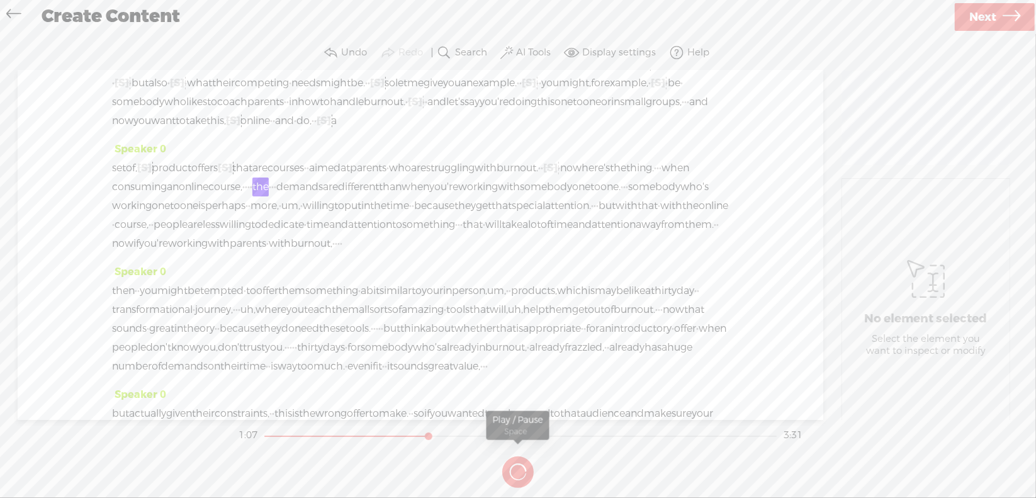
click at [0, 0] on button at bounding box center [0, 0] width 0 height 0
click at [250, 196] on span "·" at bounding box center [248, 186] width 3 height 19
click at [353, 191] on span "Delete" at bounding box center [344, 193] width 31 height 13
click at [208, 196] on span "online" at bounding box center [194, 186] width 30 height 19
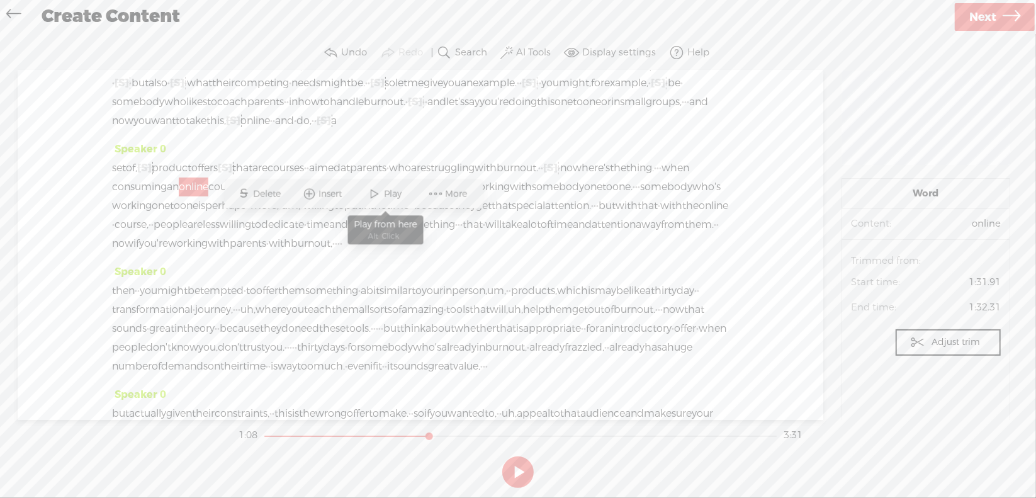
click at [381, 194] on span at bounding box center [375, 193] width 19 height 23
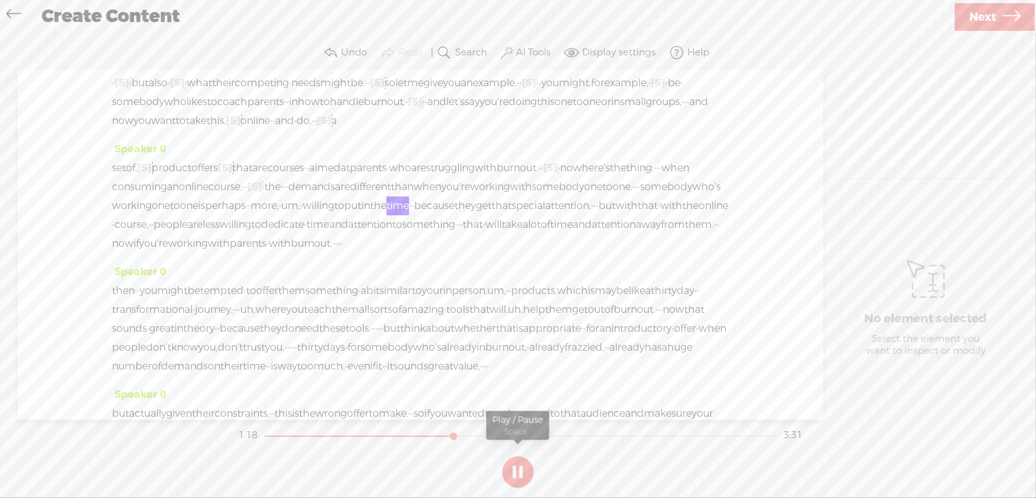
click at [518, 468] on section at bounding box center [518, 472] width 564 height 42
click at [518, 467] on button at bounding box center [517, 471] width 31 height 31
click at [300, 215] on span "um," at bounding box center [290, 205] width 19 height 19
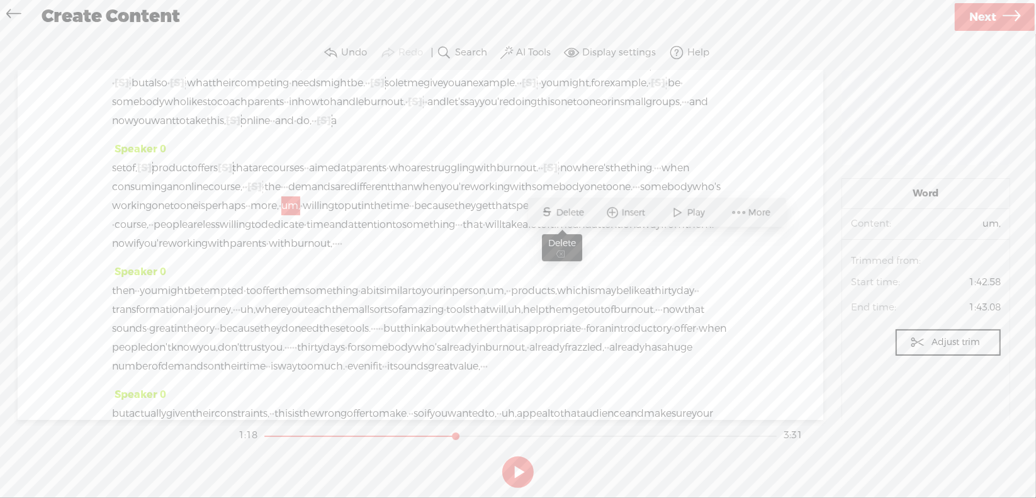
click at [573, 210] on span "Delete" at bounding box center [571, 212] width 31 height 13
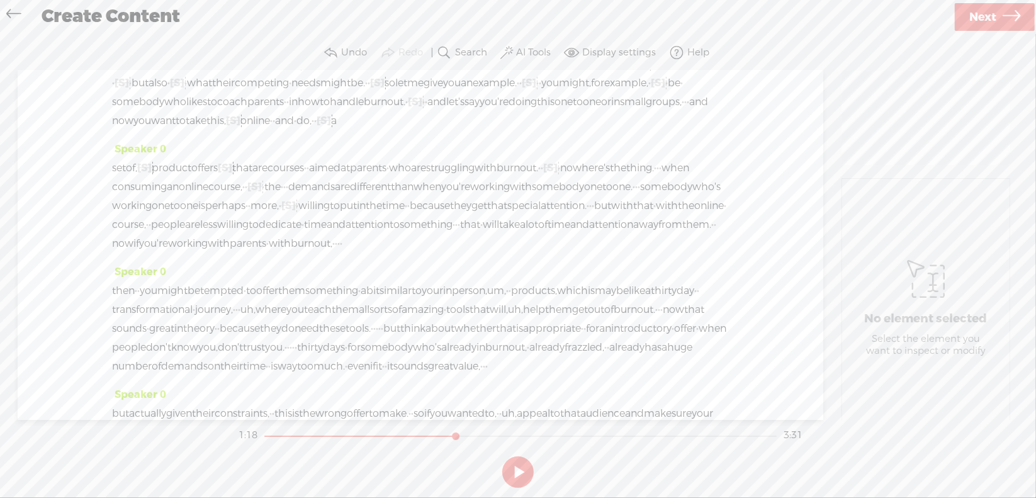
click at [245, 215] on span "perhaps" at bounding box center [225, 205] width 40 height 19
click at [475, 206] on span "S Delete" at bounding box center [471, 212] width 63 height 23
click at [170, 215] on span "one" at bounding box center [161, 205] width 18 height 19
click at [506, 214] on span at bounding box center [500, 212] width 19 height 23
click at [0, 0] on button at bounding box center [0, 0] width 0 height 0
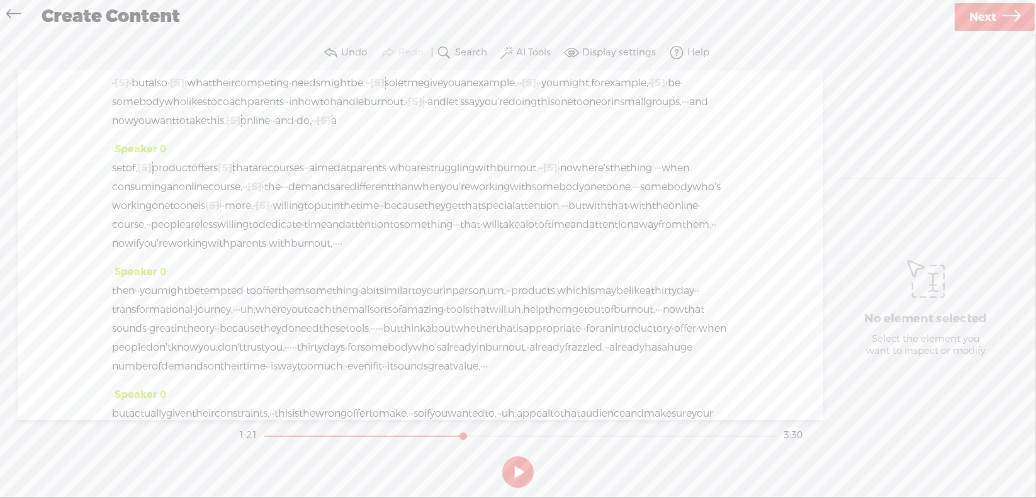
drag, startPoint x: 508, startPoint y: 260, endPoint x: 557, endPoint y: 257, distance: 48.5
click at [557, 253] on div "set of, [S] uh, product offers [S] that are to do with, um, · that that are cou…" at bounding box center [420, 206] width 617 height 94
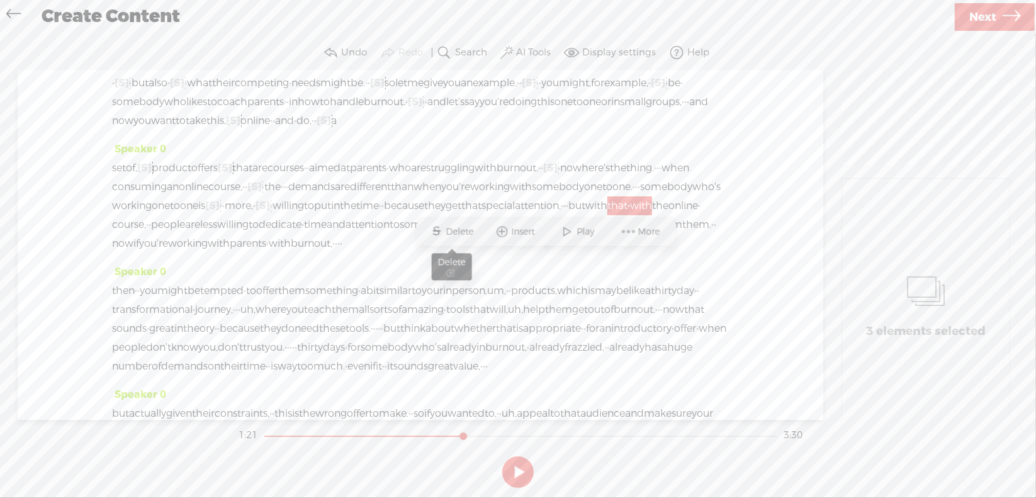
click at [441, 224] on span "S" at bounding box center [436, 231] width 19 height 23
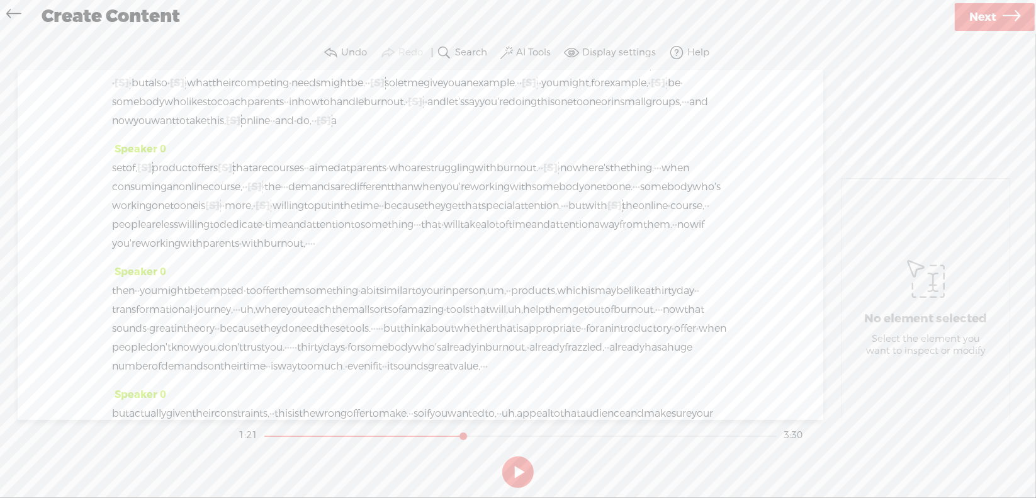
click at [170, 215] on span "one" at bounding box center [161, 205] width 18 height 19
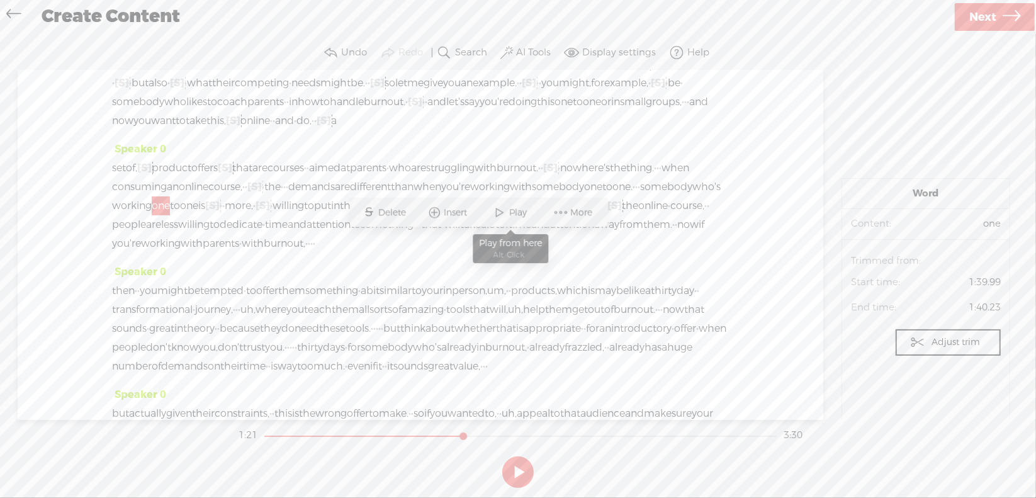
drag, startPoint x: 508, startPoint y: 214, endPoint x: 515, endPoint y: 230, distance: 17.5
click at [508, 213] on span at bounding box center [500, 212] width 19 height 23
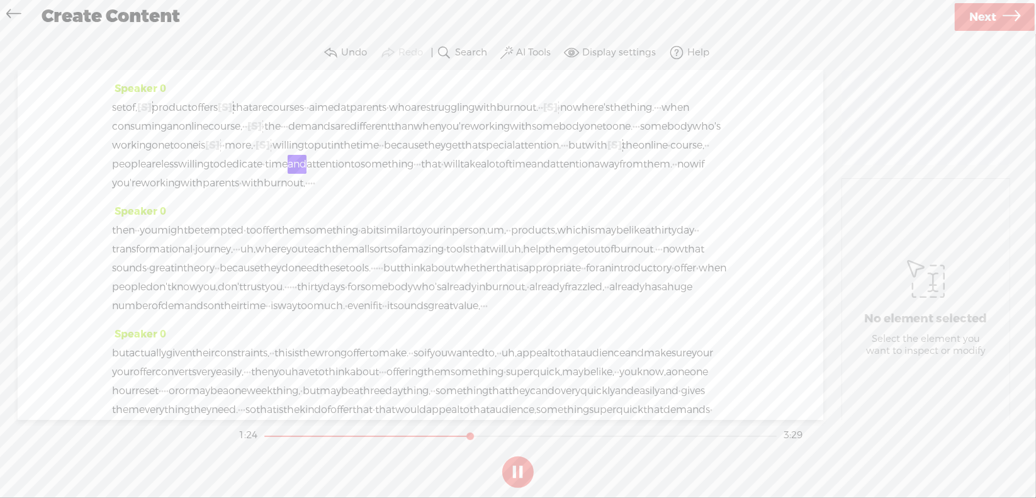
scroll to position [189, 0]
click at [0, 0] on button at bounding box center [0, 0] width 0 height 0
click at [418, 171] on span "·" at bounding box center [417, 161] width 3 height 19
click at [355, 187] on span "Delete" at bounding box center [349, 187] width 31 height 13
click at [360, 171] on span "to" at bounding box center [355, 161] width 10 height 19
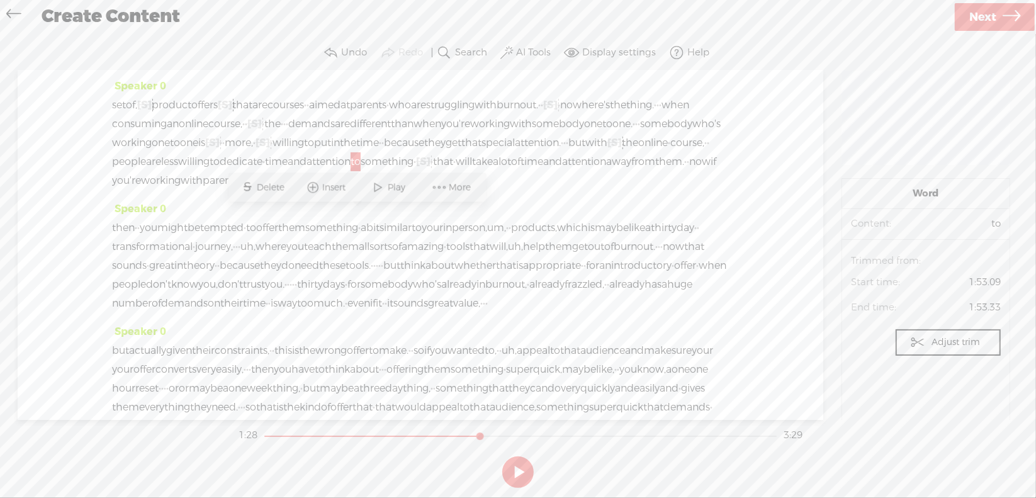
click at [384, 187] on span at bounding box center [378, 187] width 19 height 23
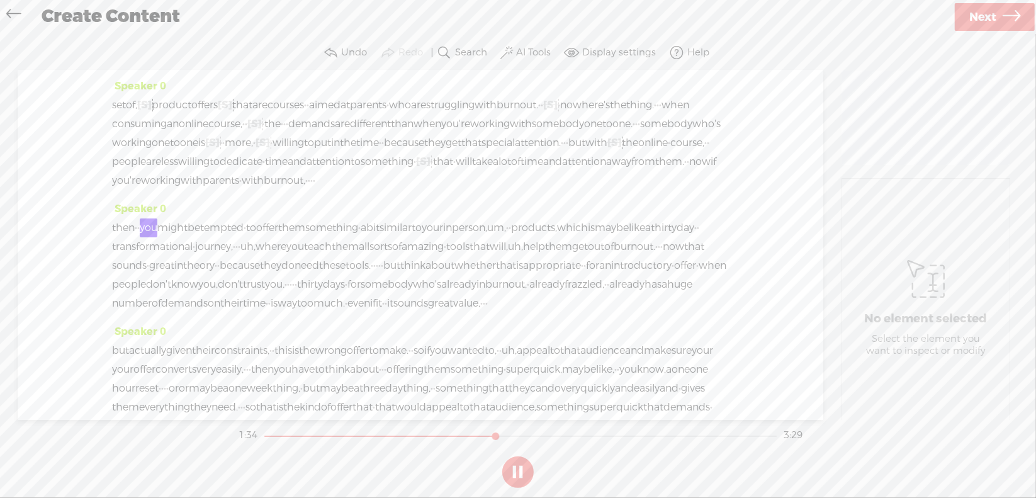
click at [518, 466] on section at bounding box center [518, 472] width 564 height 42
click at [515, 469] on section at bounding box center [518, 472] width 564 height 42
click at [522, 461] on section at bounding box center [518, 472] width 564 height 42
click at [520, 467] on section at bounding box center [518, 472] width 564 height 42
click at [517, 466] on section at bounding box center [518, 472] width 564 height 42
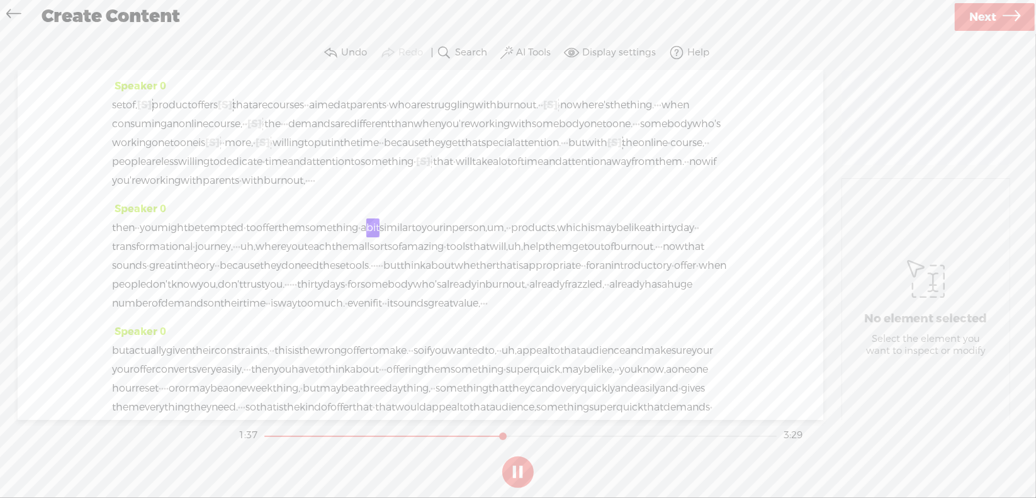
click at [517, 469] on section at bounding box center [518, 472] width 564 height 42
click at [518, 466] on button at bounding box center [517, 471] width 31 height 31
drag, startPoint x: 476, startPoint y: 235, endPoint x: 489, endPoint y: 235, distance: 12.6
click at [489, 190] on div "set of, [S] uh, product offers [S] that are to do with, um, · that that are cou…" at bounding box center [420, 143] width 617 height 94
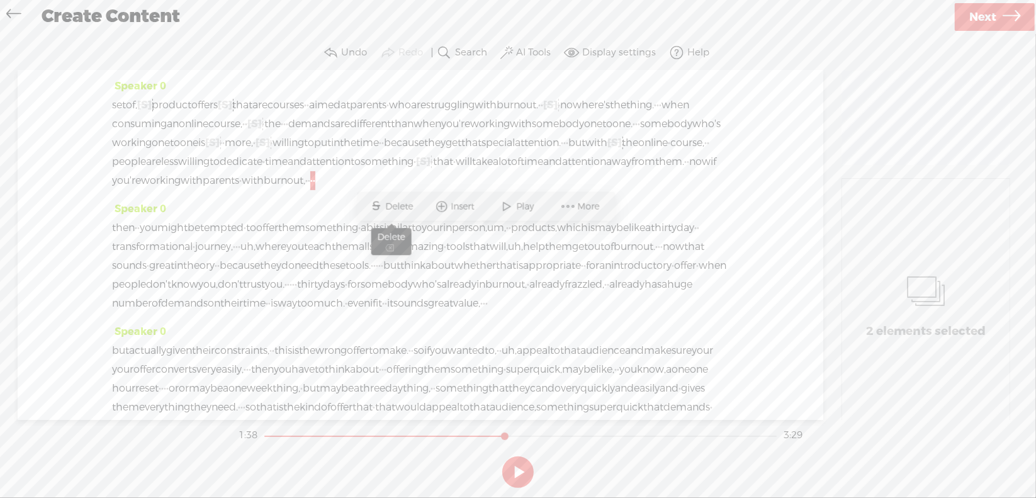
click at [406, 208] on span "Delete" at bounding box center [401, 206] width 31 height 13
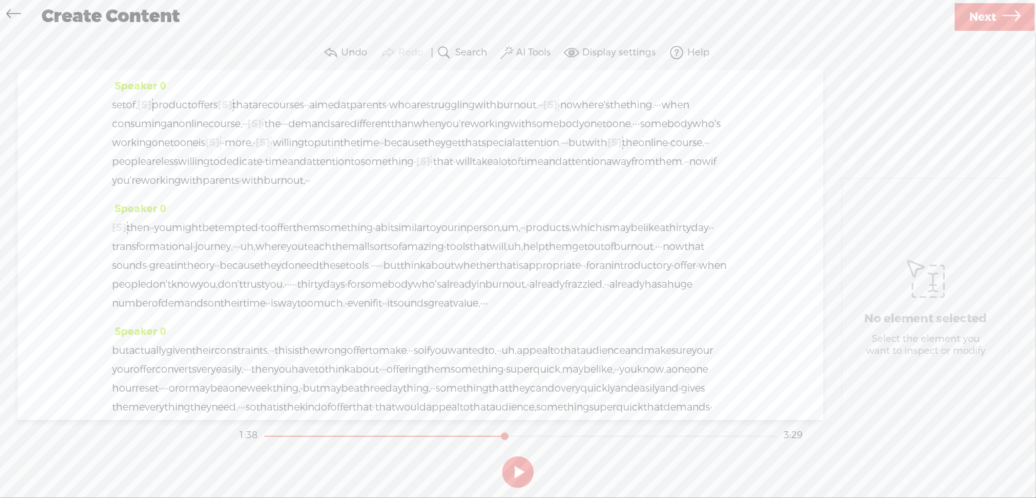
click at [264, 190] on span "with" at bounding box center [253, 180] width 22 height 19
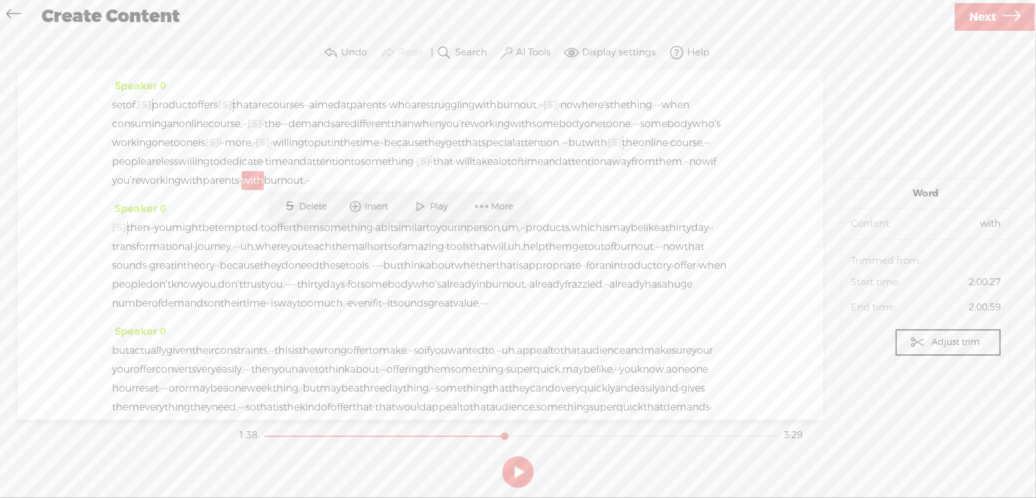
click at [431, 207] on span "Play" at bounding box center [440, 206] width 21 height 13
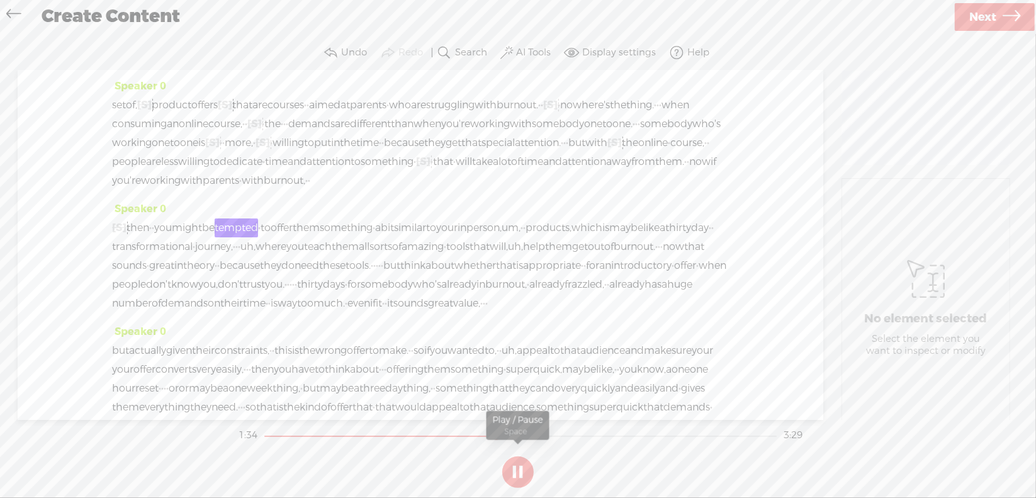
click at [517, 467] on section at bounding box center [518, 472] width 564 height 42
click at [517, 467] on button at bounding box center [517, 471] width 31 height 31
click at [147, 237] on span "then" at bounding box center [137, 227] width 23 height 19
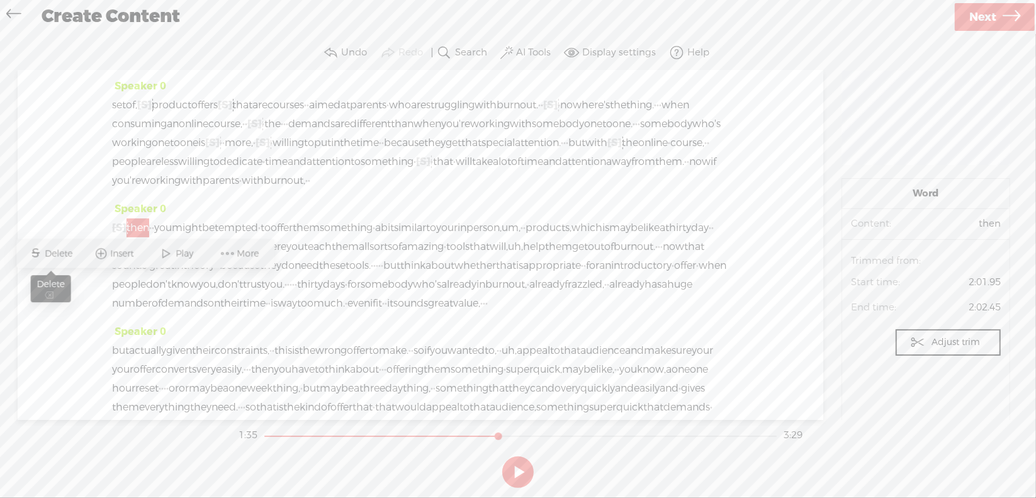
click at [57, 250] on span "Delete" at bounding box center [60, 253] width 31 height 13
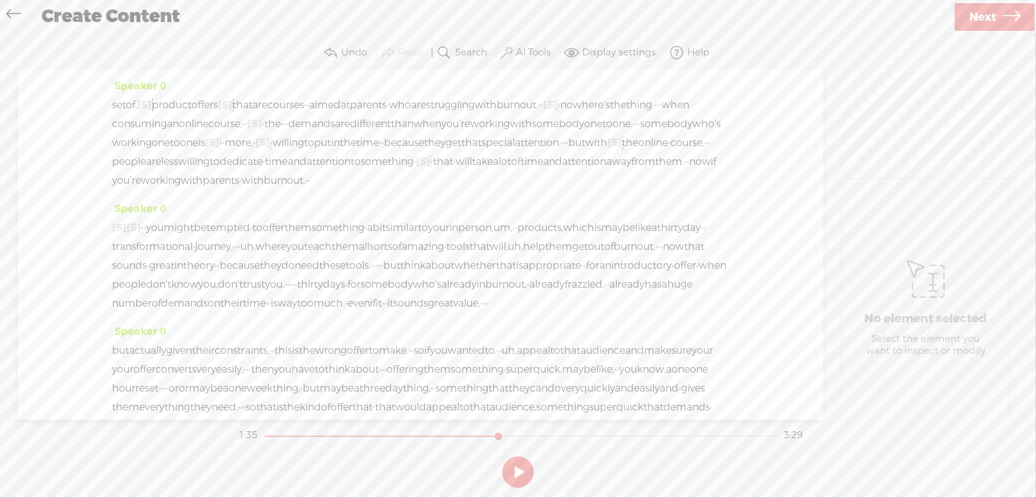
click at [264, 190] on span "with" at bounding box center [253, 180] width 22 height 19
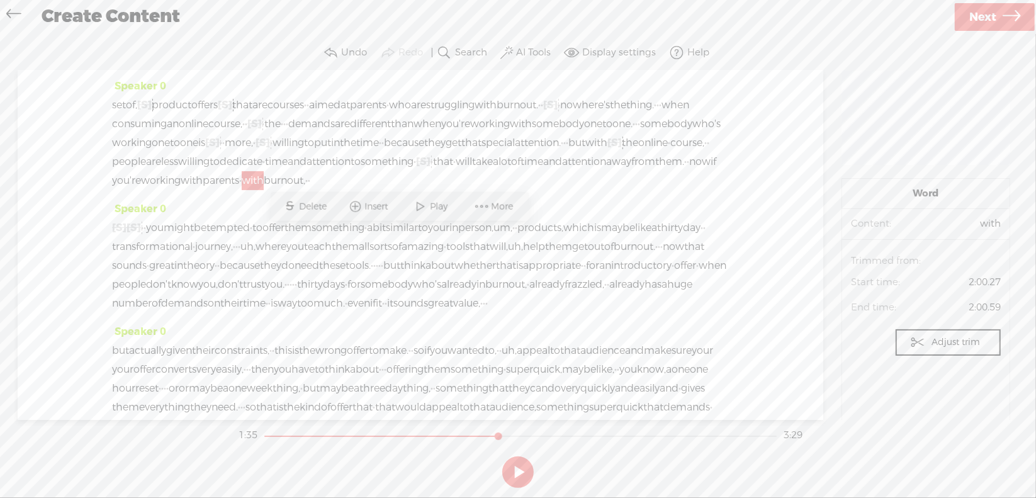
click at [428, 201] on span at bounding box center [420, 206] width 19 height 23
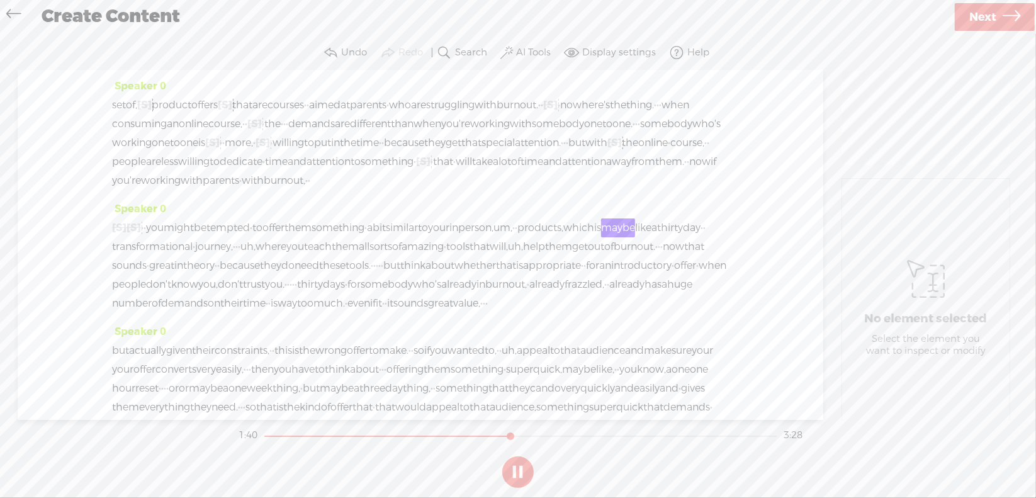
click at [515, 467] on button at bounding box center [517, 471] width 31 height 31
click at [512, 237] on span "um," at bounding box center [502, 227] width 19 height 19
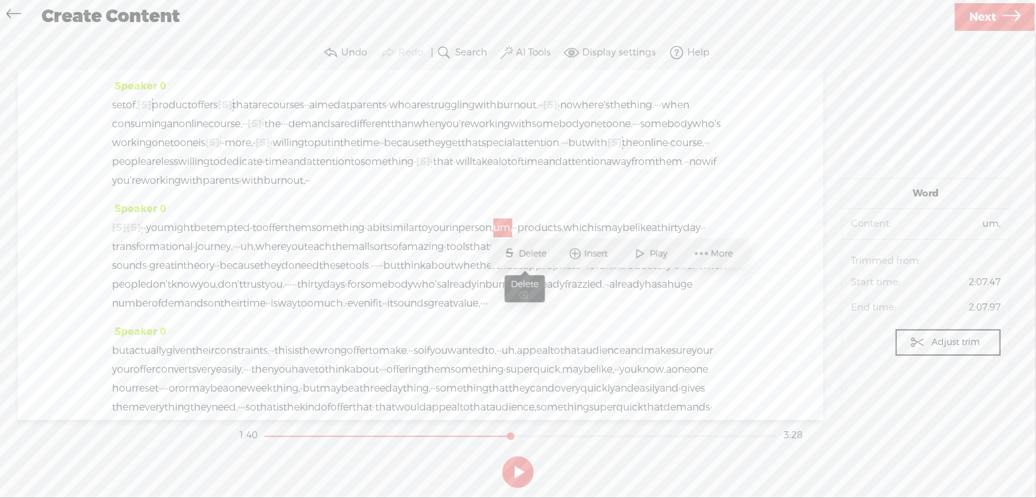
click at [536, 254] on span "Delete" at bounding box center [534, 253] width 31 height 13
click at [449, 237] on span "your" at bounding box center [438, 227] width 21 height 19
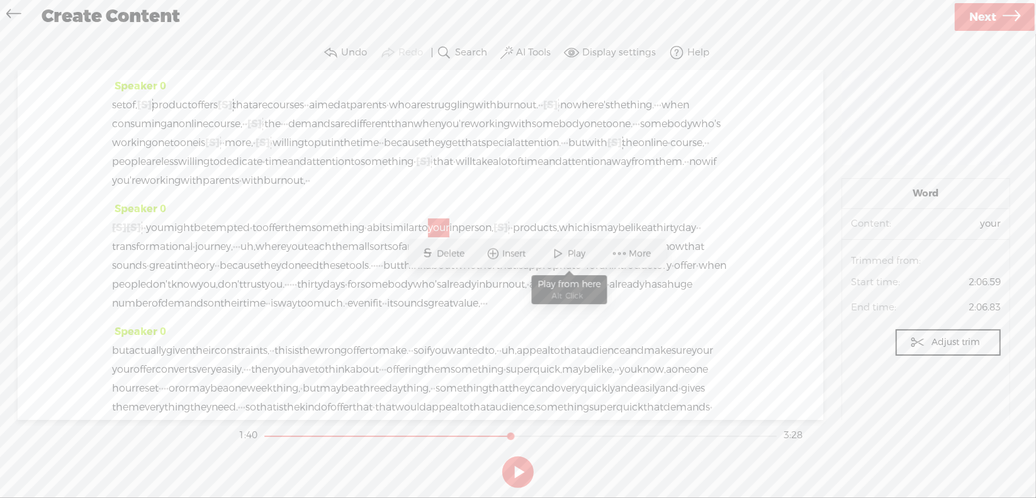
click at [568, 250] on span "Play" at bounding box center [578, 253] width 21 height 13
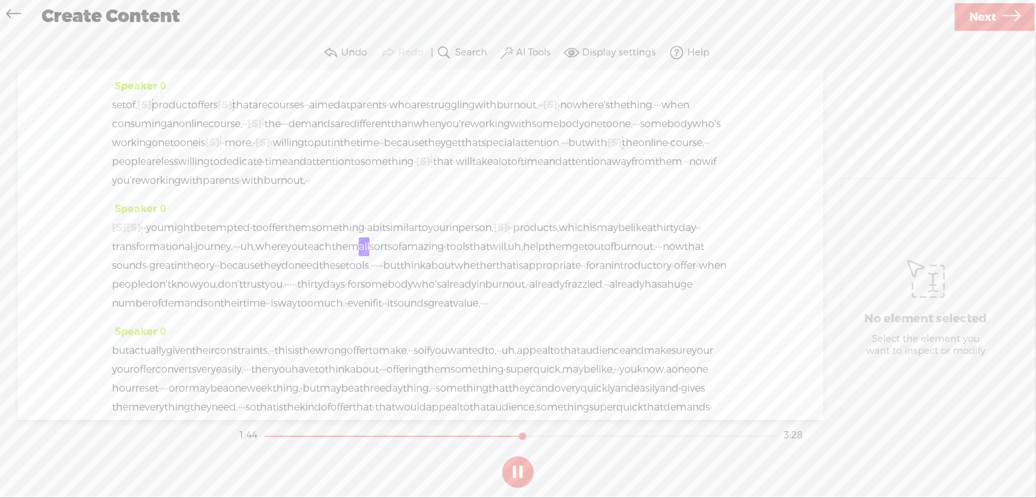
click at [520, 467] on section at bounding box center [518, 472] width 564 height 42
click at [519, 467] on button at bounding box center [517, 471] width 31 height 31
click at [255, 256] on span "uh," at bounding box center [247, 246] width 15 height 19
click at [390, 271] on span "Delete" at bounding box center [387, 272] width 31 height 13
click at [238, 256] on span "·" at bounding box center [236, 246] width 3 height 19
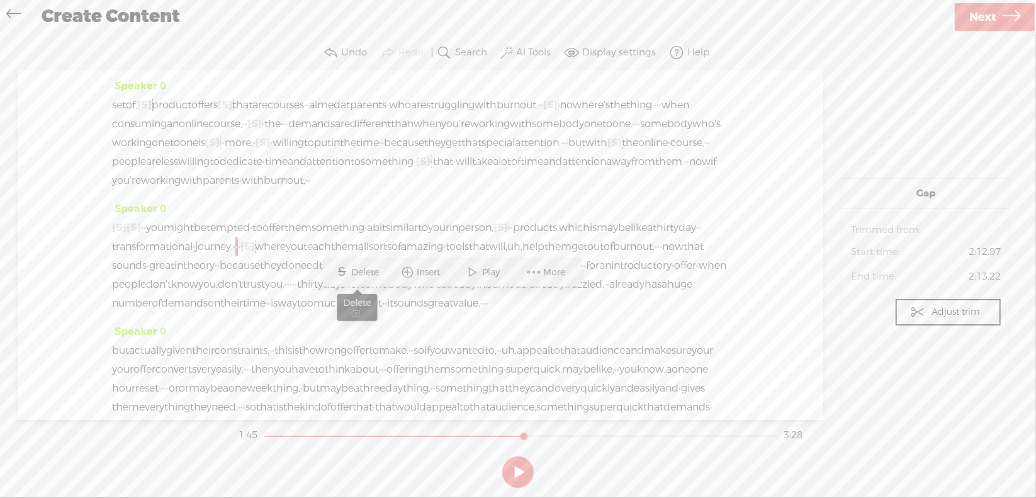
click at [376, 269] on span "Delete" at bounding box center [367, 272] width 31 height 13
click at [193, 256] on span "transformational" at bounding box center [152, 246] width 81 height 19
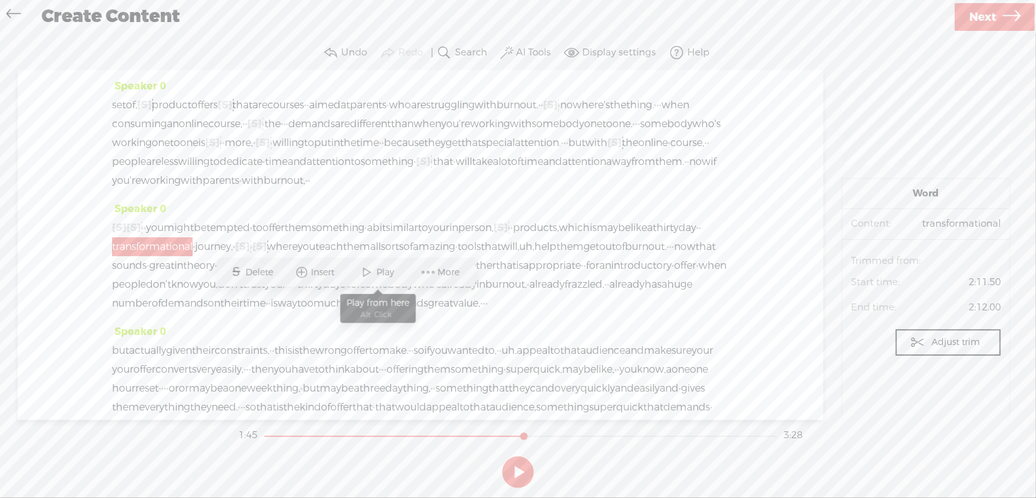
click at [396, 272] on span "Play" at bounding box center [387, 272] width 21 height 13
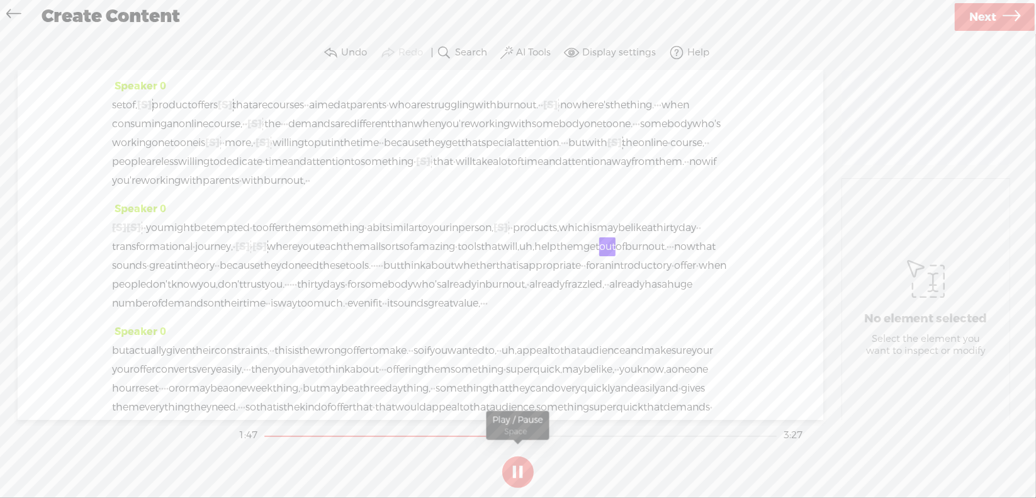
click at [520, 472] on button at bounding box center [517, 471] width 31 height 31
click at [519, 256] on span "uh," at bounding box center [526, 246] width 15 height 19
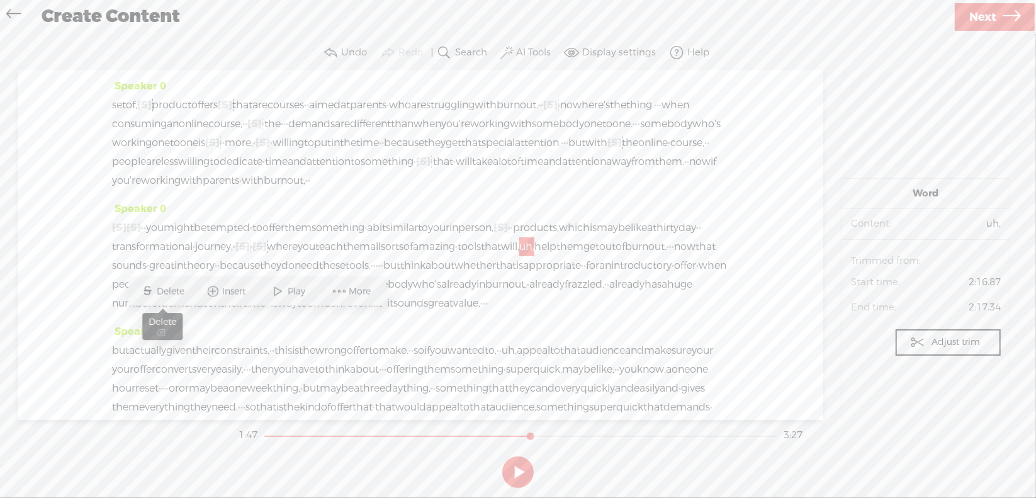
click at [167, 290] on span "Delete" at bounding box center [172, 291] width 31 height 13
click at [481, 256] on span "that" at bounding box center [491, 246] width 20 height 19
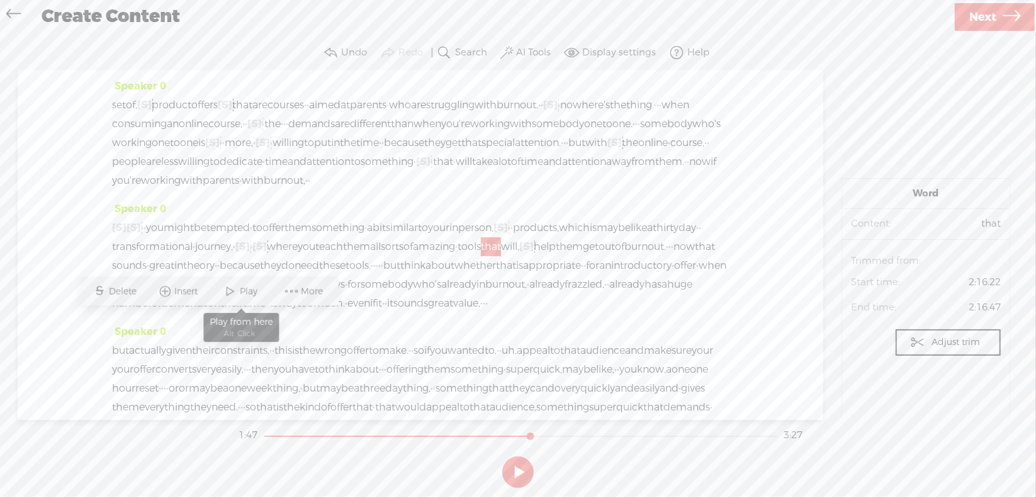
click at [249, 290] on span "Play" at bounding box center [250, 291] width 21 height 13
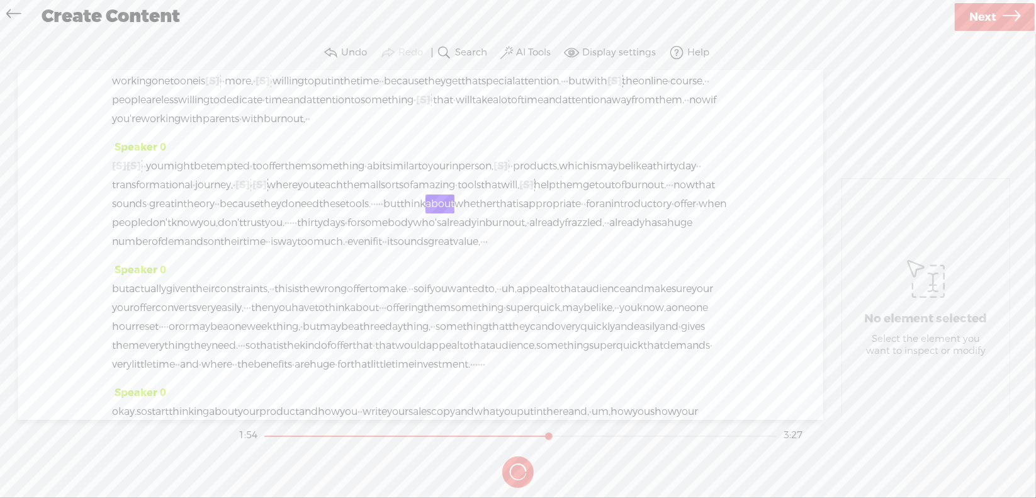
scroll to position [252, 0]
click at [519, 469] on button at bounding box center [517, 471] width 31 height 31
drag, startPoint x: 265, startPoint y: 277, endPoint x: 279, endPoint y: 280, distance: 13.4
click at [279, 250] on div "[S] · · [S] then · · you might be tempted · to offer them something · a bit sim…" at bounding box center [420, 202] width 617 height 94
click at [189, 243] on span "Delete" at bounding box center [191, 247] width 31 height 13
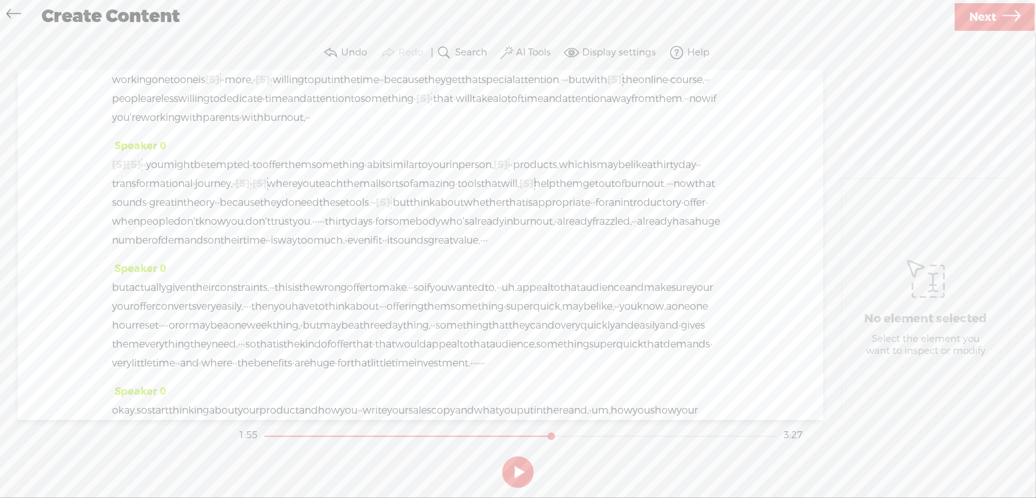
click at [319, 212] on span "these" at bounding box center [332, 202] width 26 height 19
click at [244, 243] on span "Play" at bounding box center [245, 247] width 21 height 13
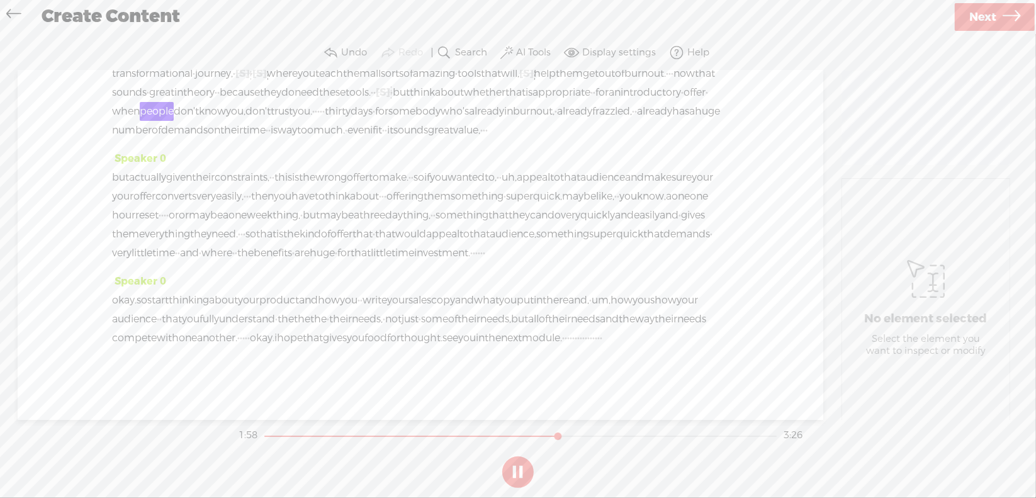
scroll to position [440, 0]
click at [515, 469] on button at bounding box center [517, 471] width 31 height 31
drag, startPoint x: 372, startPoint y: 107, endPoint x: 383, endPoint y: 109, distance: 10.9
click at [383, 109] on div "[S] · · [S] then · · you might be tempted · to offer them something · a bit sim…" at bounding box center [420, 92] width 617 height 94
click at [308, 81] on span "Delete" at bounding box center [298, 77] width 31 height 13
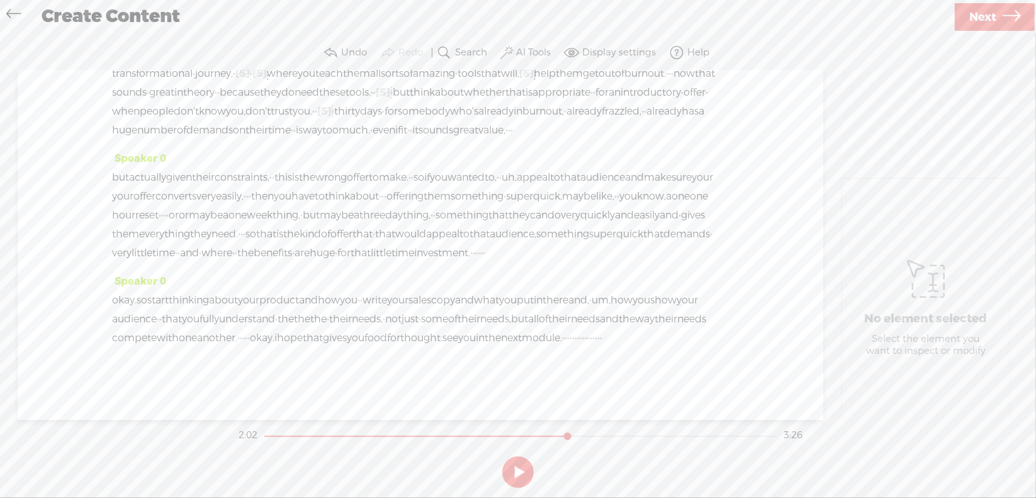
click at [271, 109] on span "don't" at bounding box center [257, 111] width 25 height 19
click at [333, 75] on span "Play" at bounding box center [330, 77] width 21 height 13
click at [516, 472] on section at bounding box center [518, 472] width 564 height 42
click at [517, 467] on section at bounding box center [518, 472] width 564 height 42
click at [515, 466] on button at bounding box center [517, 471] width 31 height 31
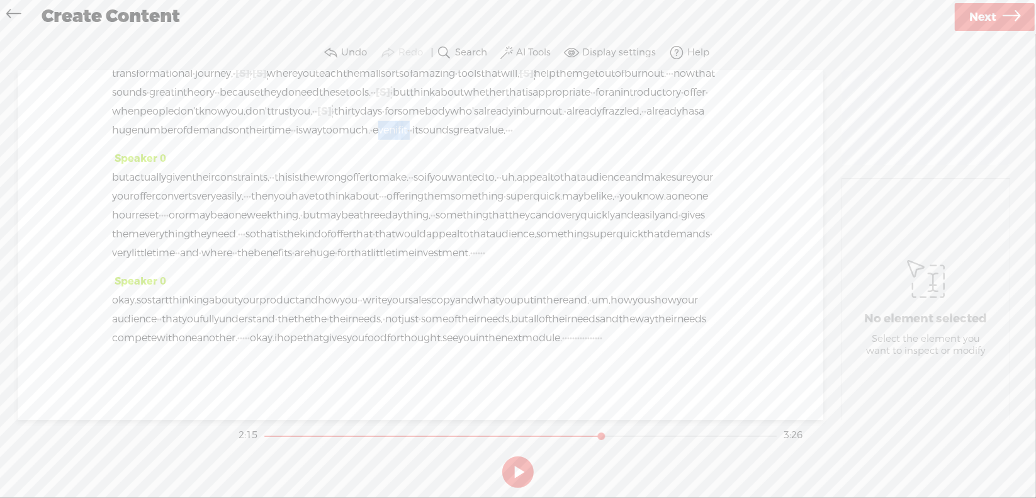
drag, startPoint x: 627, startPoint y: 124, endPoint x: 679, endPoint y: 130, distance: 51.9
click at [679, 130] on div "[S] · · [S] then · · you might be tempted · to offer them something · a bit sim…" at bounding box center [420, 92] width 617 height 94
click at [586, 96] on span "Delete" at bounding box center [596, 96] width 31 height 13
click at [322, 125] on span "way" at bounding box center [313, 130] width 20 height 19
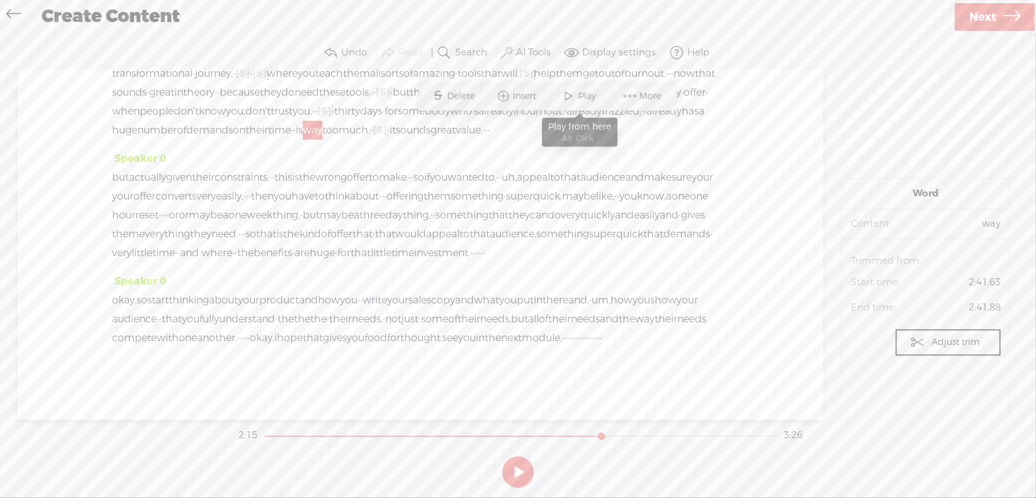
click at [567, 92] on span at bounding box center [568, 96] width 19 height 23
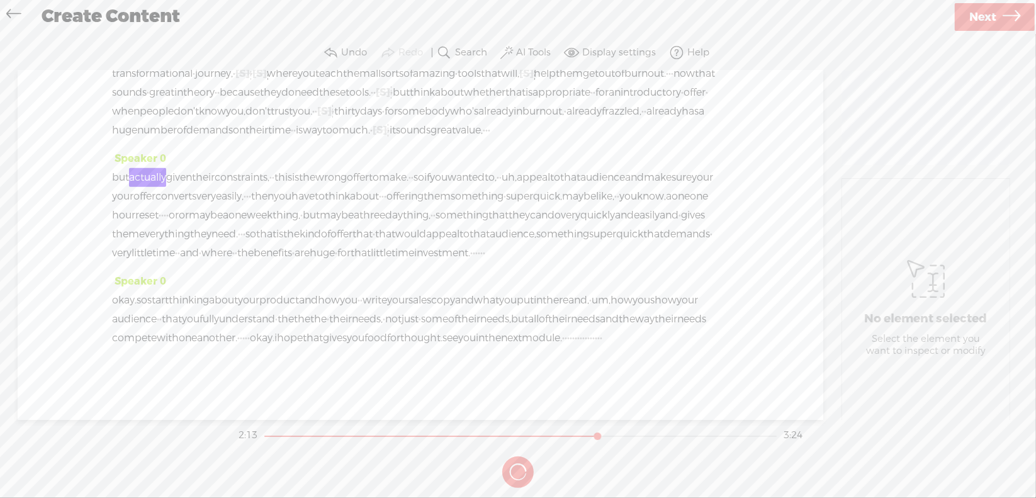
scroll to position [503, 0]
click at [517, 467] on button at bounding box center [517, 471] width 31 height 31
click at [517, 168] on span "uh," at bounding box center [508, 177] width 15 height 19
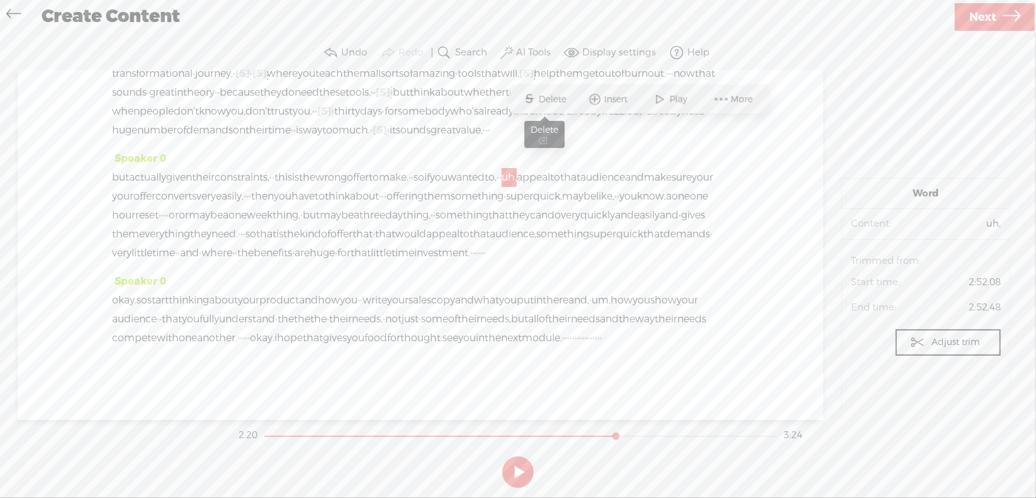
click at [560, 89] on span "S Delete" at bounding box center [544, 99] width 63 height 23
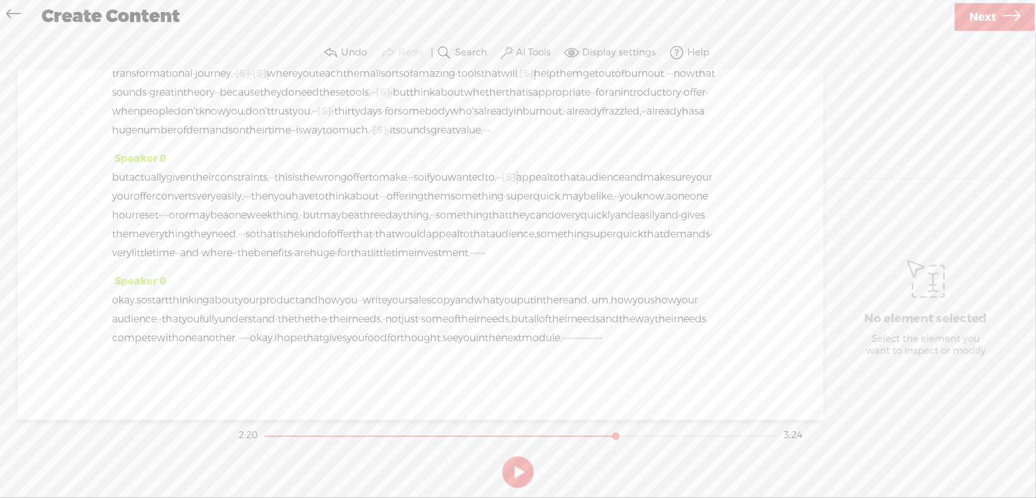
click at [447, 168] on span "you" at bounding box center [439, 177] width 18 height 19
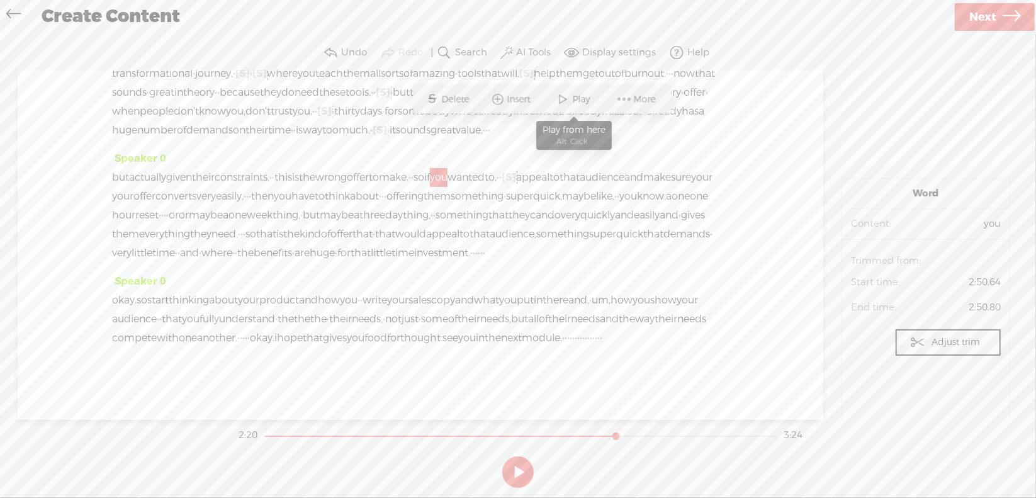
click at [563, 98] on span at bounding box center [563, 99] width 19 height 23
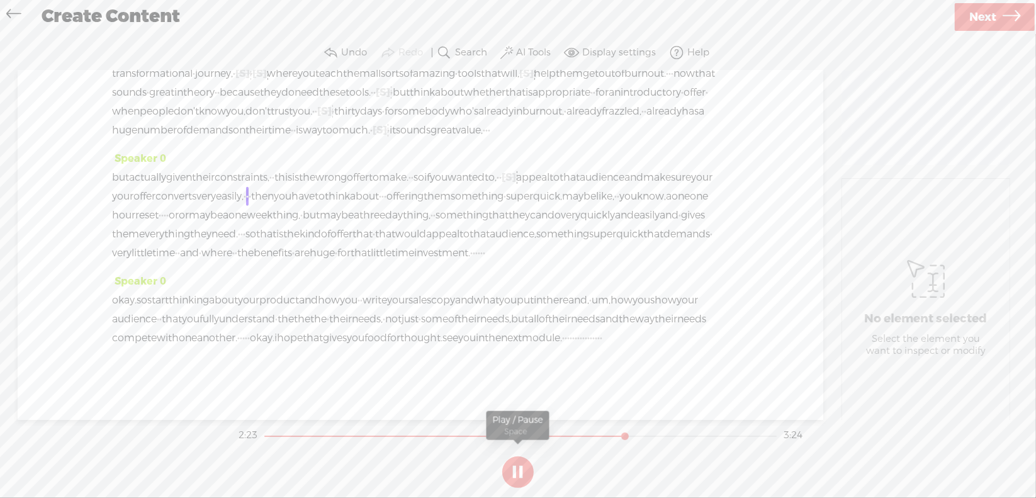
click at [517, 467] on button at bounding box center [517, 471] width 31 height 31
click at [691, 168] on span "your" at bounding box center [701, 177] width 21 height 19
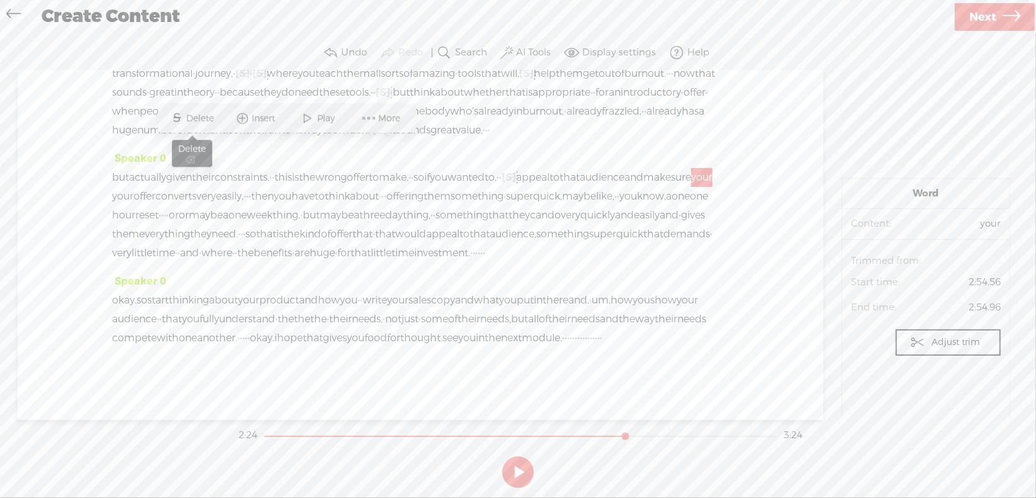
click at [211, 116] on span "Delete" at bounding box center [201, 118] width 31 height 13
click at [643, 168] on span "make" at bounding box center [657, 177] width 28 height 19
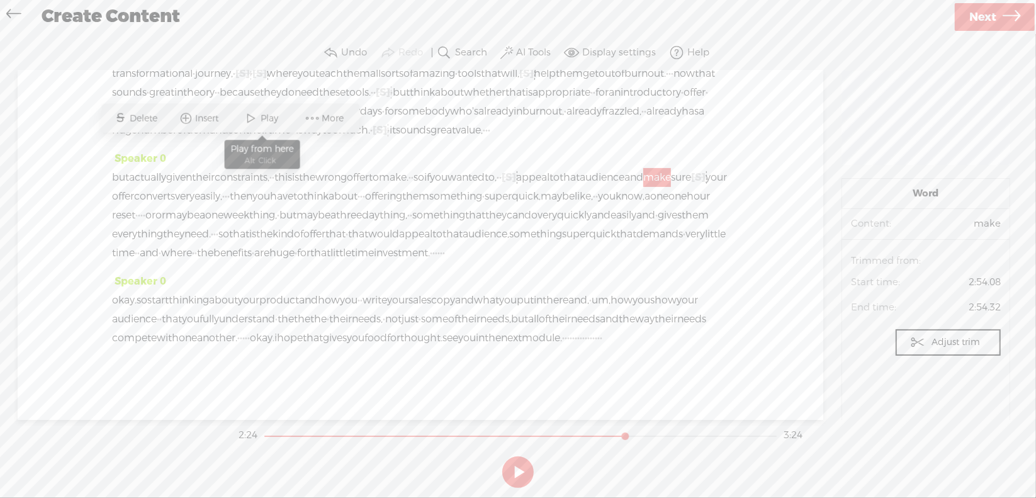
click at [272, 115] on span "Play" at bounding box center [271, 118] width 21 height 13
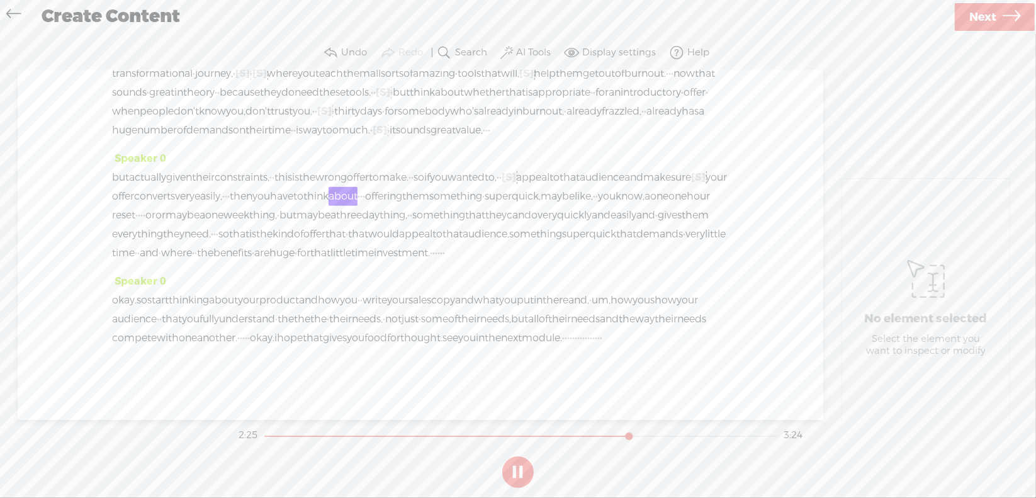
click at [511, 469] on button at bounding box center [517, 471] width 31 height 31
click at [227, 187] on span "·" at bounding box center [226, 196] width 3 height 19
click at [388, 118] on span "Delete" at bounding box center [379, 118] width 31 height 13
click at [175, 187] on span "converts" at bounding box center [154, 196] width 41 height 19
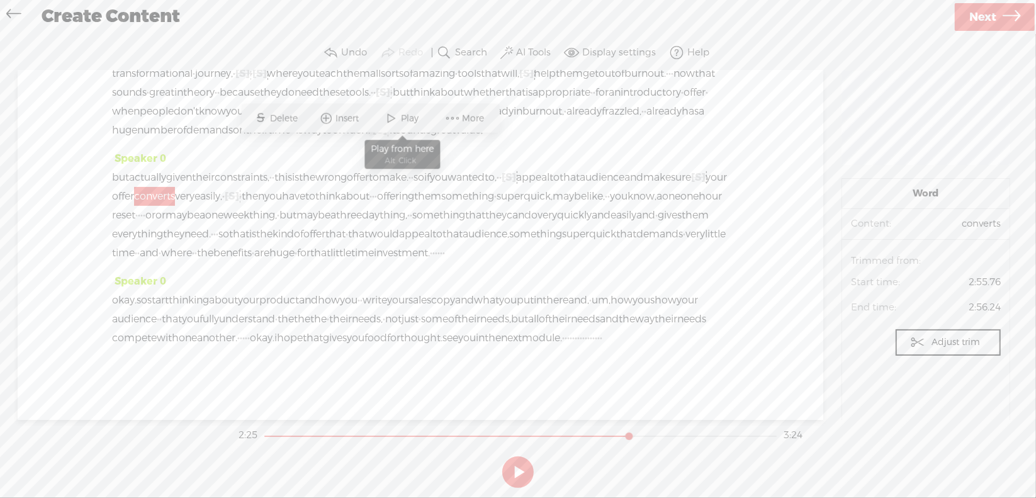
click at [415, 112] on span "Play" at bounding box center [411, 118] width 21 height 13
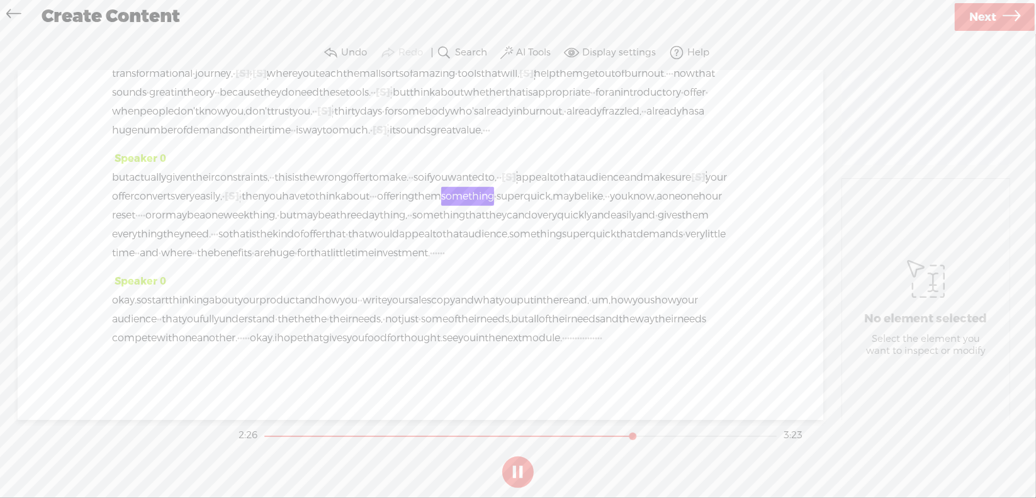
click at [518, 467] on button at bounding box center [517, 471] width 31 height 31
click at [374, 187] on span "·" at bounding box center [373, 196] width 3 height 19
click at [578, 120] on span "Delete" at bounding box center [574, 118] width 31 height 13
click at [315, 187] on span "to" at bounding box center [310, 196] width 10 height 19
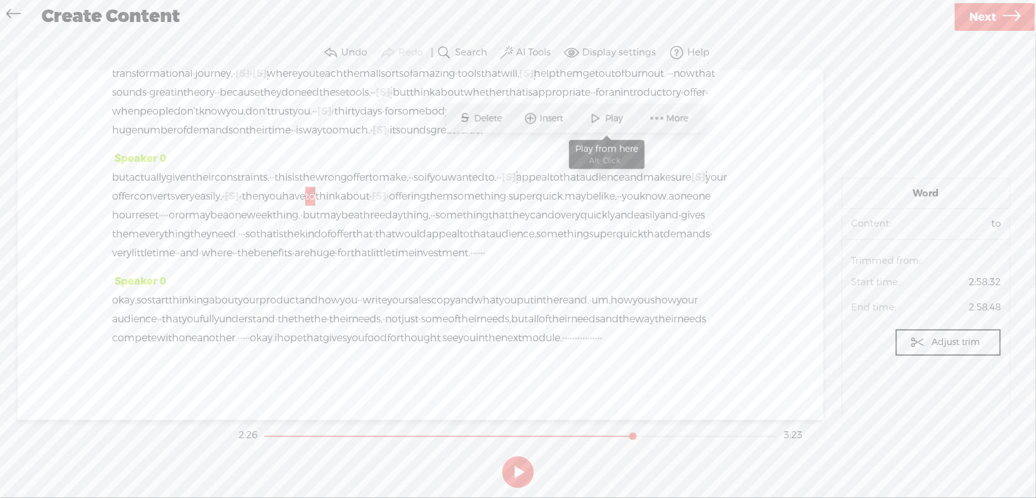
click at [601, 116] on span at bounding box center [595, 118] width 19 height 23
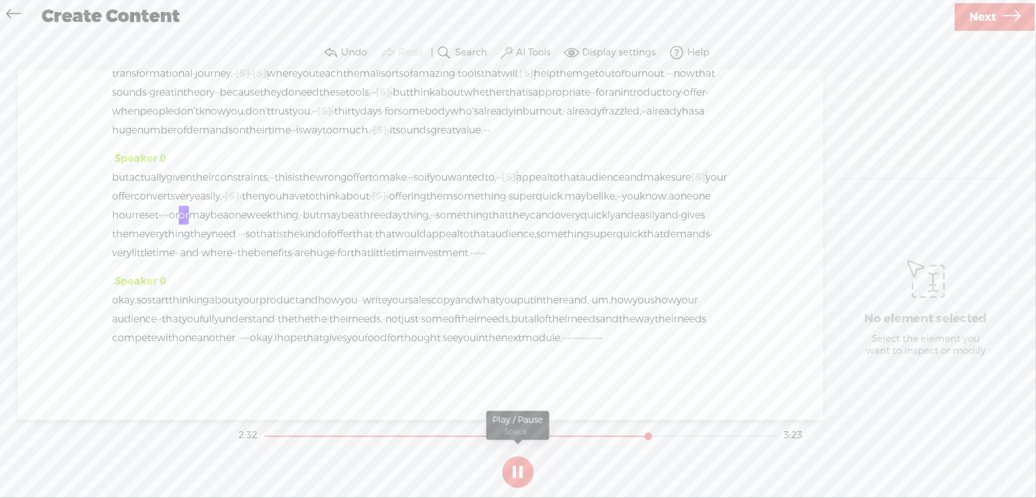
click at [521, 467] on section at bounding box center [518, 472] width 564 height 42
click at [517, 467] on button at bounding box center [517, 471] width 31 height 31
click at [674, 187] on span "one" at bounding box center [683, 196] width 18 height 19
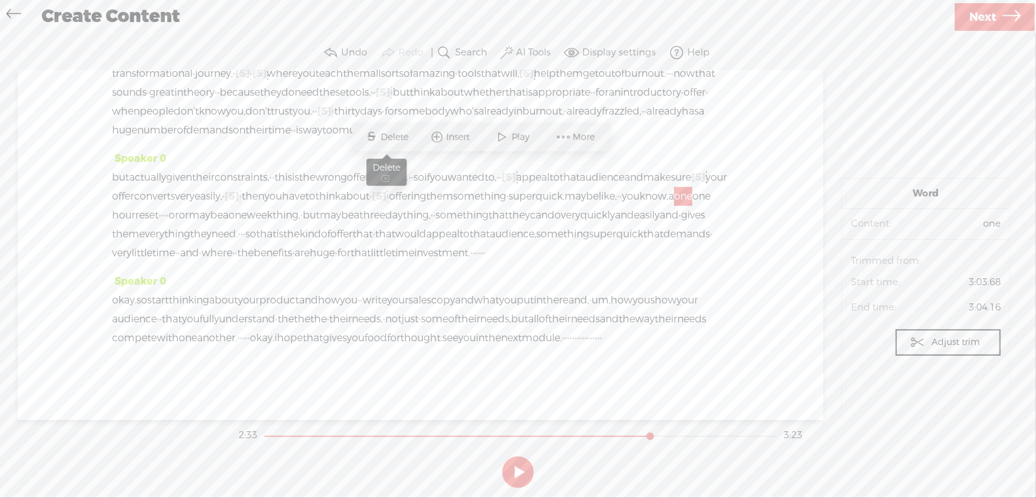
click at [397, 137] on span "Delete" at bounding box center [396, 137] width 31 height 13
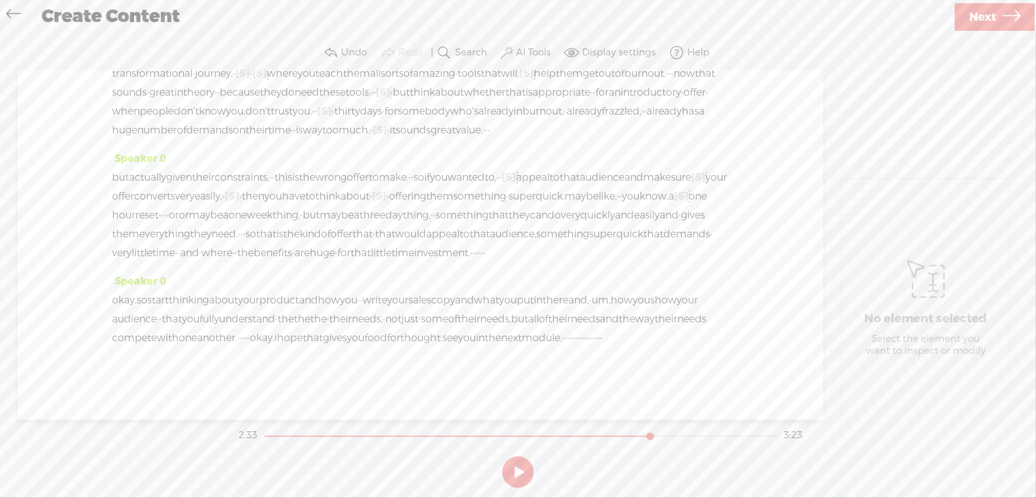
click at [639, 187] on span "know," at bounding box center [653, 196] width 29 height 19
drag, startPoint x: 403, startPoint y: 166, endPoint x: 454, endPoint y: 168, distance: 51.0
click at [454, 168] on div "but actually given their constraints, · · this is the wrong offer to make. · · …" at bounding box center [420, 215] width 617 height 94
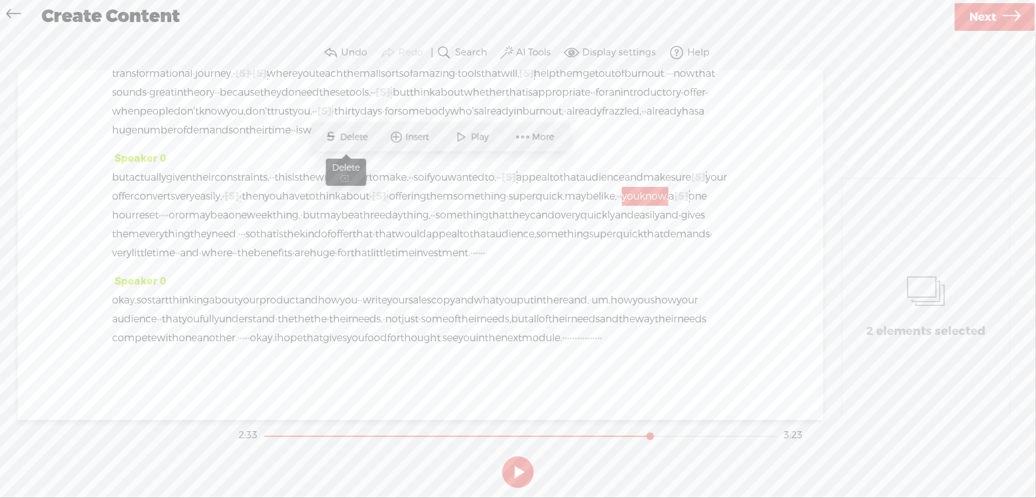
click at [355, 142] on span "Delete" at bounding box center [355, 137] width 31 height 13
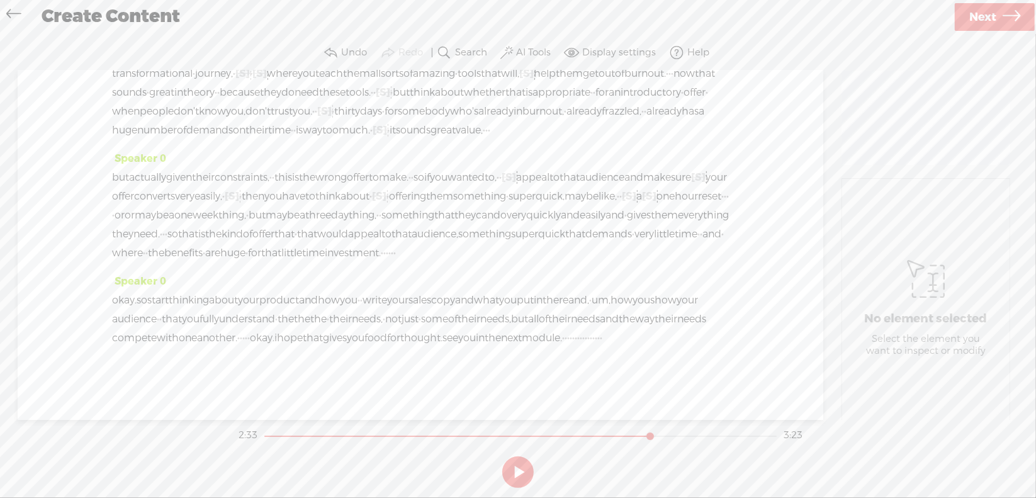
click at [535, 187] on span "quick," at bounding box center [549, 196] width 29 height 19
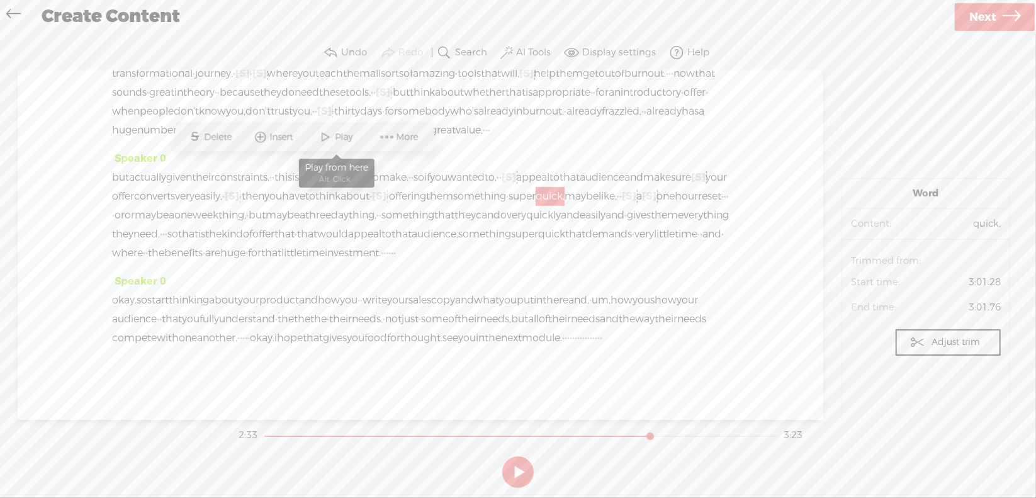
click at [325, 133] on span at bounding box center [325, 137] width 19 height 23
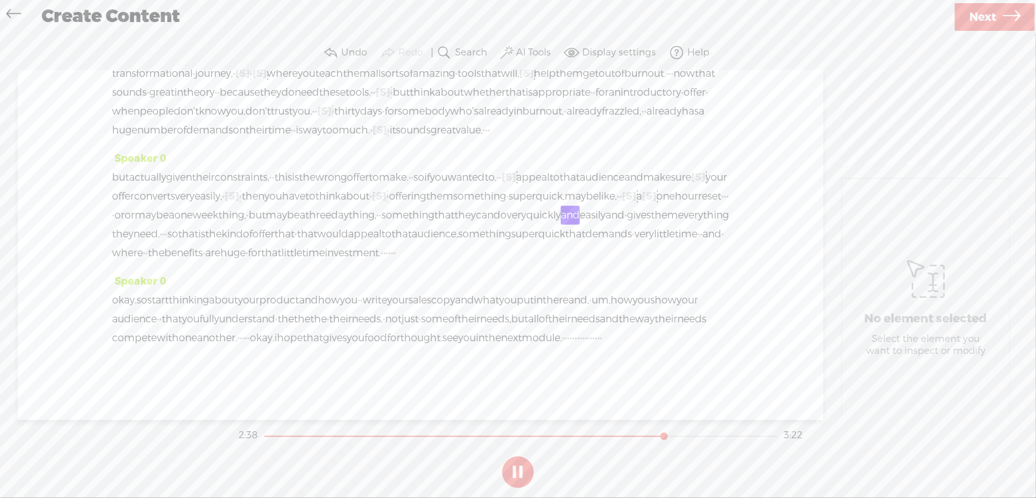
click at [517, 469] on button at bounding box center [517, 471] width 31 height 31
drag, startPoint x: 550, startPoint y: 164, endPoint x: 172, endPoint y: 191, distance: 379.0
click at [172, 190] on div "but actually given their constraints, · · this is the wrong offer to make. · · …" at bounding box center [420, 215] width 617 height 94
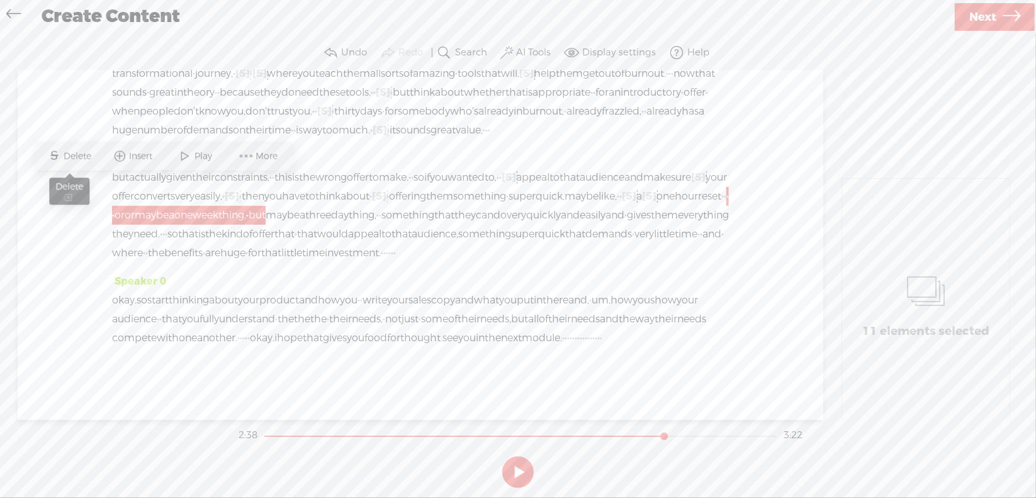
click at [79, 156] on span "Delete" at bounding box center [79, 156] width 31 height 13
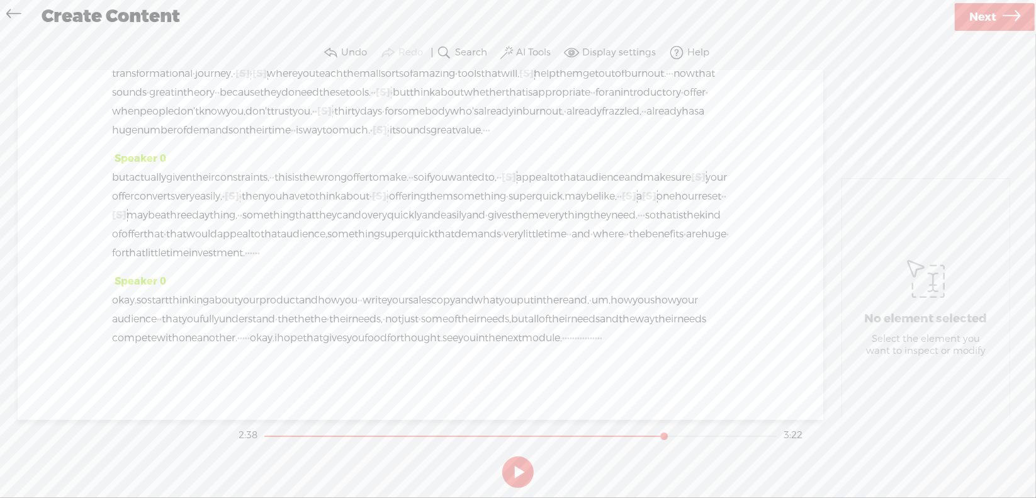
scroll to position [493, 0]
click at [642, 189] on span "[S]" at bounding box center [649, 195] width 14 height 13
click at [436, 141] on span "Restore" at bounding box center [449, 146] width 35 height 13
click at [660, 187] on span "one" at bounding box center [669, 196] width 18 height 19
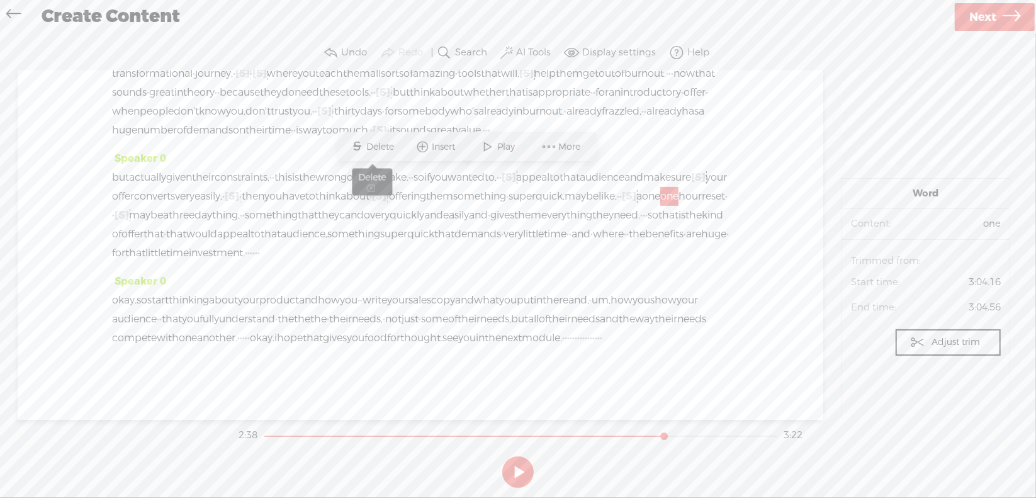
click at [384, 148] on span "Delete" at bounding box center [382, 146] width 31 height 13
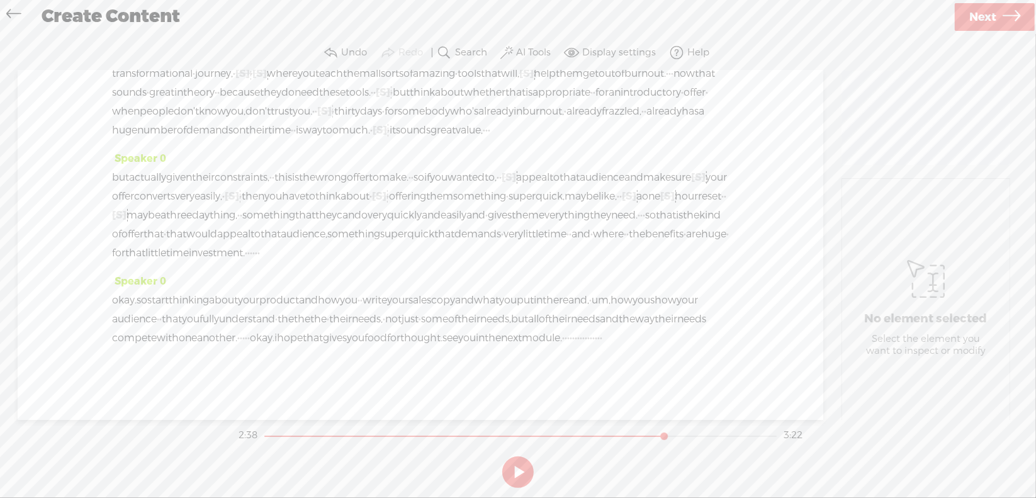
click at [564, 187] on span "maybe" at bounding box center [581, 196] width 34 height 19
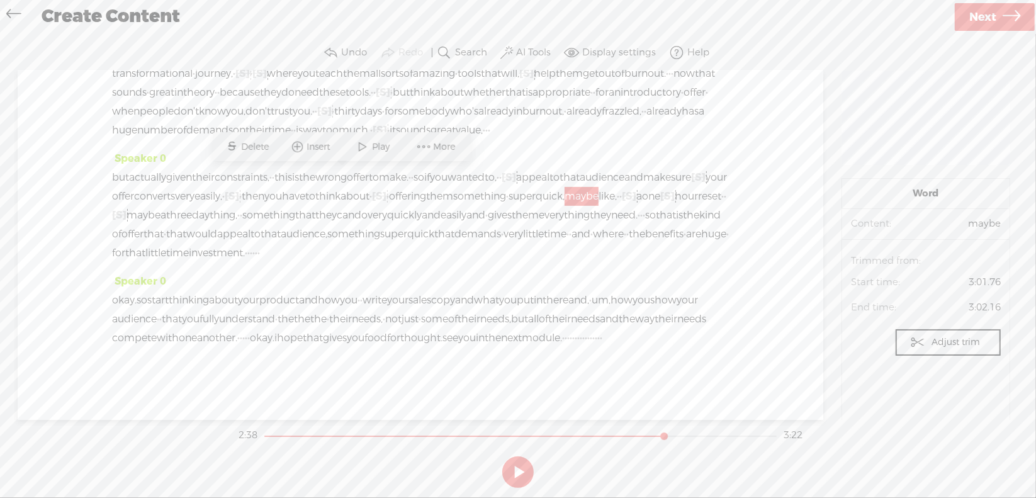
click at [363, 147] on span at bounding box center [363, 146] width 19 height 23
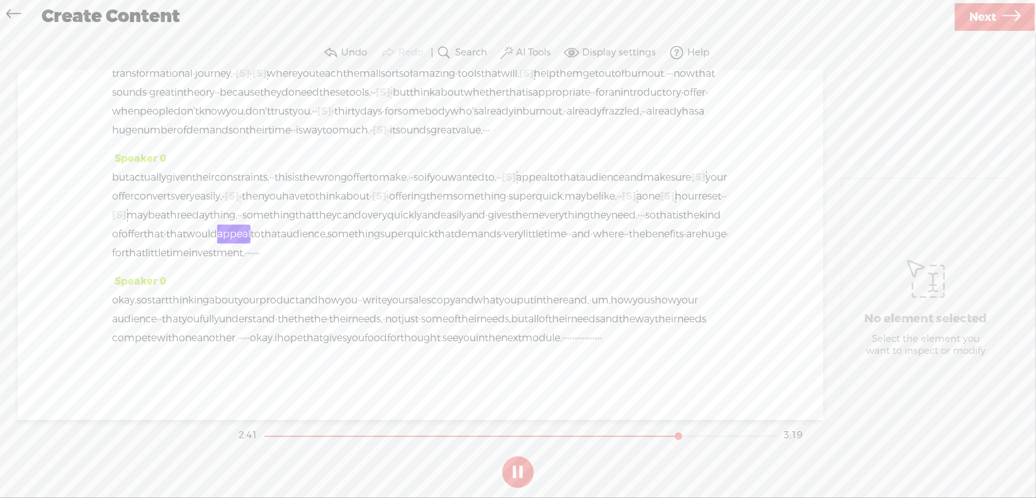
click at [519, 467] on section at bounding box center [518, 472] width 564 height 42
click at [519, 467] on button at bounding box center [517, 471] width 31 height 31
click at [164, 225] on span "that" at bounding box center [153, 234] width 20 height 19
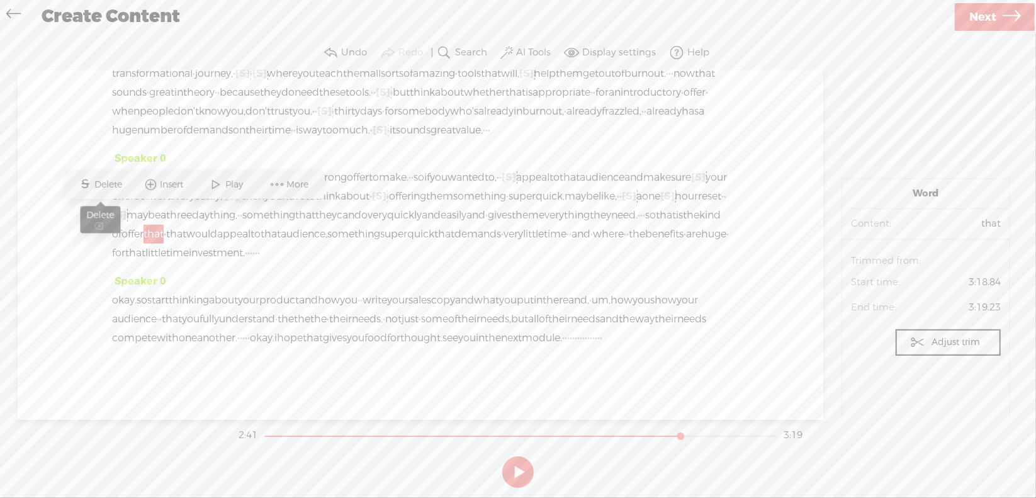
click at [111, 186] on span "Delete" at bounding box center [110, 184] width 31 height 13
click at [699, 213] on span "kind" at bounding box center [709, 215] width 21 height 19
click at [159, 179] on span at bounding box center [153, 184] width 19 height 23
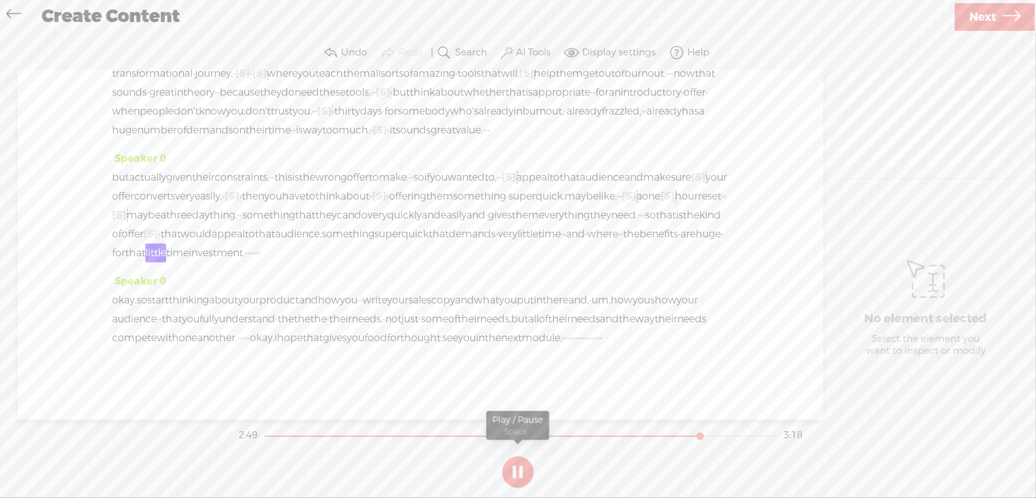
click at [519, 466] on button at bounding box center [517, 471] width 31 height 31
drag, startPoint x: 506, startPoint y: 233, endPoint x: 556, endPoint y: 240, distance: 50.3
click at [556, 240] on div "but actually given their constraints, · · this is the wrong offer to make. · · …" at bounding box center [420, 215] width 617 height 94
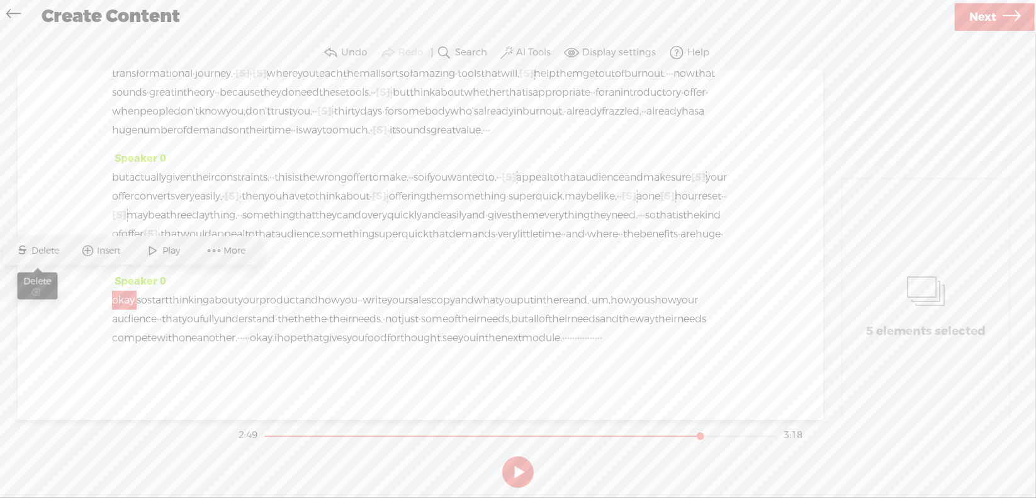
click at [28, 243] on span "S" at bounding box center [22, 250] width 19 height 23
click at [517, 225] on span "very" at bounding box center [508, 234] width 20 height 19
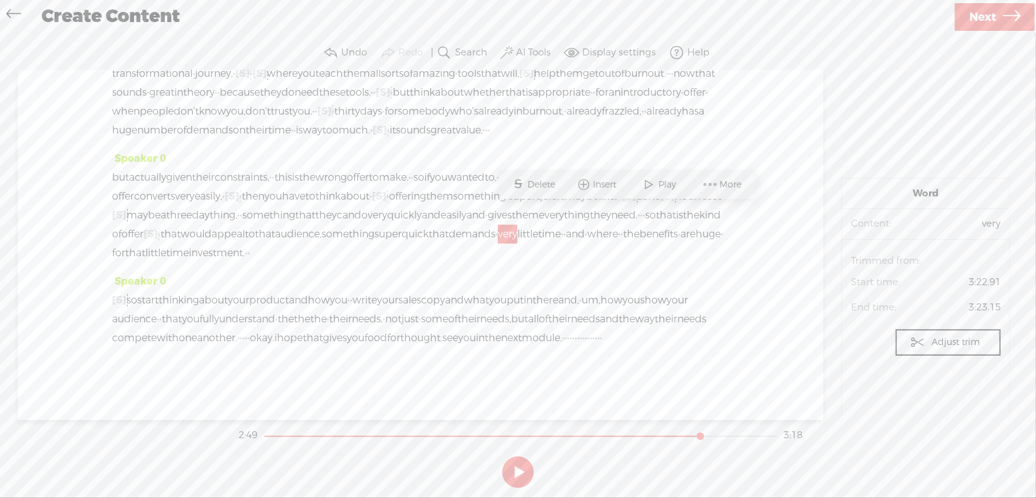
click at [654, 179] on span at bounding box center [649, 184] width 19 height 23
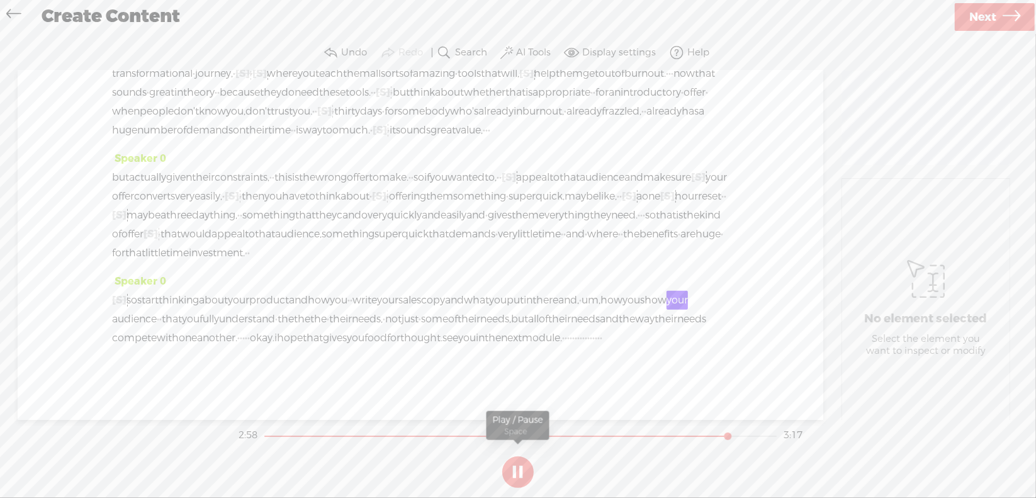
click at [519, 466] on section at bounding box center [518, 472] width 564 height 42
click at [0, 0] on button at bounding box center [0, 0] width 0 height 0
click at [519, 467] on button at bounding box center [517, 471] width 31 height 31
click at [581, 301] on span "um," at bounding box center [590, 300] width 19 height 19
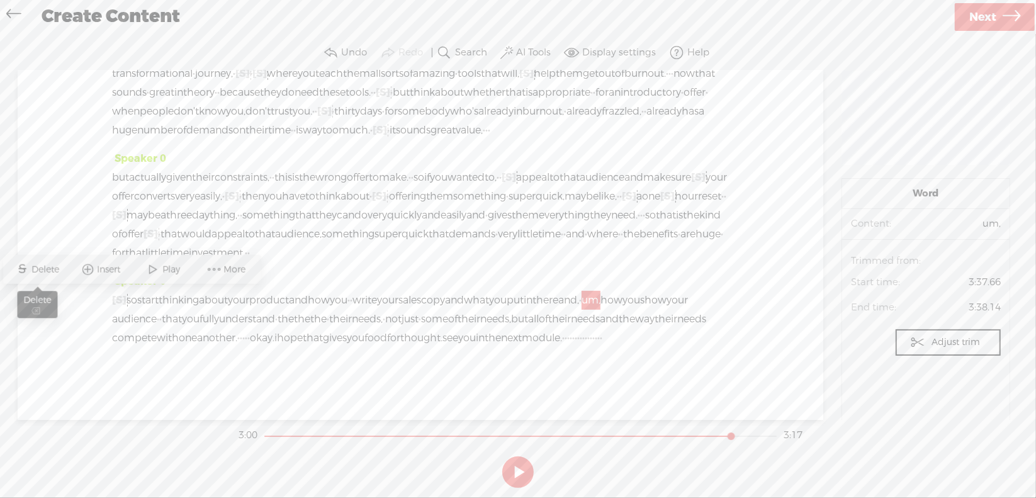
click at [48, 271] on span "Delete" at bounding box center [47, 269] width 31 height 13
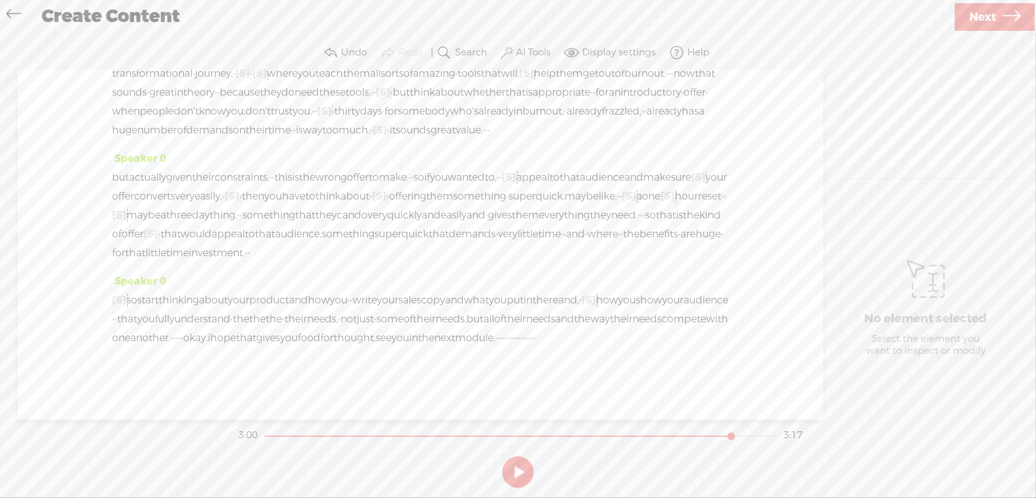
click at [489, 291] on span "what" at bounding box center [476, 300] width 25 height 19
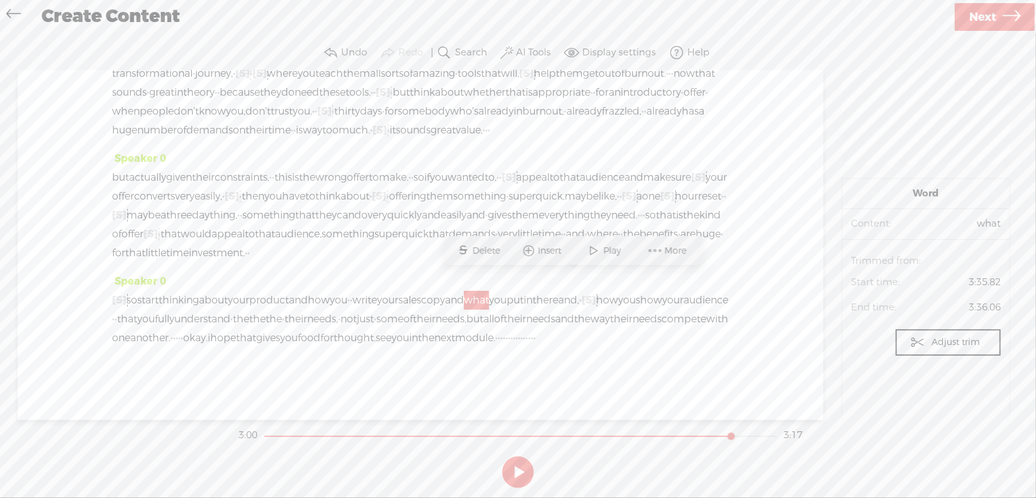
click at [715, 242] on div "but actually given their constraints, · · this is the wrong offer to make. · · …" at bounding box center [420, 215] width 617 height 94
drag, startPoint x: 563, startPoint y: 280, endPoint x: 706, endPoint y: 275, distance: 142.9
click at [706, 291] on div "[S] · · · · okay. so start thinking about your product and how you · · write yo…" at bounding box center [420, 319] width 617 height 57
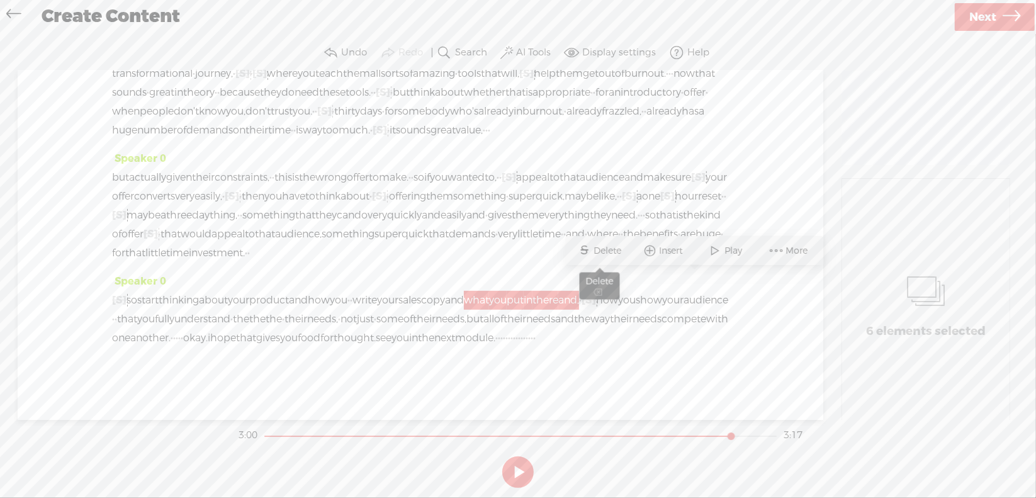
click at [614, 249] on span "Delete" at bounding box center [609, 251] width 31 height 13
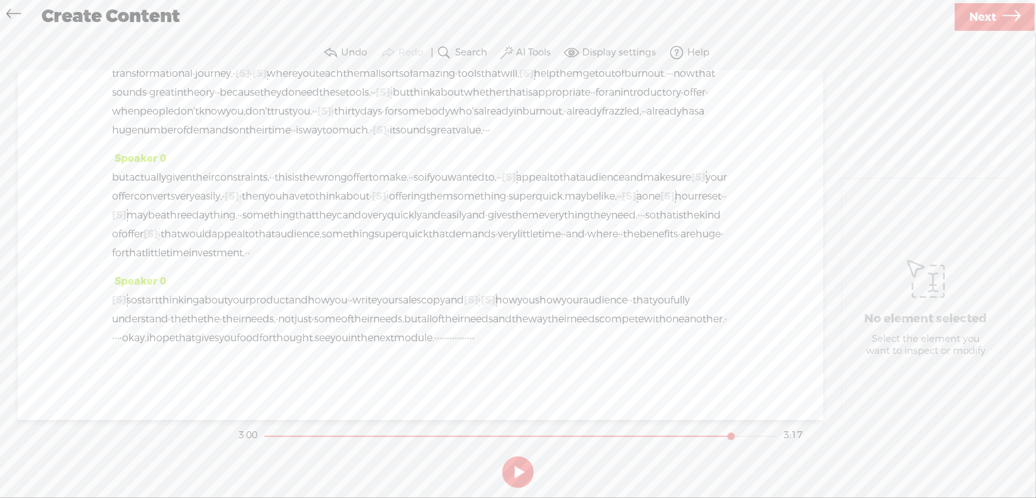
click at [377, 291] on span "write" at bounding box center [364, 300] width 25 height 19
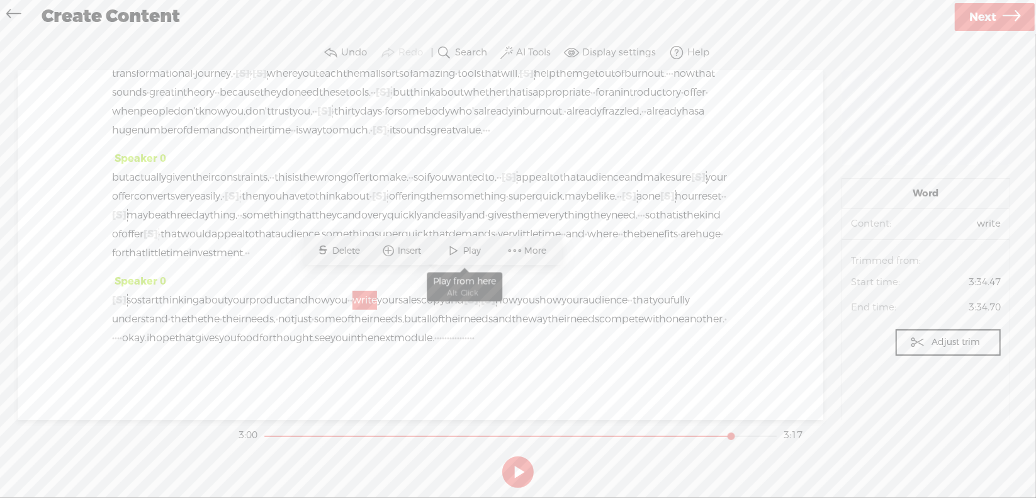
click at [457, 251] on span at bounding box center [453, 250] width 19 height 23
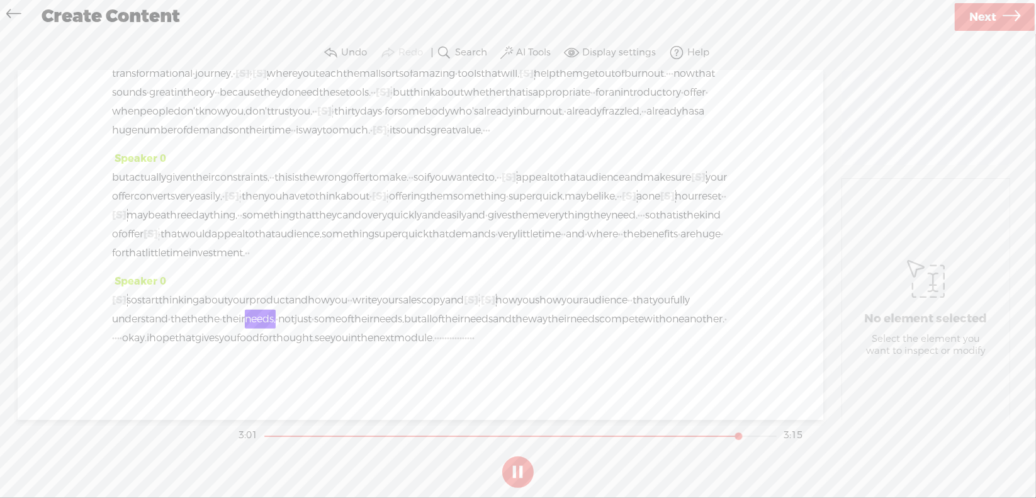
click at [513, 467] on button at bounding box center [517, 471] width 31 height 31
drag, startPoint x: 327, startPoint y: 294, endPoint x: 386, endPoint y: 298, distance: 59.9
click at [386, 298] on div "[S] · · · · okay. so start thinking about your product and how you · · write yo…" at bounding box center [420, 319] width 617 height 57
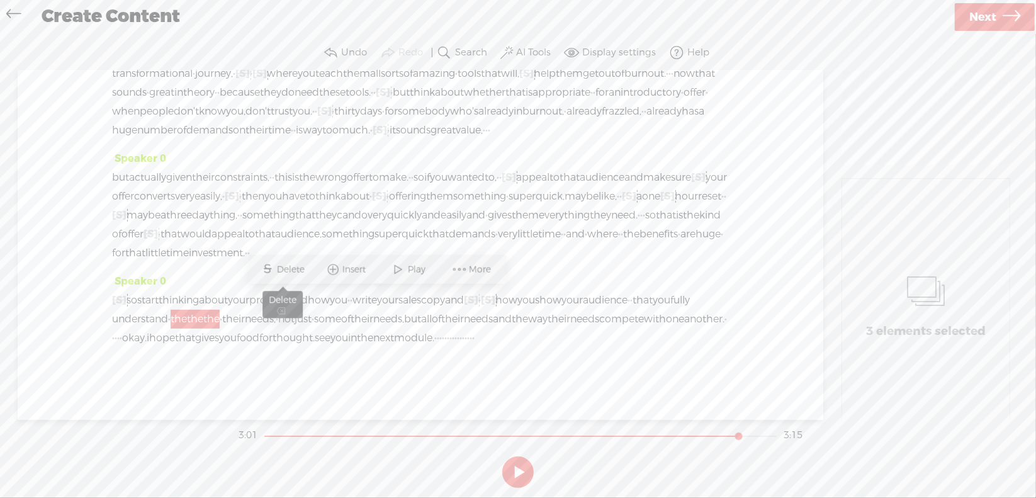
click at [296, 274] on span "Delete" at bounding box center [292, 269] width 31 height 13
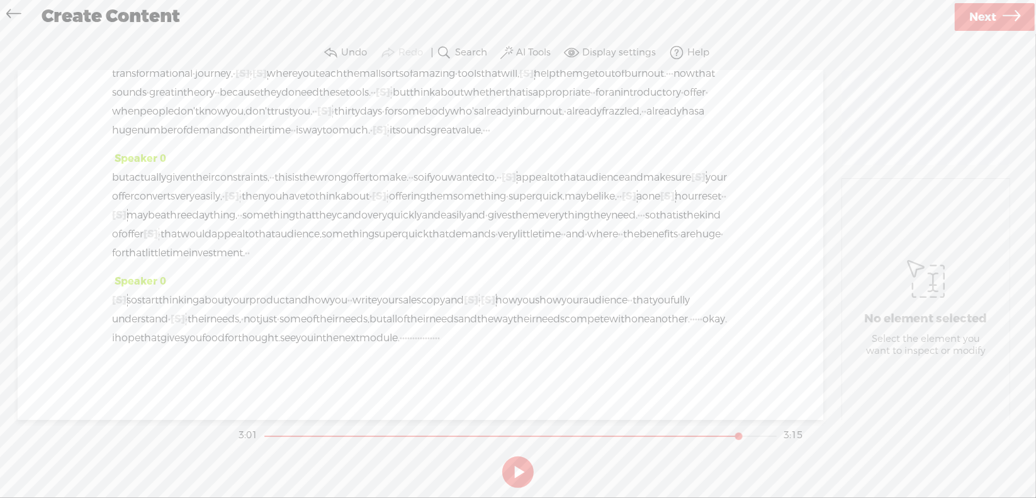
click at [670, 298] on span "fully" at bounding box center [680, 300] width 20 height 19
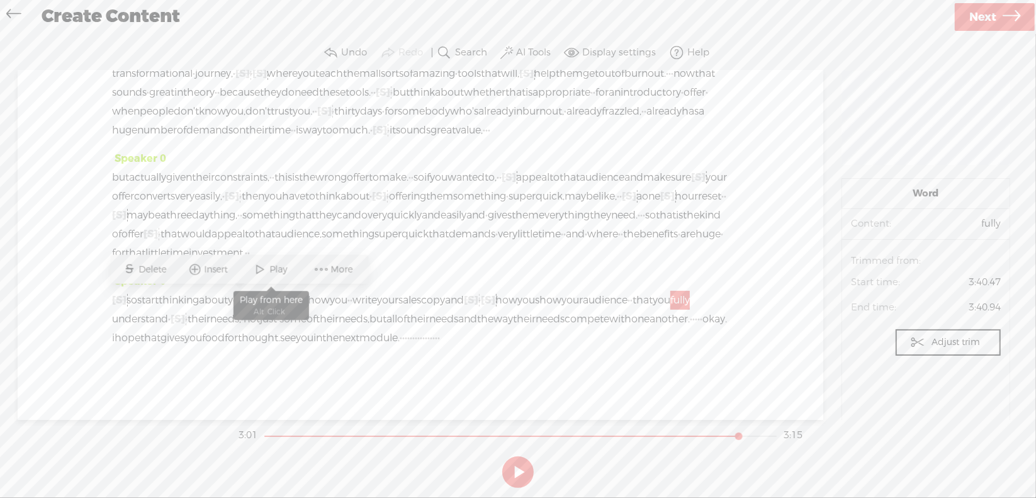
click at [282, 265] on span "Play" at bounding box center [280, 269] width 21 height 13
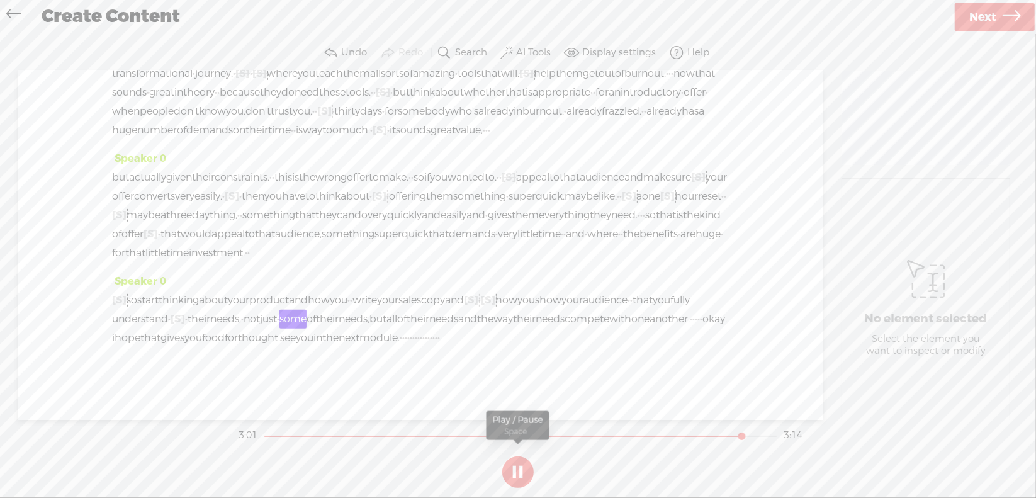
click at [514, 469] on section at bounding box center [518, 472] width 564 height 42
click at [520, 467] on button at bounding box center [517, 471] width 31 height 31
drag, startPoint x: 318, startPoint y: 298, endPoint x: 330, endPoint y: 294, distance: 13.1
click at [170, 310] on span "·" at bounding box center [169, 319] width 3 height 19
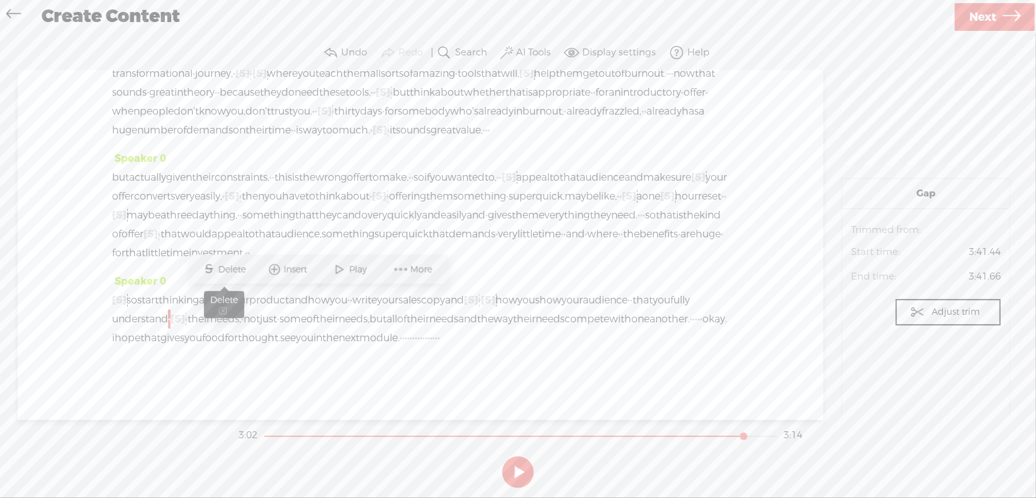
click at [229, 267] on span "Delete" at bounding box center [233, 269] width 31 height 13
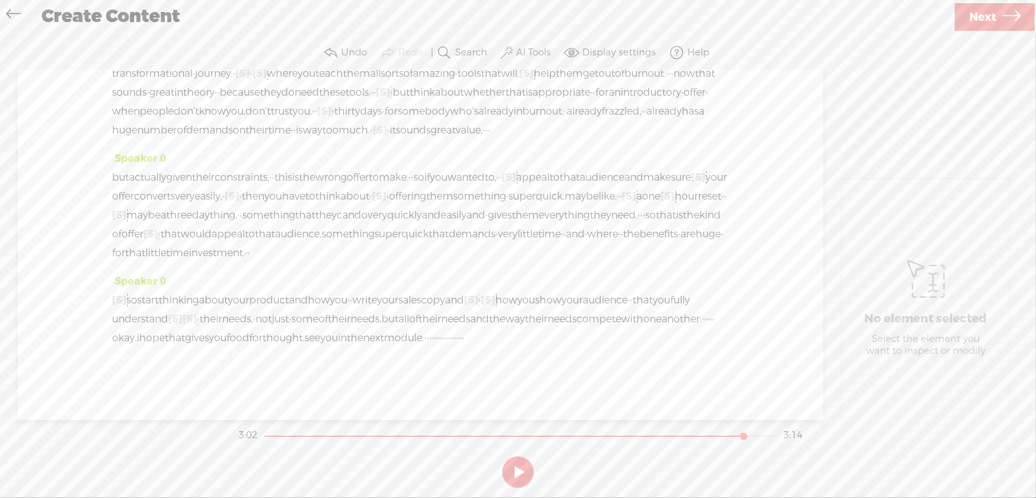
click at [168, 310] on span "understand" at bounding box center [140, 319] width 56 height 19
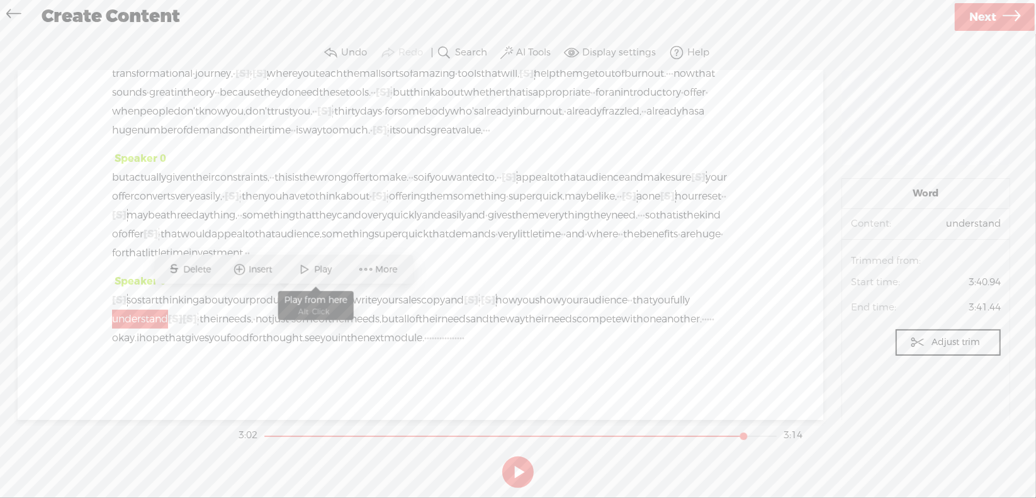
click at [316, 270] on span "Play" at bounding box center [325, 269] width 21 height 13
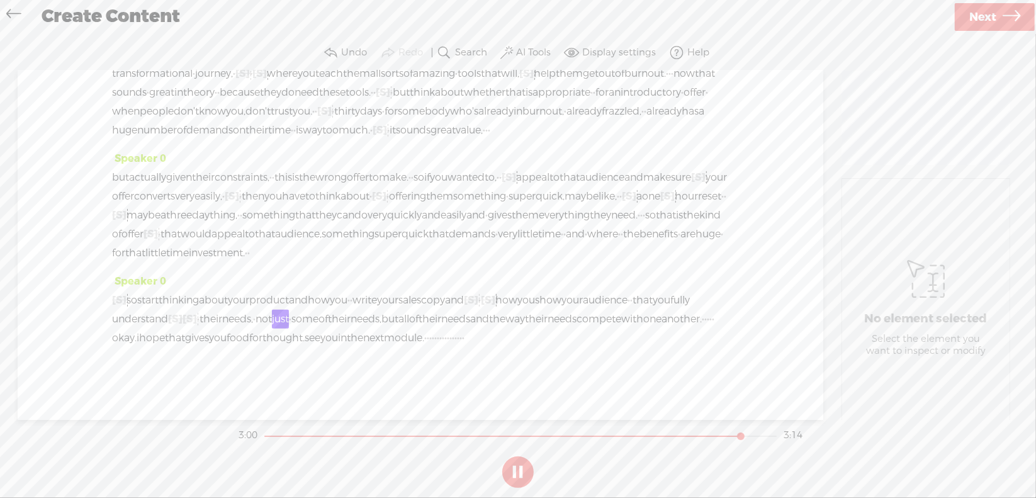
click at [517, 467] on section at bounding box center [518, 472] width 564 height 42
click at [517, 468] on section at bounding box center [518, 472] width 564 height 42
click at [517, 467] on button at bounding box center [517, 471] width 31 height 31
click at [199, 310] on span "·" at bounding box center [198, 319] width 3 height 19
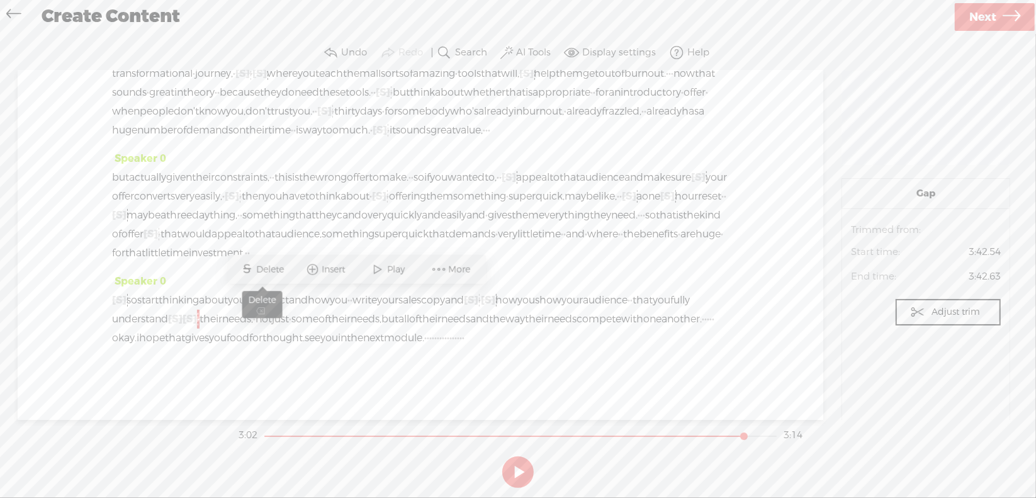
click at [272, 269] on span "Delete" at bounding box center [272, 269] width 31 height 13
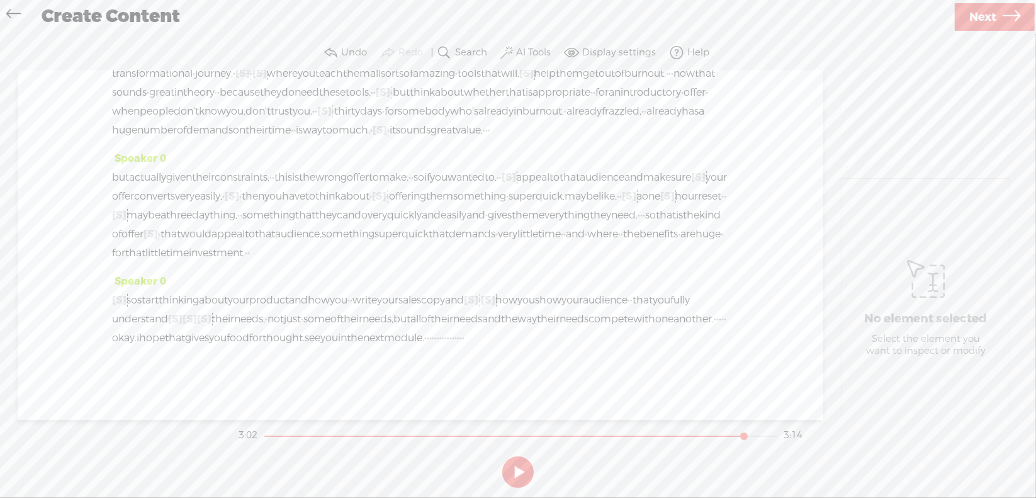
click at [670, 300] on span "fully" at bounding box center [680, 300] width 20 height 19
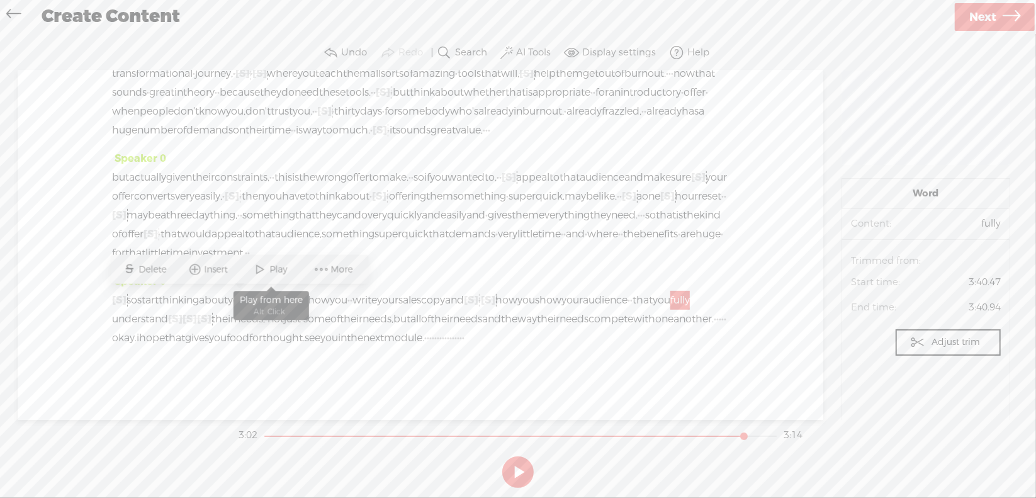
click at [269, 271] on span at bounding box center [260, 269] width 19 height 23
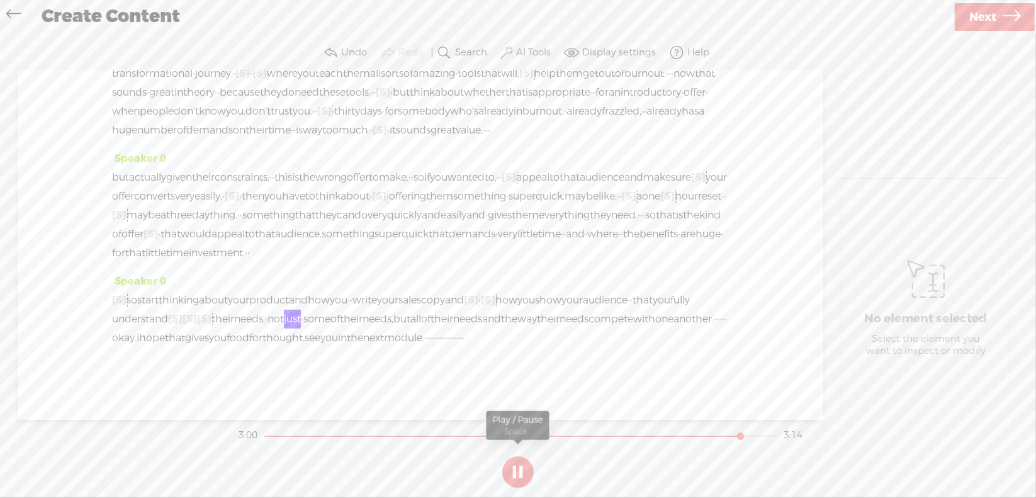
click at [517, 472] on button at bounding box center [517, 471] width 31 height 31
click at [182, 312] on span "[S]" at bounding box center [175, 318] width 14 height 13
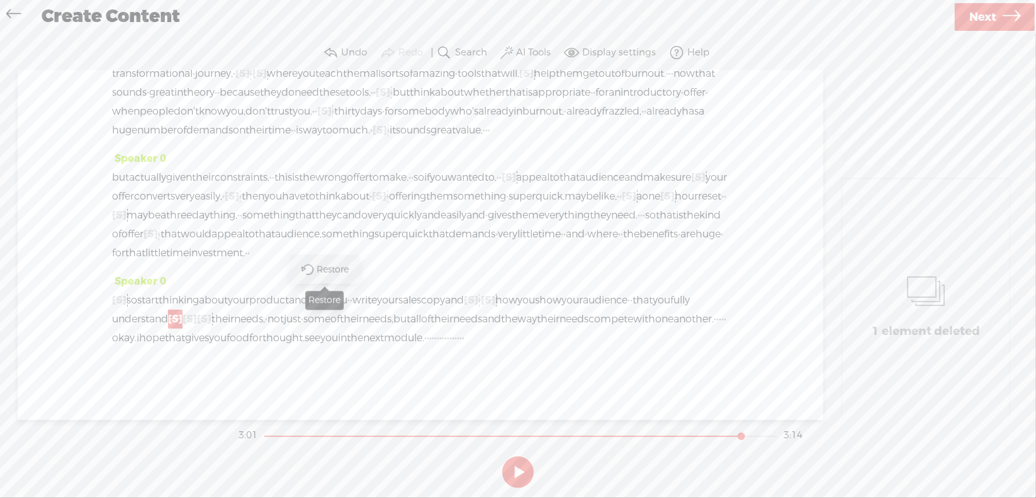
click at [322, 272] on span "Restore" at bounding box center [333, 269] width 35 height 13
click at [670, 298] on span "fully" at bounding box center [680, 300] width 20 height 19
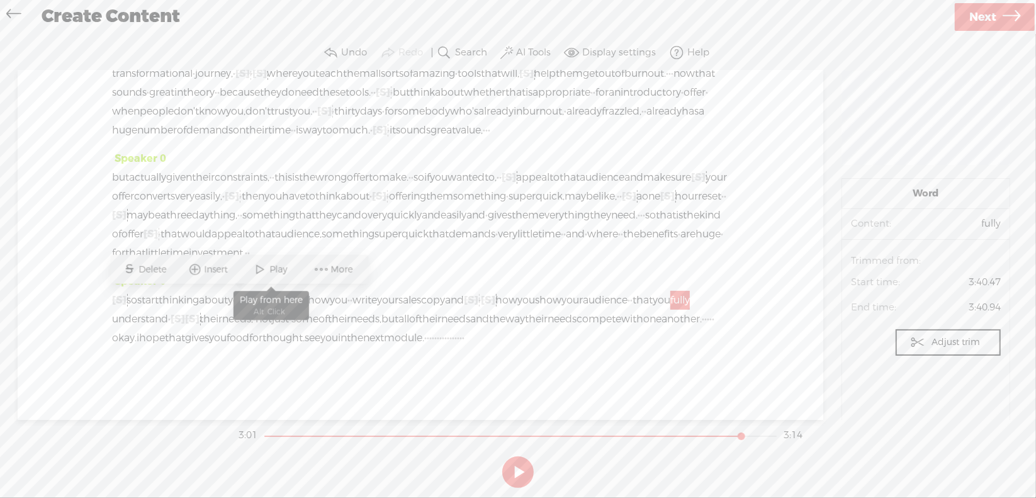
click at [278, 271] on span "Play" at bounding box center [280, 269] width 21 height 13
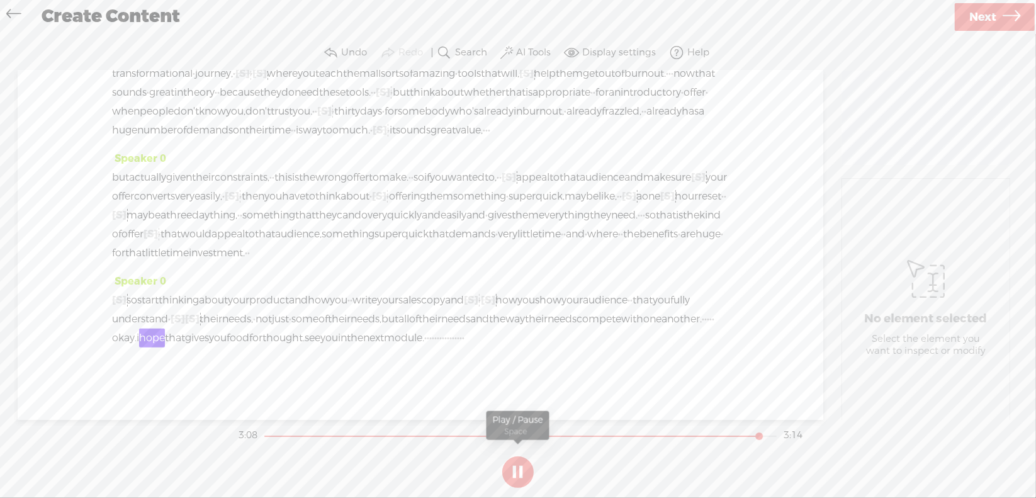
click at [518, 471] on button at bounding box center [517, 471] width 31 height 31
drag, startPoint x: 406, startPoint y: 313, endPoint x: 454, endPoint y: 319, distance: 48.1
click at [454, 319] on div "[S] · · · · okay. so start thinking about your product and how you · · write yo…" at bounding box center [420, 319] width 617 height 57
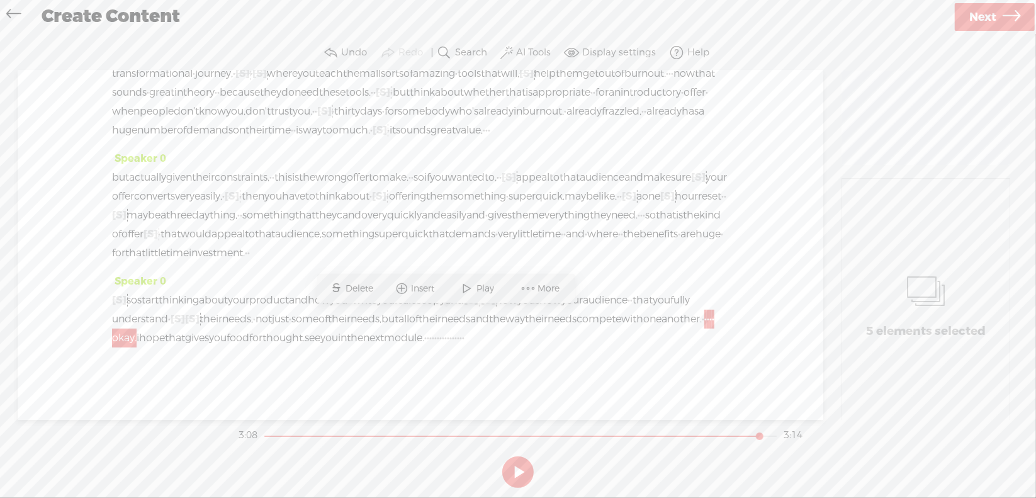
click at [364, 286] on span "Delete" at bounding box center [361, 288] width 31 height 13
click at [621, 320] on span "with" at bounding box center [632, 319] width 22 height 19
click at [344, 288] on span "Play" at bounding box center [352, 288] width 21 height 13
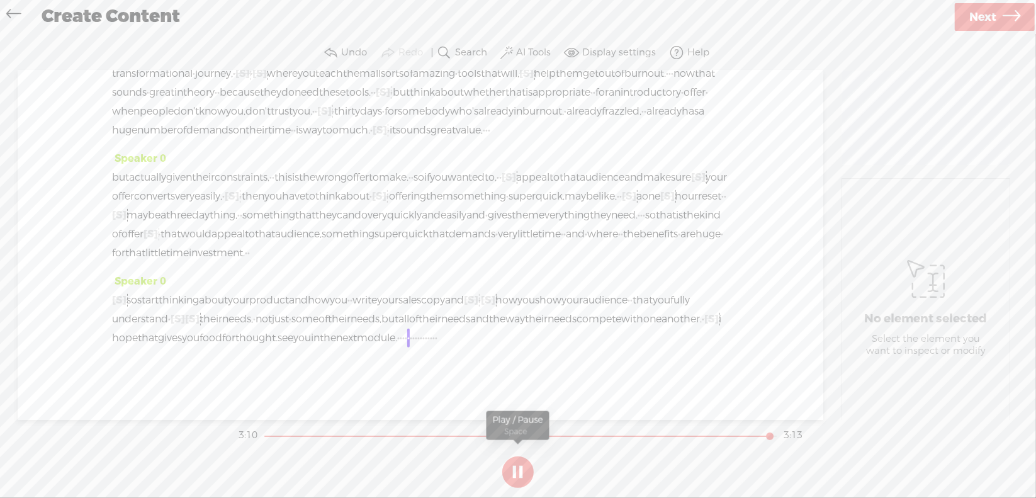
click at [517, 467] on button at bounding box center [517, 471] width 31 height 31
drag, startPoint x: 203, startPoint y: 341, endPoint x: 333, endPoint y: 345, distance: 130.3
click at [330, 345] on div "[S] · · · · okay. so start thinking about your product and how you · · write yo…" at bounding box center [420, 319] width 617 height 57
click at [198, 305] on span "Delete" at bounding box center [210, 307] width 31 height 13
click at [336, 333] on span "next" at bounding box center [346, 337] width 21 height 19
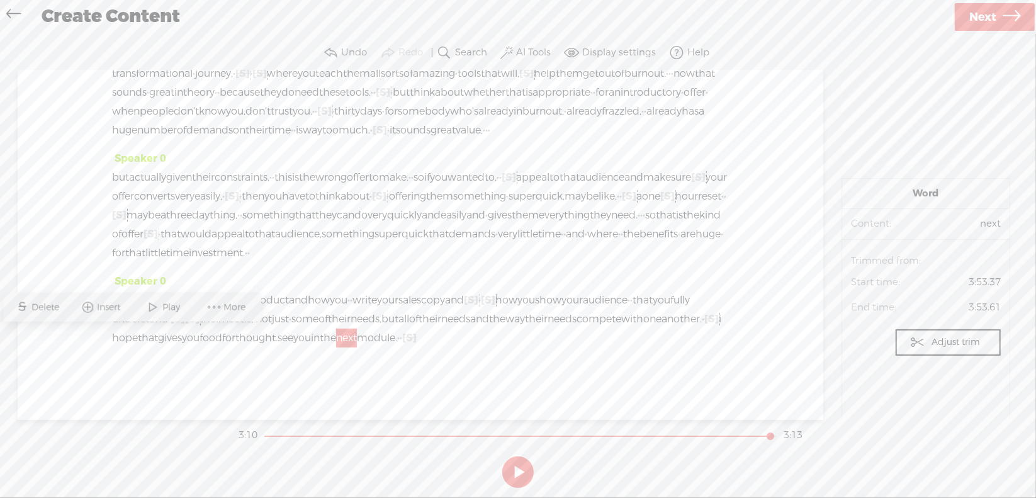
click at [165, 309] on span "Play" at bounding box center [173, 307] width 21 height 13
click at [985, 17] on span "Next" at bounding box center [982, 17] width 27 height 32
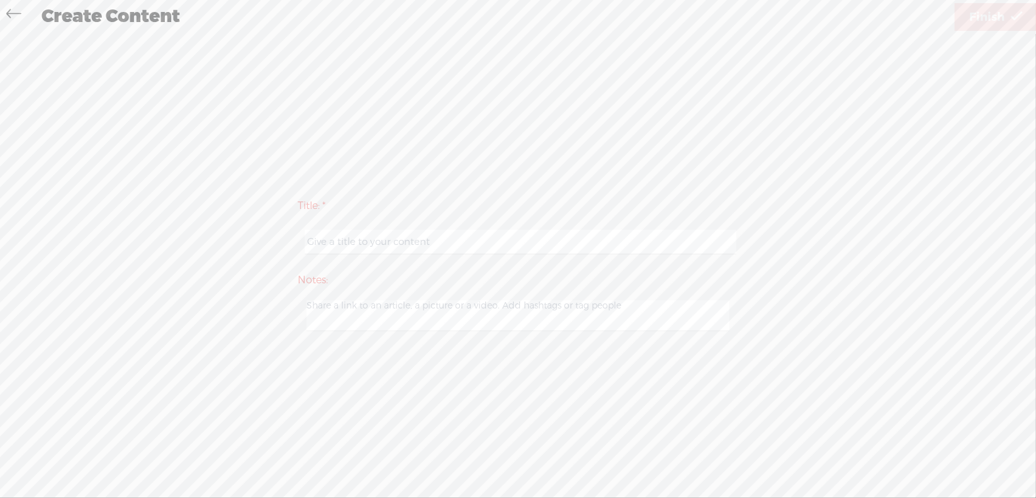
click at [375, 240] on input "text" at bounding box center [520, 242] width 431 height 25
type input "Prod4Mod1"
click at [980, 15] on span "Finish" at bounding box center [986, 17] width 35 height 32
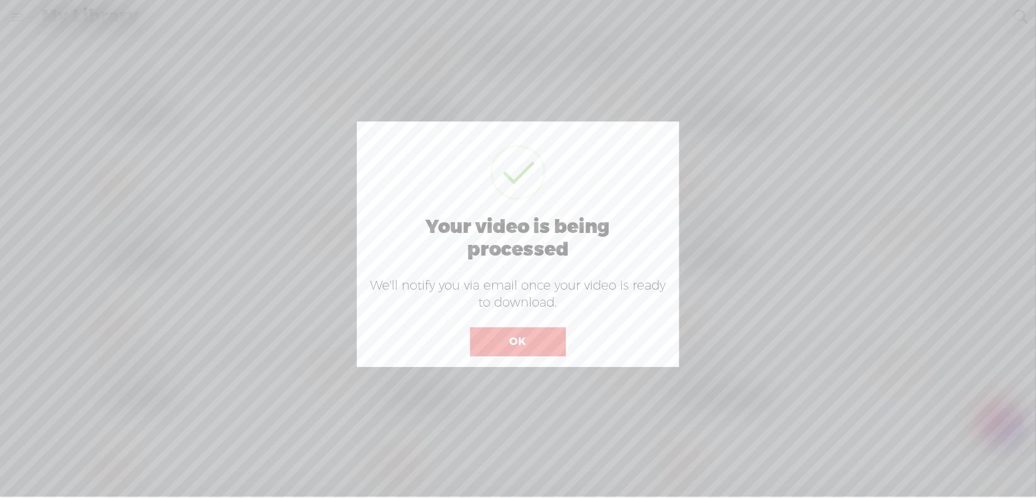
click at [529, 335] on button "OK" at bounding box center [518, 341] width 96 height 29
